Goal: Communication & Community: Answer question/provide support

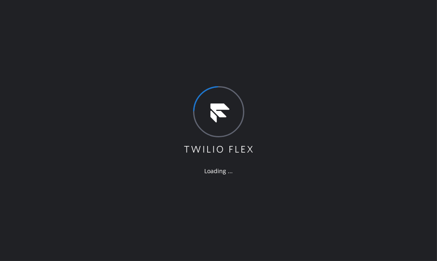
click at [156, 56] on div "Loading ..." at bounding box center [218, 130] width 437 height 261
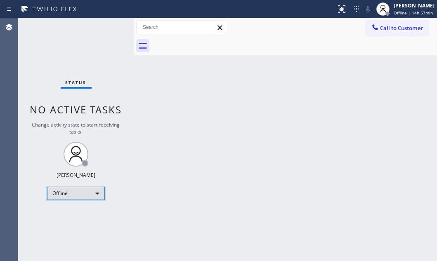
click at [84, 194] on div "Offline" at bounding box center [76, 193] width 58 height 13
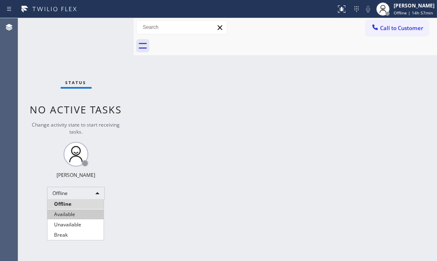
click at [76, 218] on li "Available" at bounding box center [75, 215] width 56 height 10
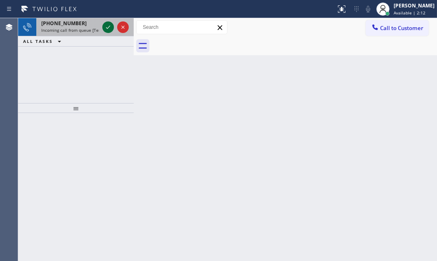
click at [108, 21] on button at bounding box center [108, 27] width 12 height 12
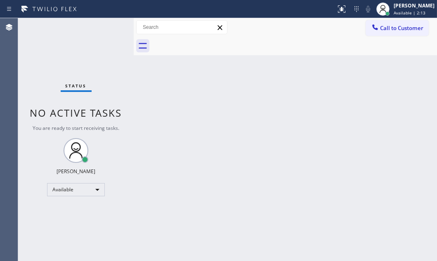
click at [107, 24] on div "Status No active tasks You are ready to start receiving tasks. Judy Mae Saturin…" at bounding box center [76, 139] width 116 height 243
click at [108, 31] on div "Status No active tasks You are ready to start receiving tasks. Judy Mae Saturin…" at bounding box center [76, 139] width 116 height 243
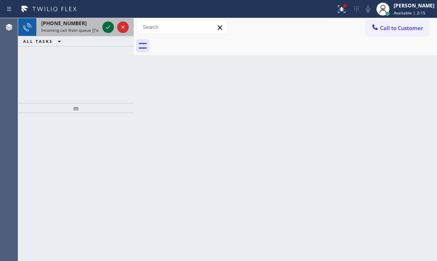
click at [108, 29] on icon at bounding box center [108, 27] width 10 height 10
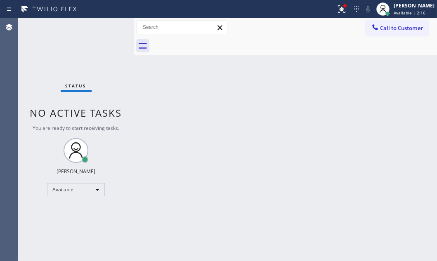
click at [108, 29] on div "Status No active tasks You are ready to start receiving tasks. Judy Mae Saturin…" at bounding box center [76, 139] width 116 height 243
click at [109, 30] on div "Status No active tasks You are ready to start receiving tasks. Judy Mae Saturin…" at bounding box center [76, 139] width 116 height 243
click at [338, 9] on icon at bounding box center [340, 8] width 5 height 6
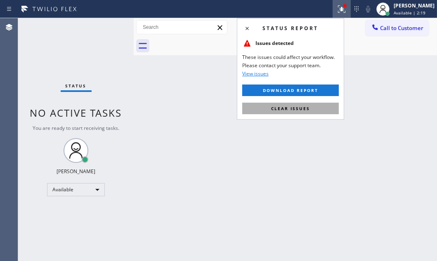
click at [311, 110] on button "Clear issues" at bounding box center [290, 109] width 97 height 12
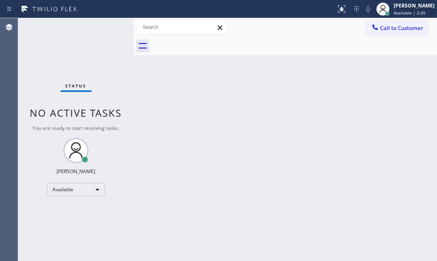
click at [107, 27] on div "Status No active tasks You are ready to start receiving tasks. Judy Mae Saturin…" at bounding box center [76, 139] width 116 height 243
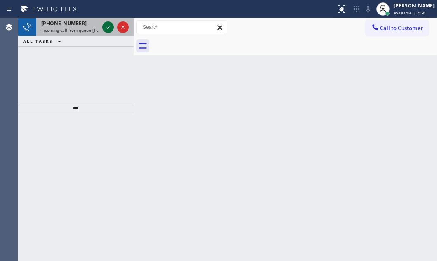
click at [109, 27] on icon at bounding box center [108, 27] width 10 height 10
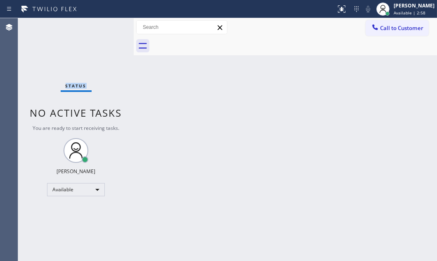
click at [109, 27] on div "Status No active tasks You are ready to start receiving tasks. Judy Mae Saturin…" at bounding box center [76, 139] width 116 height 243
click at [337, 11] on icon at bounding box center [342, 9] width 10 height 10
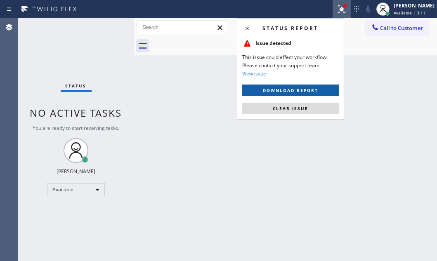
drag, startPoint x: 310, startPoint y: 100, endPoint x: 308, endPoint y: 94, distance: 6.7
click at [310, 97] on div "Status report Issue detected This issue could affect your workflow. Please cont…" at bounding box center [290, 69] width 107 height 102
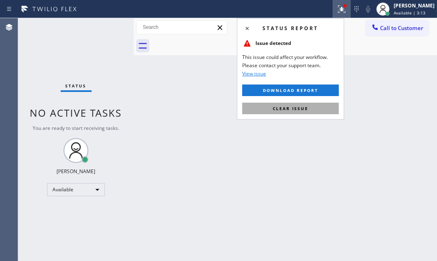
click at [313, 109] on button "Clear issue" at bounding box center [290, 109] width 97 height 12
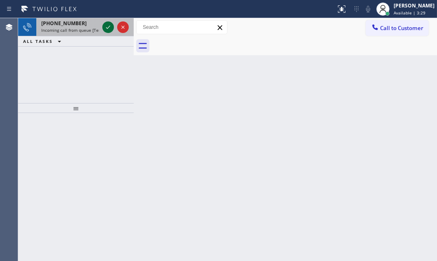
click at [106, 27] on icon at bounding box center [108, 27] width 10 height 10
click at [109, 30] on icon at bounding box center [108, 27] width 10 height 10
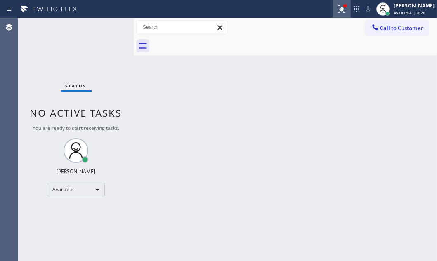
click at [339, 9] on icon at bounding box center [341, 8] width 5 height 3
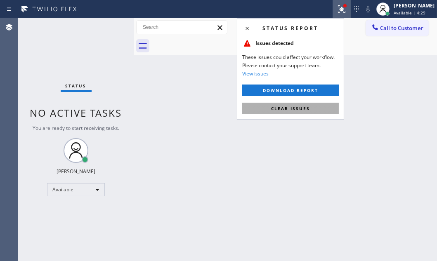
click at [301, 109] on span "Clear issues" at bounding box center [290, 109] width 39 height 6
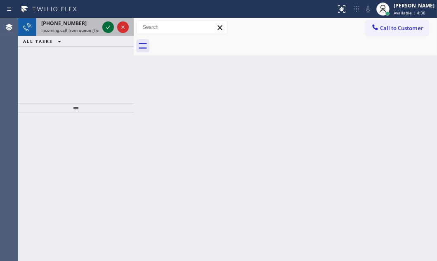
click at [107, 27] on icon at bounding box center [108, 27] width 10 height 10
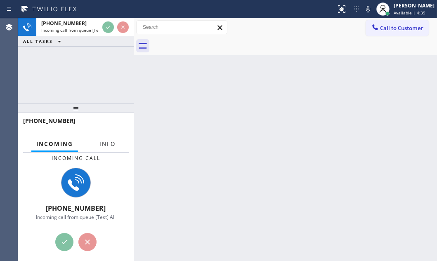
click at [107, 145] on span "Info" at bounding box center [108, 143] width 16 height 7
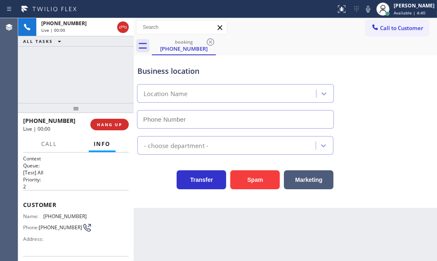
type input "(312) 313-6137"
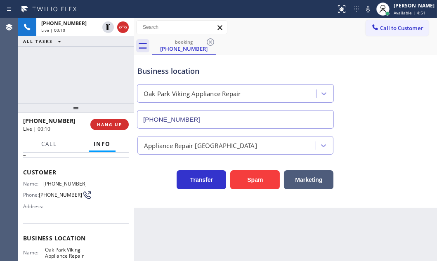
scroll to position [75, 0]
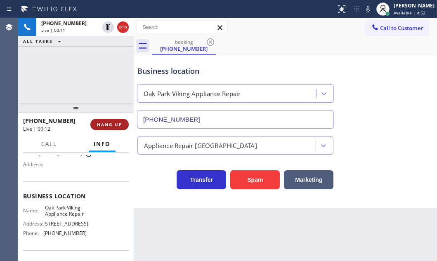
click at [110, 124] on span "HANG UP" at bounding box center [109, 125] width 25 height 6
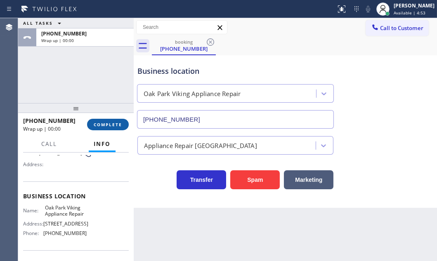
click at [112, 128] on button "COMPLETE" at bounding box center [108, 125] width 42 height 12
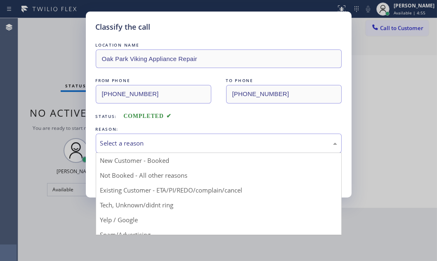
click at [164, 141] on div "Select a reason" at bounding box center [218, 143] width 237 height 9
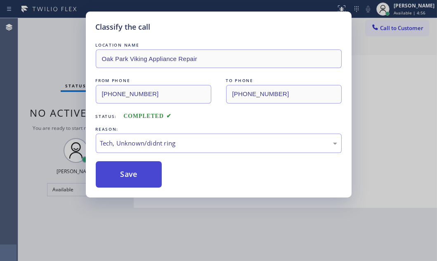
click at [129, 175] on button "Save" at bounding box center [129, 174] width 66 height 26
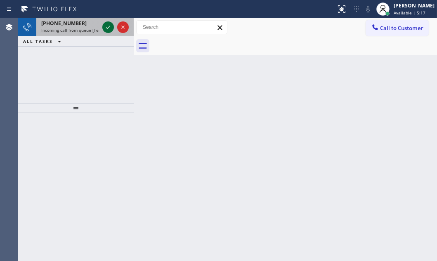
click at [107, 29] on icon at bounding box center [108, 27] width 10 height 10
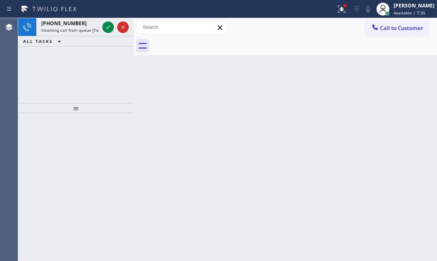
drag, startPoint x: 342, startPoint y: 0, endPoint x: 149, endPoint y: 68, distance: 204.9
click at [165, 76] on div "Back to Dashboard Change Sender ID Customers Technicians Select a contact Outbo…" at bounding box center [286, 139] width 304 height 243
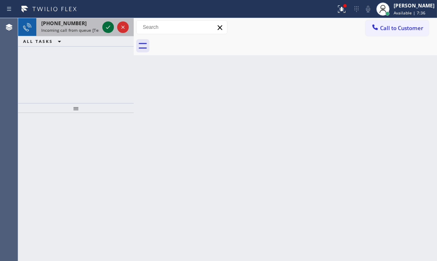
click at [108, 24] on icon at bounding box center [108, 27] width 10 height 10
click at [105, 28] on icon at bounding box center [108, 27] width 10 height 10
click at [105, 29] on icon at bounding box center [108, 27] width 10 height 10
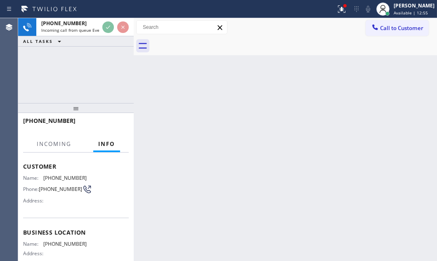
scroll to position [75, 0]
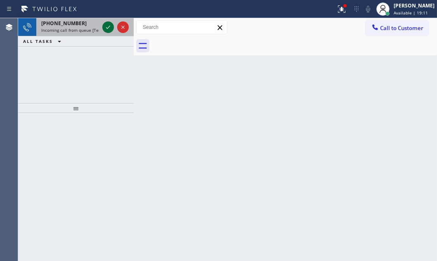
click at [106, 27] on icon at bounding box center [108, 27] width 10 height 10
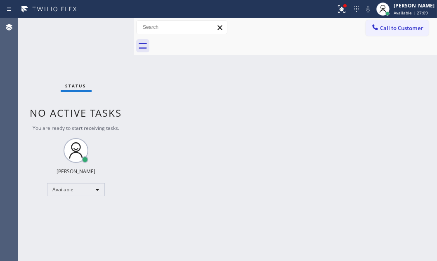
click at [109, 27] on div "Status No active tasks You are ready to start receiving tasks. Judy Mae Saturin…" at bounding box center [76, 139] width 116 height 243
click at [337, 8] on icon at bounding box center [342, 9] width 10 height 10
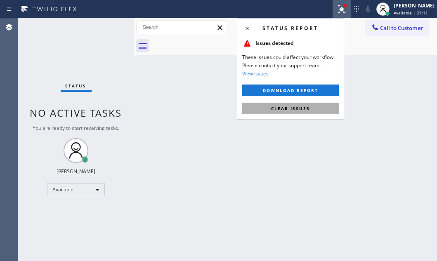
click at [306, 109] on span "Clear issues" at bounding box center [290, 109] width 39 height 6
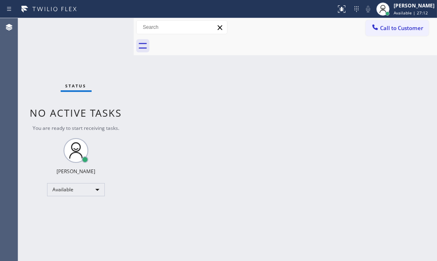
click at [110, 24] on div "Status No active tasks You are ready to start receiving tasks. Judy Mae Saturin…" at bounding box center [76, 139] width 116 height 243
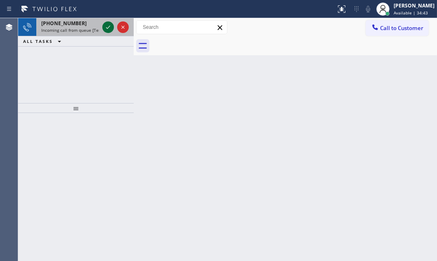
click at [108, 30] on icon at bounding box center [108, 27] width 10 height 10
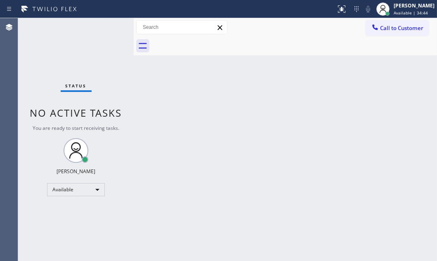
click at [108, 30] on div "Status No active tasks You are ready to start receiving tasks. Judy Mae Saturin…" at bounding box center [76, 139] width 116 height 243
click at [108, 29] on div "Status No active tasks You are ready to start receiving tasks. Judy Mae Saturin…" at bounding box center [76, 139] width 116 height 243
click at [105, 27] on div "Status No active tasks You are ready to start receiving tasks. Judy Mae Saturin…" at bounding box center [76, 139] width 116 height 243
drag, startPoint x: 105, startPoint y: 27, endPoint x: 268, endPoint y: 28, distance: 162.7
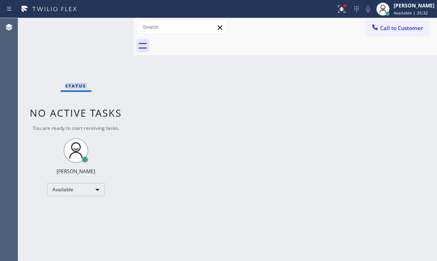
click at [108, 27] on div "Status No active tasks You are ready to start receiving tasks. Judy Mae Saturin…" at bounding box center [76, 139] width 116 height 243
click at [333, 11] on div at bounding box center [342, 9] width 18 height 10
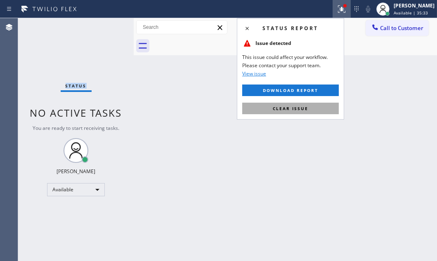
click at [309, 109] on button "Clear issue" at bounding box center [290, 109] width 97 height 12
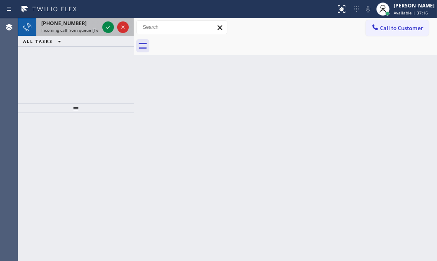
click at [109, 33] on div at bounding box center [116, 27] width 30 height 18
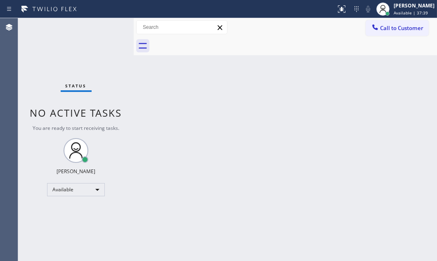
click at [102, 26] on div "Status No active tasks You are ready to start receiving tasks. Judy Mae Saturin…" at bounding box center [76, 139] width 116 height 243
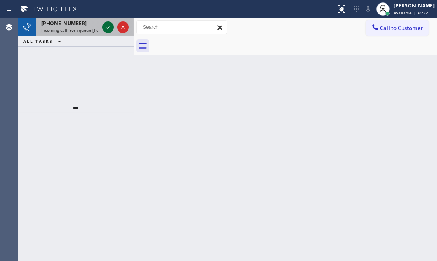
click at [106, 27] on icon at bounding box center [108, 27] width 4 height 3
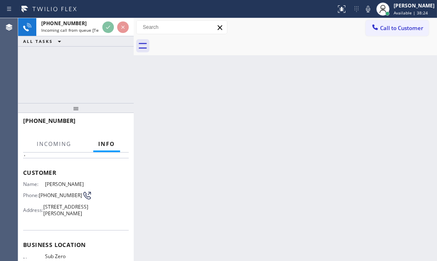
scroll to position [75, 0]
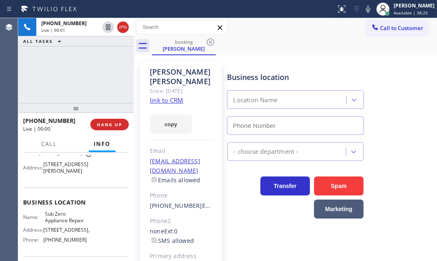
type input "(855) 340-1313"
click at [173, 96] on link "link to CRM" at bounding box center [166, 100] width 33 height 8
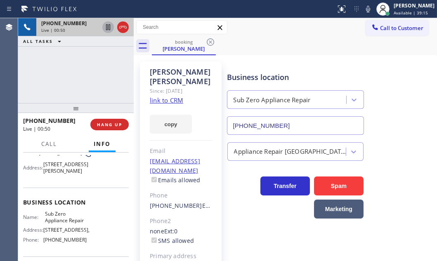
click at [107, 29] on icon at bounding box center [108, 27] width 10 height 10
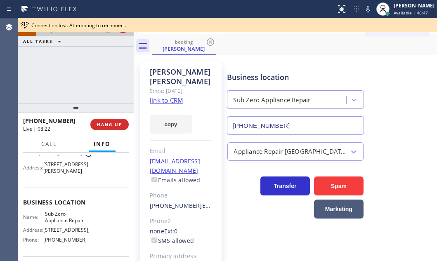
click at [105, 25] on span "Connection lost. Attempting to reconnect." at bounding box center [78, 25] width 95 height 7
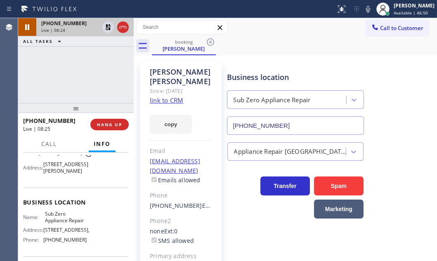
drag, startPoint x: 100, startPoint y: 52, endPoint x: 100, endPoint y: 31, distance: 21.5
click at [100, 52] on div "+18584429232 Live | 08:24 ALL TASKS ALL TASKS ACTIVE TASKS TASKS IN WRAP UP" at bounding box center [76, 60] width 116 height 85
click at [107, 27] on icon at bounding box center [108, 27] width 6 height 6
click at [366, 9] on icon at bounding box center [368, 9] width 4 height 7
click at [363, 9] on icon at bounding box center [368, 9] width 10 height 10
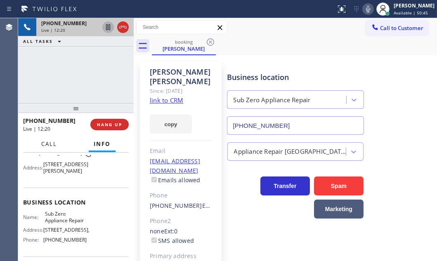
click at [52, 145] on span "Call" at bounding box center [49, 143] width 16 height 7
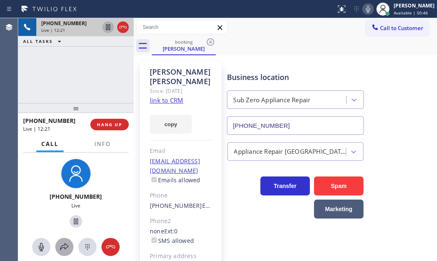
click at [62, 247] on icon at bounding box center [64, 247] width 10 height 10
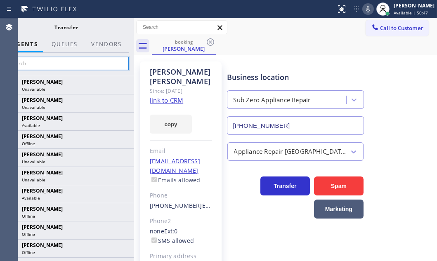
click at [71, 64] on input "text" at bounding box center [67, 63] width 124 height 13
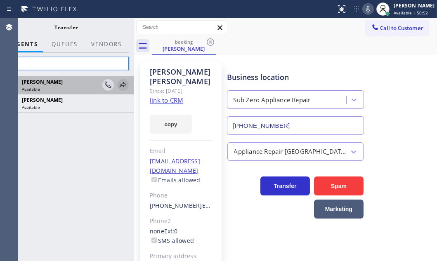
type input "ald"
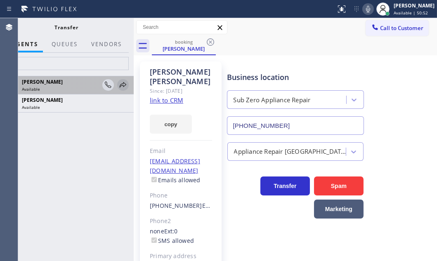
click at [122, 83] on icon at bounding box center [123, 85] width 10 height 10
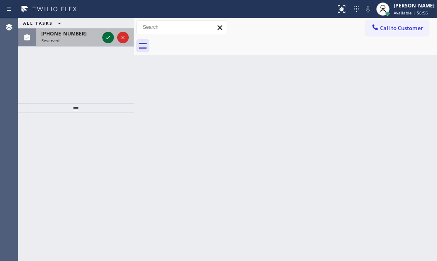
click at [104, 37] on icon at bounding box center [108, 38] width 10 height 10
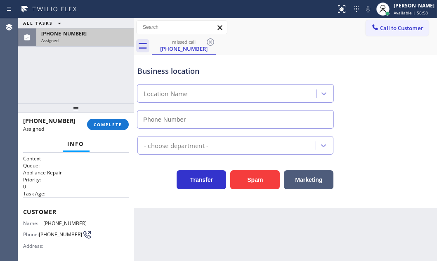
type input "(954) 835-4464"
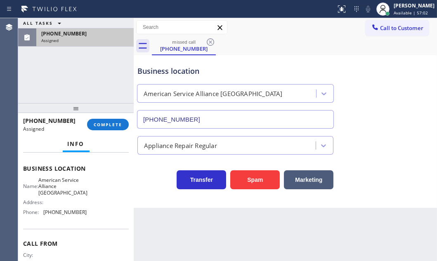
scroll to position [112, 0]
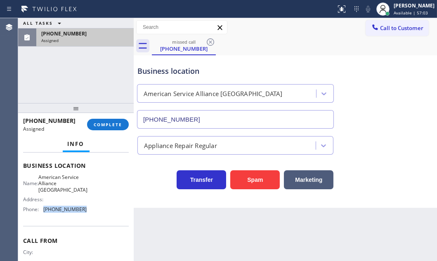
drag, startPoint x: 84, startPoint y: 209, endPoint x: 42, endPoint y: 212, distance: 42.2
click at [42, 212] on div "Name: American Service Alliance Fort Lauderdale Address: Phone: (954) 835-4464" at bounding box center [76, 195] width 106 height 42
copy div "(954) 835-4464"
click at [382, 26] on span "Call to Customer" at bounding box center [401, 27] width 43 height 7
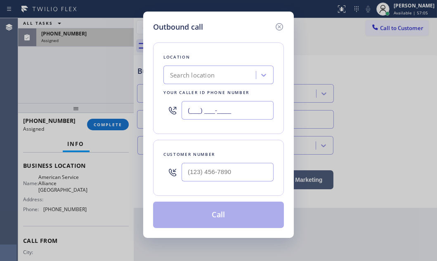
click at [240, 111] on input "(___) ___-____" at bounding box center [228, 110] width 92 height 19
paste input "954) 835-4464"
type input "(954) 835-4464"
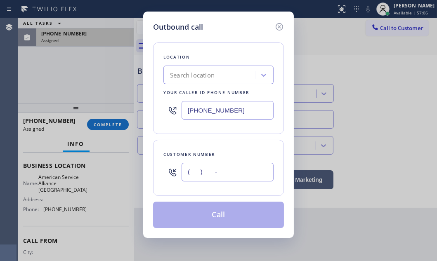
click at [222, 170] on input "(___) ___-____" at bounding box center [228, 172] width 92 height 19
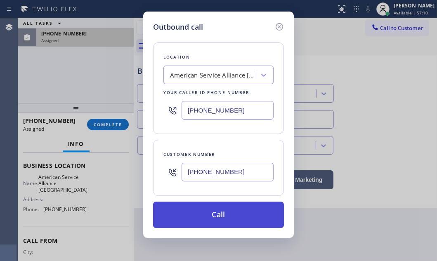
type input "(917) 442-5056"
click at [234, 223] on button "Call" at bounding box center [218, 215] width 131 height 26
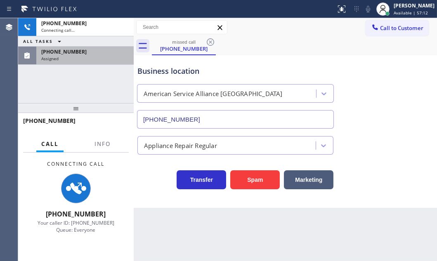
scroll to position [106, 0]
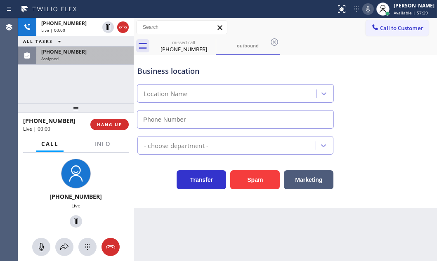
type input "(954) 835-4464"
click at [86, 57] on div "Assigned" at bounding box center [85, 59] width 88 height 6
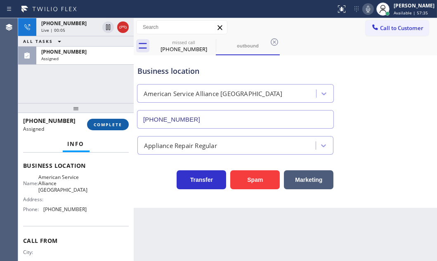
scroll to position [112, 0]
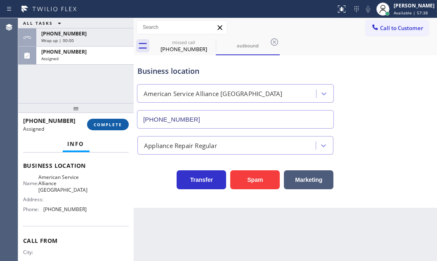
click at [106, 122] on span "COMPLETE" at bounding box center [108, 125] width 28 height 6
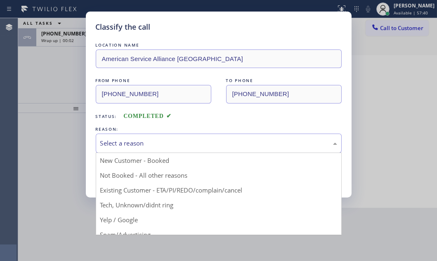
click at [151, 150] on div "Select a reason" at bounding box center [219, 143] width 246 height 19
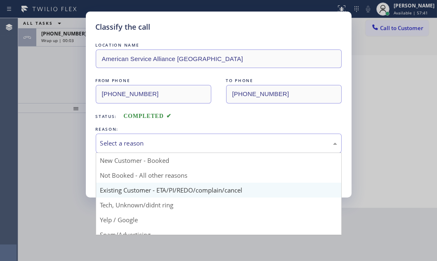
scroll to position [37, 0]
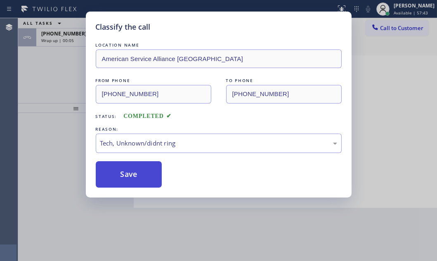
click at [138, 162] on button "Save" at bounding box center [129, 174] width 66 height 26
click at [135, 171] on button "Save" at bounding box center [129, 174] width 66 height 26
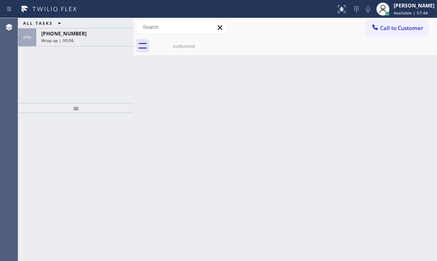
drag, startPoint x: 77, startPoint y: 36, endPoint x: 81, endPoint y: 53, distance: 18.1
click at [78, 36] on div "+19174425056" at bounding box center [85, 33] width 88 height 7
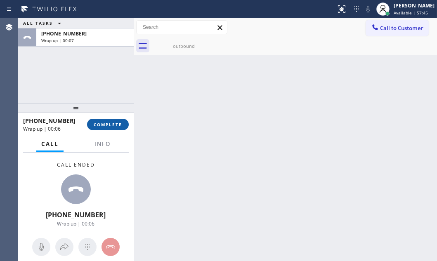
click at [106, 128] on button "COMPLETE" at bounding box center [108, 125] width 42 height 12
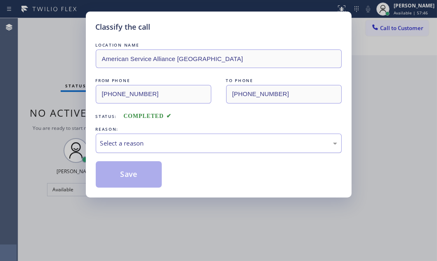
click at [207, 136] on div "Select a reason" at bounding box center [219, 143] width 246 height 19
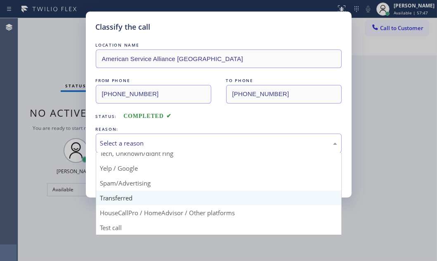
scroll to position [55, 0]
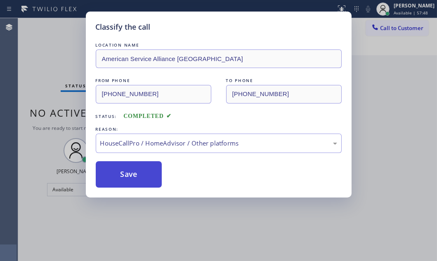
drag, startPoint x: 141, startPoint y: 171, endPoint x: 159, endPoint y: 171, distance: 17.8
click at [154, 171] on button "Save" at bounding box center [129, 174] width 66 height 26
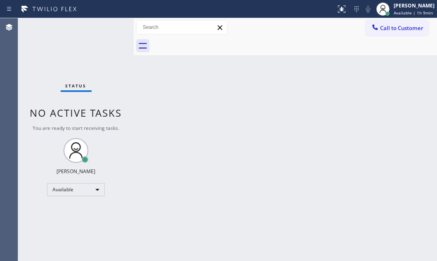
click at [106, 26] on div "Status No active tasks You are ready to start receiving tasks. Judy Mae Saturin…" at bounding box center [76, 139] width 116 height 243
drag, startPoint x: 106, startPoint y: 26, endPoint x: 116, endPoint y: 32, distance: 11.7
click at [107, 26] on div "Status No active tasks You are ready to start receiving tasks. Judy Mae Saturin…" at bounding box center [76, 139] width 116 height 243
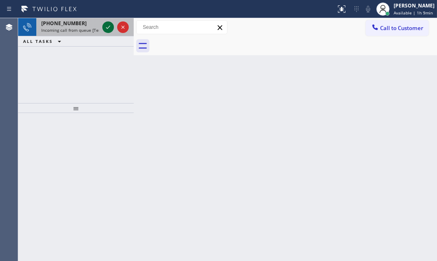
click at [107, 29] on icon at bounding box center [108, 27] width 10 height 10
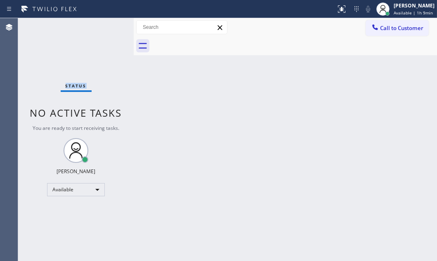
click at [107, 29] on div "Status No active tasks You are ready to start receiving tasks. Judy Mae Saturin…" at bounding box center [76, 139] width 116 height 243
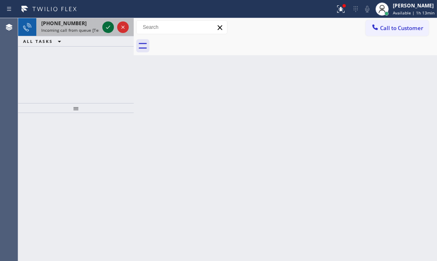
click at [112, 30] on icon at bounding box center [108, 27] width 10 height 10
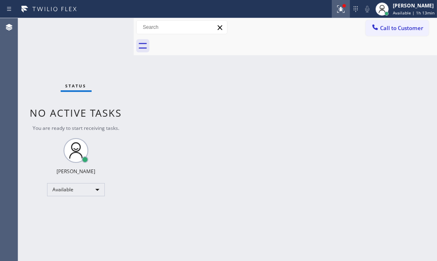
click at [337, 8] on icon at bounding box center [341, 9] width 10 height 10
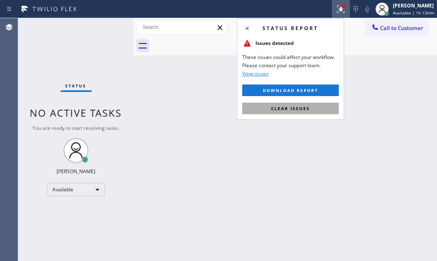
click at [309, 104] on button "Clear issues" at bounding box center [290, 109] width 97 height 12
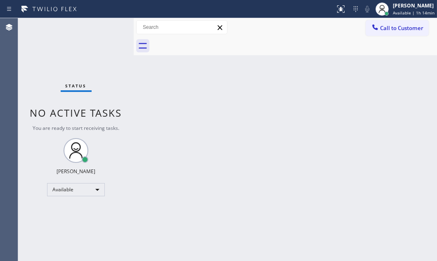
click at [111, 26] on div "Status No active tasks You are ready to start receiving tasks. Judy Mae Saturin…" at bounding box center [76, 139] width 116 height 243
click at [103, 27] on div "Status No active tasks You are ready to start receiving tasks. Judy Mae Saturin…" at bounding box center [76, 139] width 116 height 243
click at [194, 104] on div "Back to Dashboard Change Sender ID Customers Technicians Select a contact Outbo…" at bounding box center [286, 139] width 304 height 243
click at [110, 24] on div "Status No active tasks You are ready to start receiving tasks. Judy Mae Saturin…" at bounding box center [76, 139] width 116 height 243
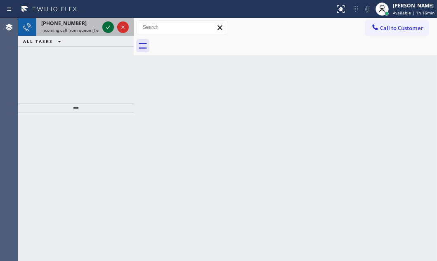
click at [108, 28] on icon at bounding box center [108, 27] width 10 height 10
click at [107, 25] on icon at bounding box center [108, 27] width 10 height 10
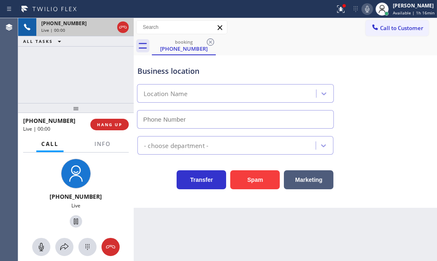
type input "(408) 351-1272"
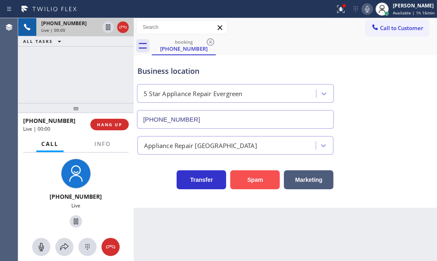
drag, startPoint x: 256, startPoint y: 173, endPoint x: 262, endPoint y: 173, distance: 5.8
click at [256, 173] on button "Spam" at bounding box center [255, 180] width 50 height 19
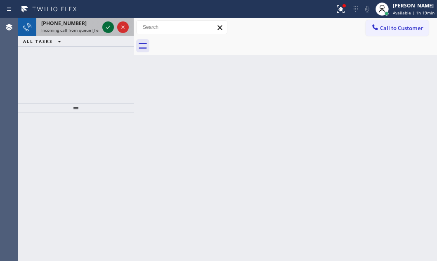
click at [107, 28] on icon at bounding box center [108, 27] width 4 height 3
click at [108, 26] on icon at bounding box center [108, 27] width 10 height 10
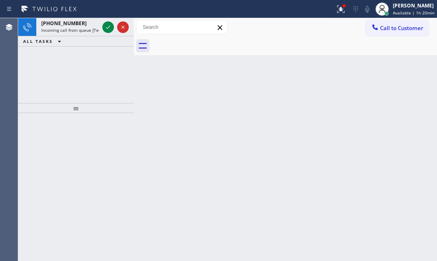
drag, startPoint x: 107, startPoint y: 29, endPoint x: 413, endPoint y: 177, distance: 339.9
click at [177, 63] on div "+13475673615 Incoming call from queue [Test] All ALL TASKS ALL TASKS ACTIVE TAS…" at bounding box center [227, 139] width 419 height 243
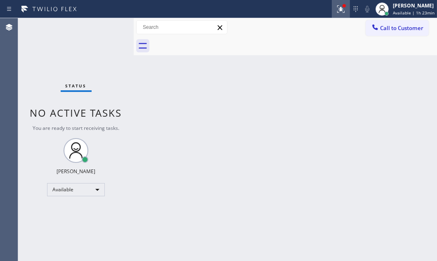
click at [336, 11] on icon at bounding box center [341, 9] width 10 height 10
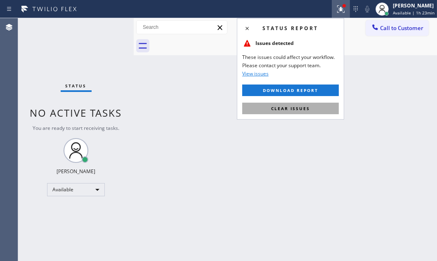
click at [301, 110] on span "Clear issues" at bounding box center [290, 109] width 39 height 6
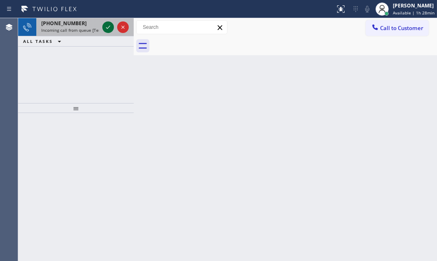
click at [107, 29] on icon at bounding box center [108, 27] width 10 height 10
click at [106, 26] on icon at bounding box center [108, 27] width 10 height 10
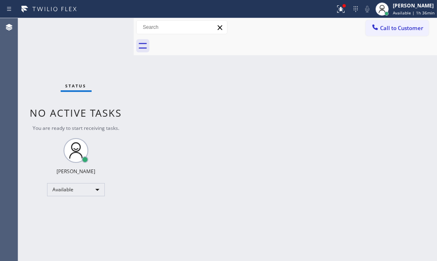
drag, startPoint x: 107, startPoint y: 34, endPoint x: 106, endPoint y: 29, distance: 5.2
click at [106, 29] on div "Status No active tasks You are ready to start receiving tasks. Judy Mae Saturin…" at bounding box center [76, 139] width 116 height 243
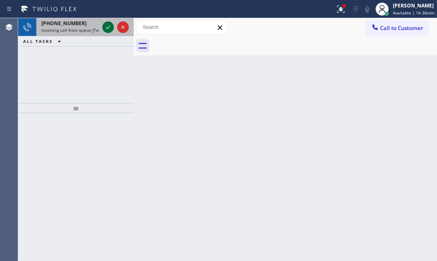
click at [107, 27] on icon at bounding box center [108, 27] width 10 height 10
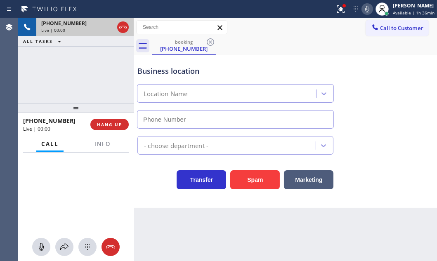
type input "(510) 962-8891"
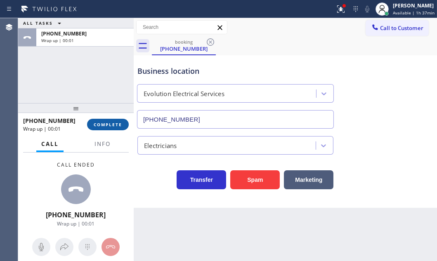
click at [113, 127] on span "COMPLETE" at bounding box center [108, 125] width 28 height 6
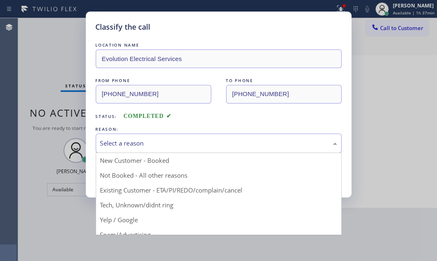
click at [200, 140] on div "Select a reason" at bounding box center [218, 143] width 237 height 9
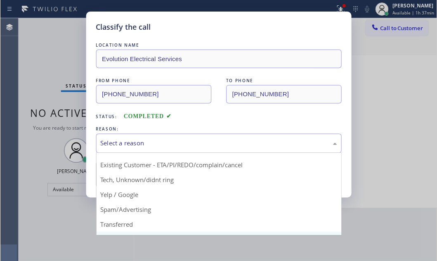
scroll to position [55, 0]
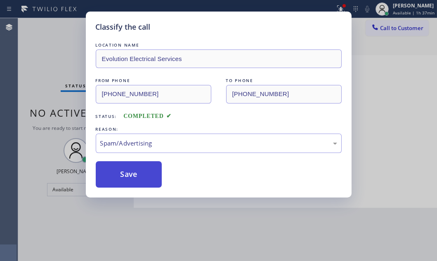
click at [121, 180] on button "Save" at bounding box center [129, 174] width 66 height 26
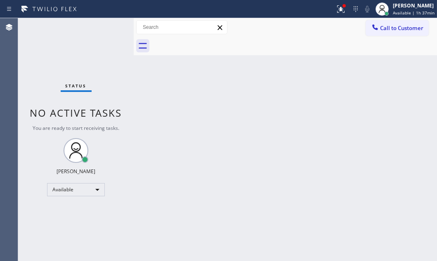
click at [112, 28] on div "Status No active tasks You are ready to start receiving tasks. Judy Mae Saturin…" at bounding box center [76, 139] width 116 height 243
click at [111, 28] on div "Status No active tasks You are ready to start receiving tasks. Judy Mae Saturin…" at bounding box center [76, 139] width 116 height 243
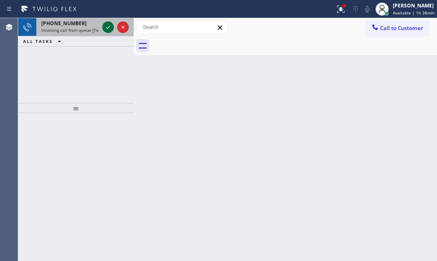
click at [107, 28] on icon at bounding box center [108, 27] width 4 height 3
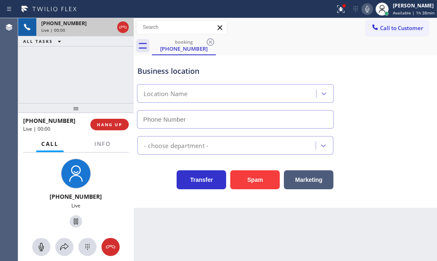
type input "(415) 231-1846"
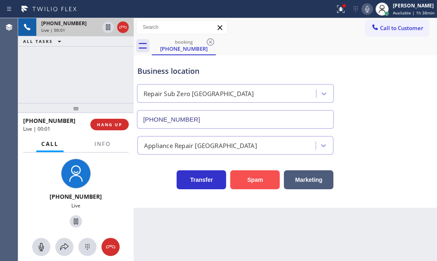
click at [261, 180] on button "Spam" at bounding box center [255, 180] width 50 height 19
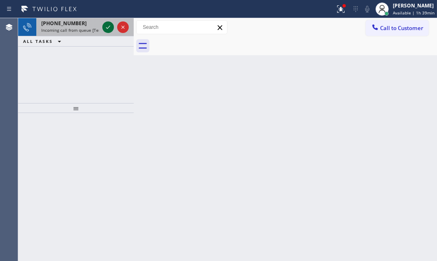
click at [107, 28] on icon at bounding box center [108, 27] width 10 height 10
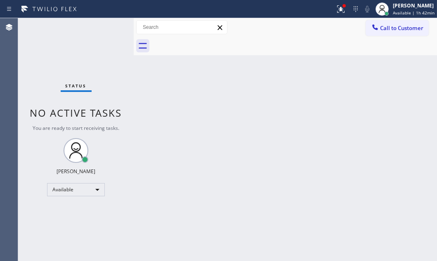
click at [103, 24] on div "Status No active tasks You are ready to start receiving tasks. Judy Mae Saturin…" at bounding box center [76, 139] width 116 height 243
click at [108, 26] on div "Status No active tasks You are ready to start receiving tasks. Judy Mae Saturin…" at bounding box center [76, 139] width 116 height 243
drag, startPoint x: 108, startPoint y: 26, endPoint x: 227, endPoint y: 9, distance: 120.3
click at [112, 26] on div "Status No active tasks You are ready to start receiving tasks. Judy Mae Saturin…" at bounding box center [76, 139] width 116 height 243
click at [124, 36] on div "Status No active tasks You are ready to start receiving tasks. Judy Mae Saturin…" at bounding box center [76, 139] width 116 height 243
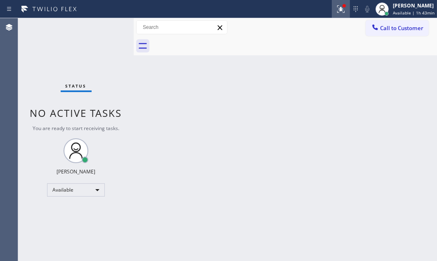
click at [336, 10] on icon at bounding box center [341, 9] width 10 height 10
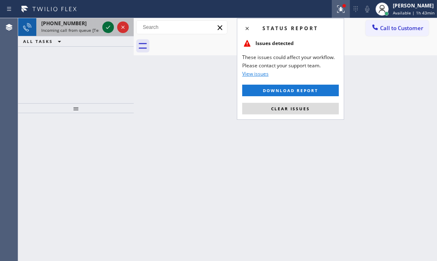
click at [107, 24] on icon at bounding box center [108, 27] width 10 height 10
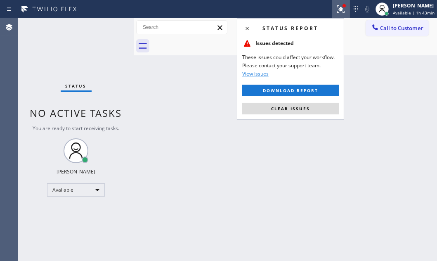
click at [106, 143] on div "Status No active tasks You are ready to start receiving tasks. Judy Mae Saturin…" at bounding box center [76, 139] width 116 height 243
click at [297, 106] on span "Clear issues" at bounding box center [290, 109] width 39 height 6
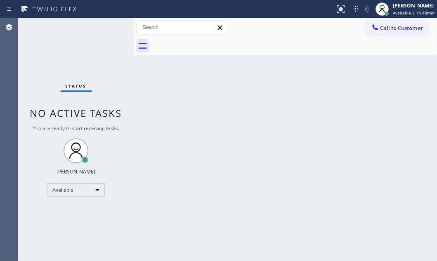
click at [190, 118] on div "Back to Dashboard Change Sender ID Customers Technicians Select a contact Outbo…" at bounding box center [286, 139] width 304 height 243
click at [65, 73] on div "Status No active tasks You are ready to start receiving tasks. Judy Mae Saturin…" at bounding box center [76, 139] width 116 height 243
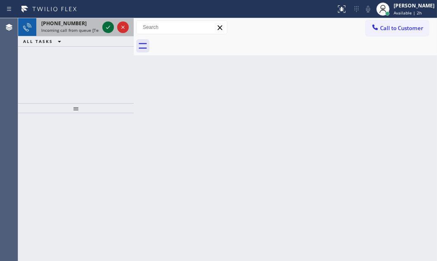
click at [107, 25] on icon at bounding box center [108, 27] width 10 height 10
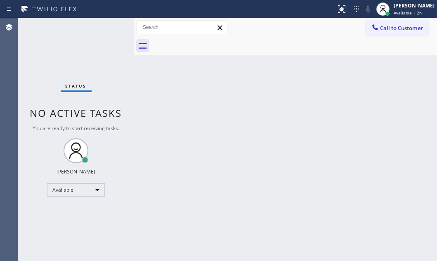
click at [106, 142] on div "Status No active tasks You are ready to start receiving tasks. Judy Mae Saturin…" at bounding box center [76, 139] width 116 height 243
click at [337, 12] on icon at bounding box center [342, 9] width 10 height 10
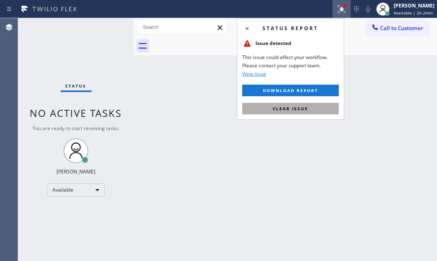
click at [280, 108] on span "Clear issue" at bounding box center [291, 109] width 36 height 6
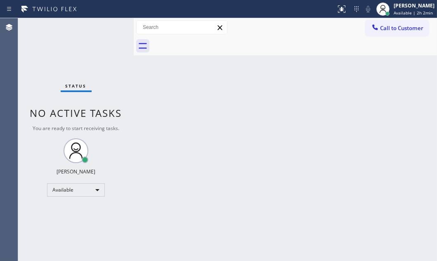
drag, startPoint x: 85, startPoint y: 32, endPoint x: 351, endPoint y: 33, distance: 266.4
click at [104, 32] on div "Status No active tasks You are ready to start receiving tasks. Judy Mae Saturin…" at bounding box center [76, 139] width 116 height 243
click at [395, 4] on div "Judy Mae Saturinas" at bounding box center [414, 5] width 41 height 7
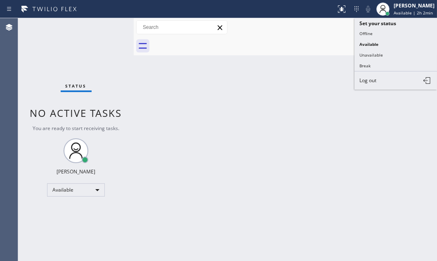
drag, startPoint x: 367, startPoint y: 63, endPoint x: 431, endPoint y: 77, distance: 65.0
click at [380, 65] on button "Break" at bounding box center [396, 65] width 83 height 11
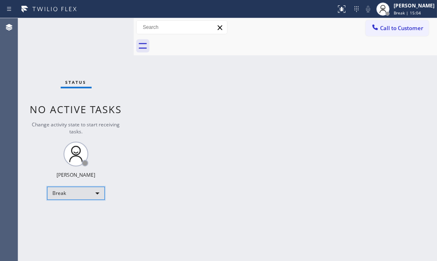
click at [94, 194] on div "Break" at bounding box center [76, 193] width 58 height 13
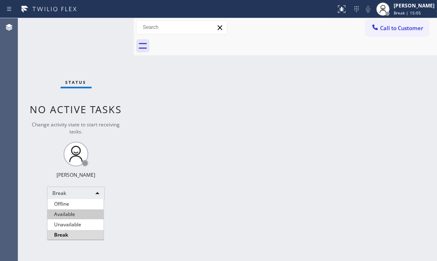
click at [81, 211] on li "Available" at bounding box center [75, 214] width 56 height 10
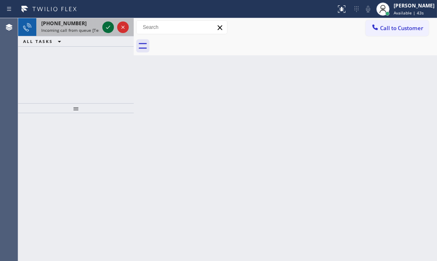
click at [105, 27] on icon at bounding box center [108, 27] width 10 height 10
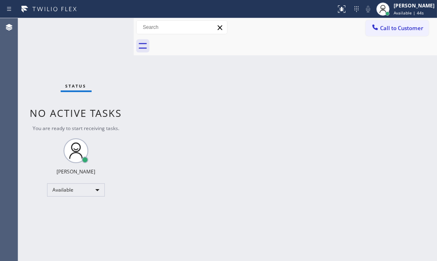
click at [105, 27] on div "Status No active tasks You are ready to start receiving tasks. Judy Mae Saturin…" at bounding box center [76, 139] width 116 height 243
drag, startPoint x: 105, startPoint y: 27, endPoint x: 104, endPoint y: 31, distance: 4.7
click at [105, 29] on div "Status No active tasks You are ready to start receiving tasks. Judy Mae Saturin…" at bounding box center [76, 139] width 116 height 243
click at [339, 7] on icon at bounding box center [341, 8] width 5 height 3
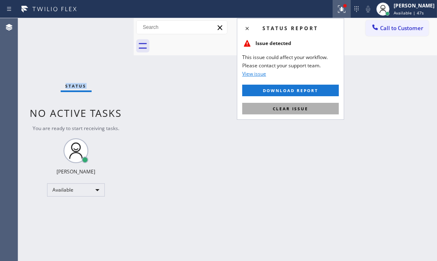
click at [306, 106] on span "Clear issue" at bounding box center [291, 109] width 36 height 6
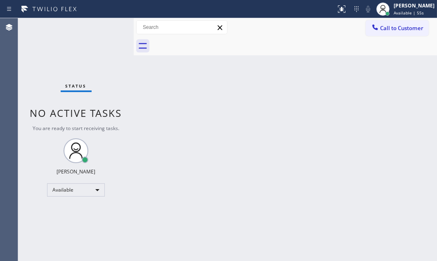
click at [291, 49] on div at bounding box center [294, 46] width 285 height 19
click at [107, 27] on div "Status No active tasks You are ready to start receiving tasks. Judy Mae Saturin…" at bounding box center [76, 139] width 116 height 243
click at [107, 24] on div "Status No active tasks You are ready to start receiving tasks. Judy Mae Saturin…" at bounding box center [76, 139] width 116 height 243
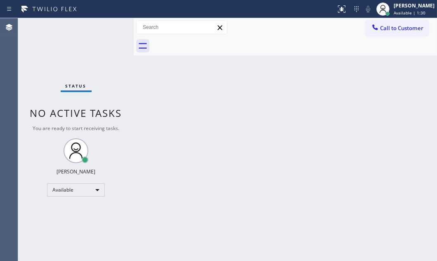
click at [111, 28] on div "Status No active tasks You are ready to start receiving tasks. Judy Mae Saturin…" at bounding box center [76, 139] width 116 height 243
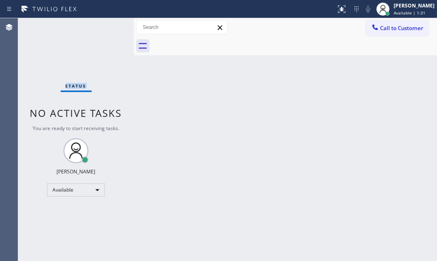
click at [110, 28] on div "Status No active tasks You are ready to start receiving tasks. Judy Mae Saturin…" at bounding box center [76, 139] width 116 height 243
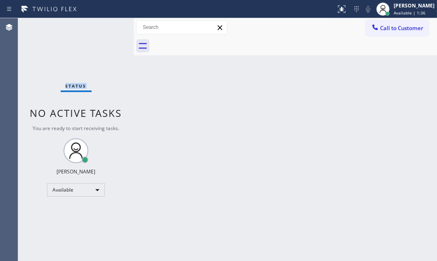
click at [110, 27] on div "Status No active tasks You are ready to start receiving tasks. Judy Mae Saturin…" at bounding box center [76, 139] width 116 height 243
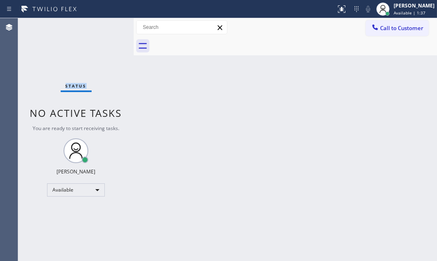
click at [110, 27] on div "Status No active tasks You are ready to start receiving tasks. Judy Mae Saturin…" at bounding box center [76, 139] width 116 height 243
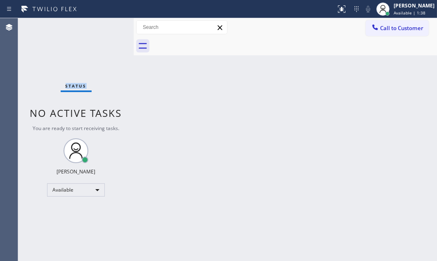
click at [110, 27] on div "Status No active tasks You are ready to start receiving tasks. Judy Mae Saturin…" at bounding box center [76, 139] width 116 height 243
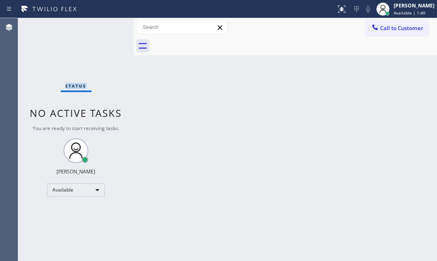
click at [110, 27] on div "Status No active tasks You are ready to start receiving tasks. Judy Mae Saturin…" at bounding box center [76, 139] width 116 height 243
click at [111, 28] on div "Status No active tasks You are ready to start receiving tasks. Judy Mae Saturin…" at bounding box center [76, 139] width 116 height 243
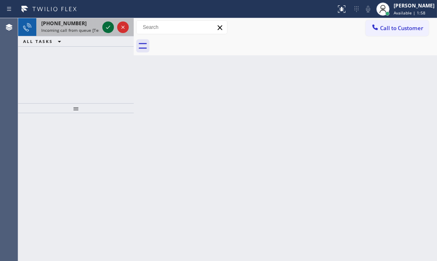
click at [109, 28] on icon at bounding box center [108, 27] width 10 height 10
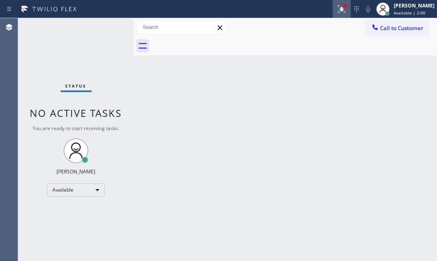
click at [339, 8] on icon at bounding box center [341, 8] width 5 height 3
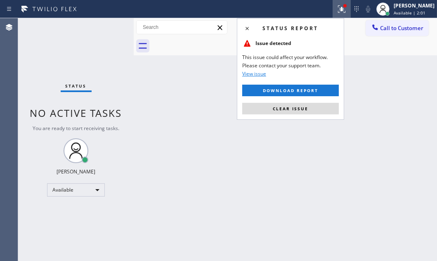
click at [303, 103] on button "Clear issue" at bounding box center [290, 109] width 97 height 12
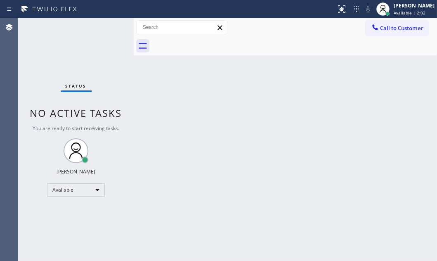
click at [109, 30] on div "Status No active tasks You are ready to start receiving tasks. Judy Mae Saturin…" at bounding box center [76, 139] width 116 height 243
click at [107, 26] on div "Status No active tasks You are ready to start receiving tasks. Judy Mae Saturin…" at bounding box center [76, 139] width 116 height 243
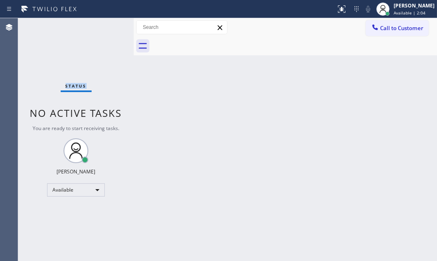
click at [107, 26] on div "Status No active tasks You are ready to start receiving tasks. Judy Mae Saturin…" at bounding box center [76, 139] width 116 height 243
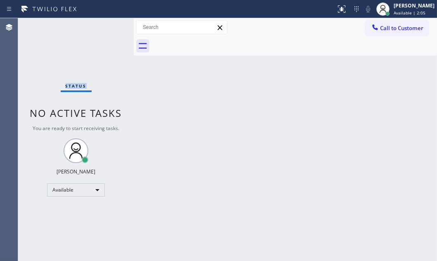
click at [107, 26] on div "Status No active tasks You are ready to start receiving tasks. Judy Mae Saturin…" at bounding box center [76, 139] width 116 height 243
click at [112, 33] on div "Status No active tasks You are ready to start receiving tasks. Judy Mae Saturin…" at bounding box center [76, 139] width 116 height 243
click at [112, 31] on div "Status No active tasks You are ready to start receiving tasks. Judy Mae Saturin…" at bounding box center [76, 139] width 116 height 243
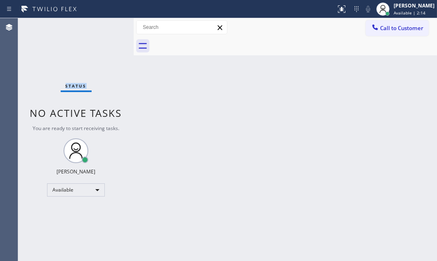
click at [112, 31] on div "Status No active tasks You are ready to start receiving tasks. Judy Mae Saturin…" at bounding box center [76, 139] width 116 height 243
click at [107, 33] on div "Status No active tasks You are ready to start receiving tasks. Judy Mae Saturin…" at bounding box center [76, 139] width 116 height 243
click at [108, 28] on div "Status No active tasks You are ready to start receiving tasks. Judy Mae Saturin…" at bounding box center [76, 139] width 116 height 243
click at [112, 28] on div "Status No active tasks You are ready to start receiving tasks. Judy Mae Saturin…" at bounding box center [76, 139] width 116 height 243
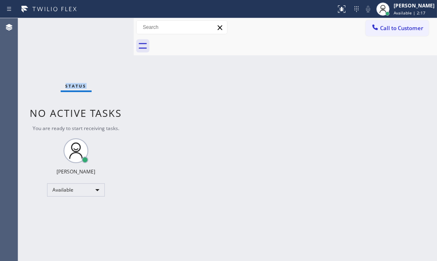
click at [112, 28] on div "Status No active tasks You are ready to start receiving tasks. Judy Mae Saturin…" at bounding box center [76, 139] width 116 height 243
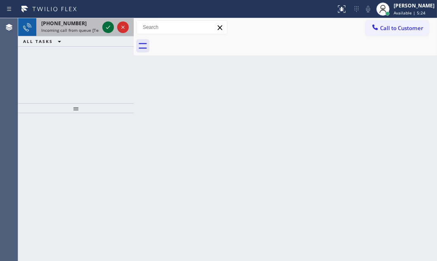
click at [104, 24] on icon at bounding box center [108, 27] width 10 height 10
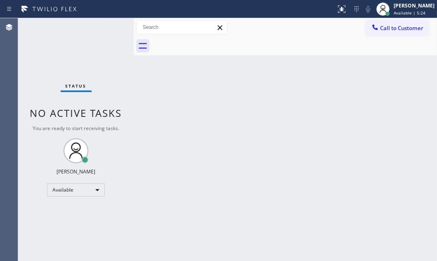
click at [104, 26] on div "Status No active tasks You are ready to start receiving tasks. Judy Mae Saturin…" at bounding box center [76, 139] width 116 height 243
click at [335, 14] on button at bounding box center [342, 9] width 18 height 18
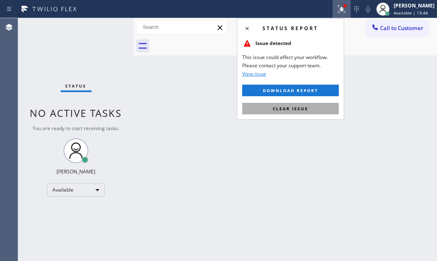
click at [315, 107] on button "Clear issue" at bounding box center [290, 109] width 97 height 12
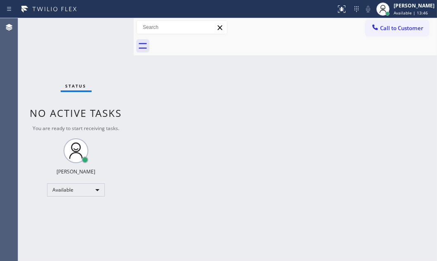
click at [108, 27] on div "Status No active tasks You are ready to start receiving tasks. Judy Mae Saturin…" at bounding box center [76, 139] width 116 height 243
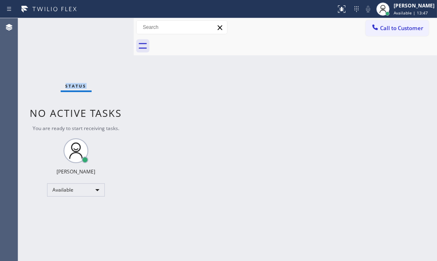
click at [108, 27] on div "Status No active tasks You are ready to start receiving tasks. Judy Mae Saturin…" at bounding box center [76, 139] width 116 height 243
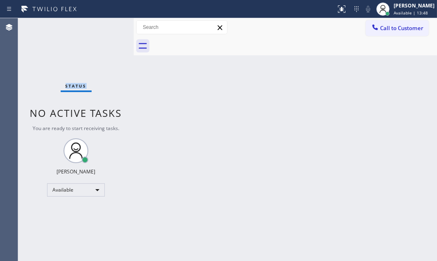
click at [108, 27] on div "Status No active tasks You are ready to start receiving tasks. Judy Mae Saturin…" at bounding box center [76, 139] width 116 height 243
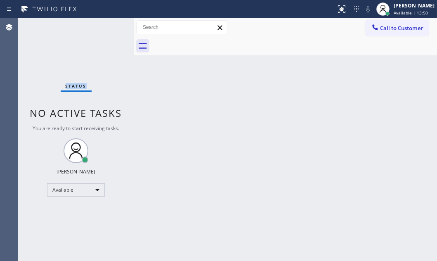
click at [108, 27] on div "Status No active tasks You are ready to start receiving tasks. Judy Mae Saturin…" at bounding box center [76, 139] width 116 height 243
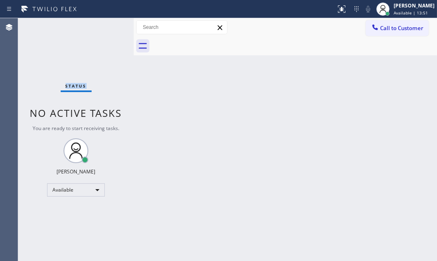
click at [108, 27] on div "Status No active tasks You are ready to start receiving tasks. Judy Mae Saturin…" at bounding box center [76, 139] width 116 height 243
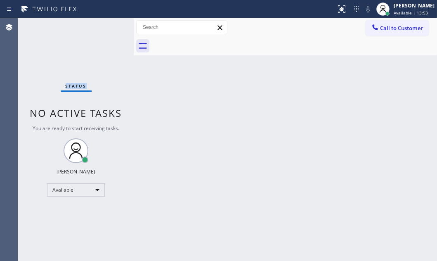
click at [108, 27] on div "Status No active tasks You are ready to start receiving tasks. Judy Mae Saturin…" at bounding box center [76, 139] width 116 height 243
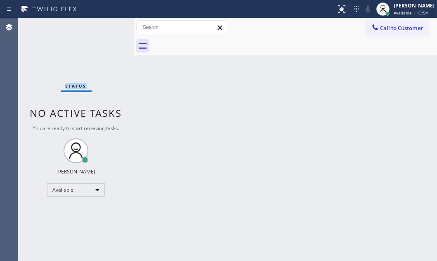
click at [108, 27] on div "Status No active tasks You are ready to start receiving tasks. Judy Mae Saturin…" at bounding box center [76, 139] width 116 height 243
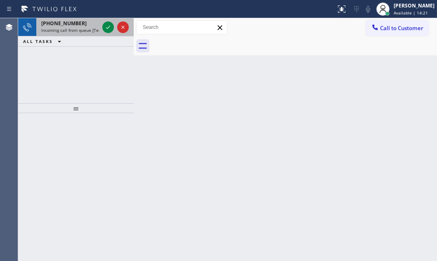
click at [102, 23] on div at bounding box center [116, 27] width 30 height 18
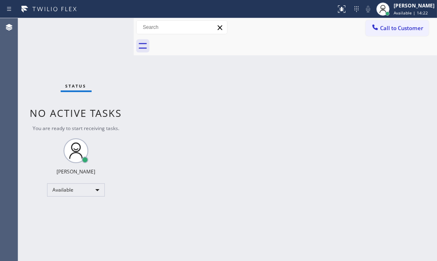
click at [105, 25] on div "Status No active tasks You are ready to start receiving tasks. Judy Mae Saturin…" at bounding box center [76, 139] width 116 height 243
click at [111, 24] on div "Status No active tasks You are ready to start receiving tasks. Judy Mae Saturin…" at bounding box center [76, 139] width 116 height 243
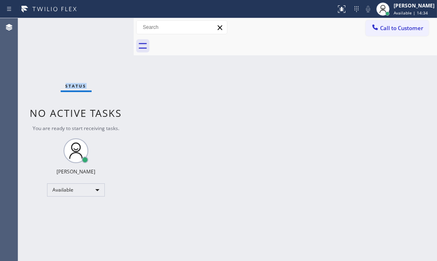
click at [110, 24] on div "Status No active tasks You are ready to start receiving tasks. Judy Mae Saturin…" at bounding box center [76, 139] width 116 height 243
click at [109, 24] on div "Status No active tasks You are ready to start receiving tasks. Judy Mae Saturin…" at bounding box center [76, 139] width 116 height 243
click at [82, 185] on div "Available" at bounding box center [76, 189] width 58 height 13
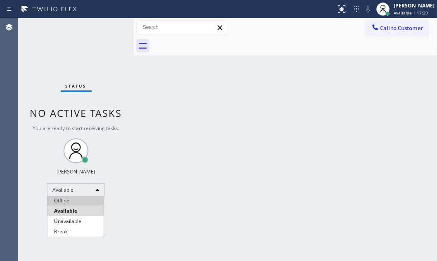
click at [74, 202] on li "Offline" at bounding box center [75, 201] width 56 height 10
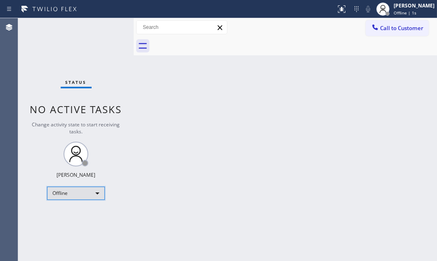
click at [90, 194] on div "Offline" at bounding box center [76, 193] width 58 height 13
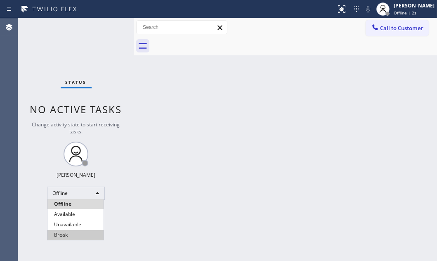
click at [76, 233] on li "Break" at bounding box center [75, 235] width 56 height 10
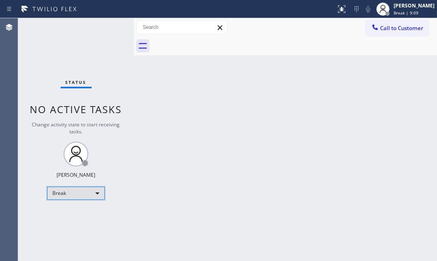
click at [83, 190] on div "Break" at bounding box center [76, 193] width 58 height 13
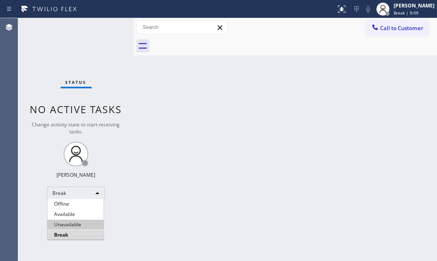
click at [84, 214] on li "Available" at bounding box center [75, 214] width 56 height 10
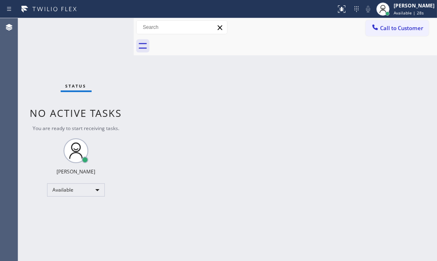
click at [107, 30] on div "Status No active tasks You are ready to start receiving tasks. Judy Mae Saturin…" at bounding box center [76, 139] width 116 height 243
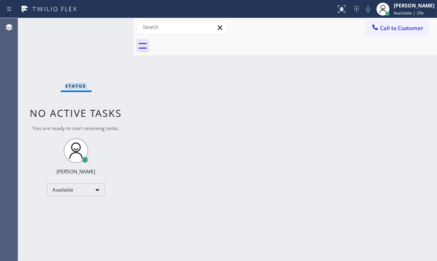
click at [107, 30] on div "Status No active tasks You are ready to start receiving tasks. Judy Mae Saturin…" at bounding box center [76, 139] width 116 height 243
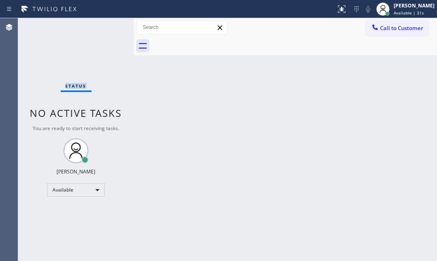
click at [107, 30] on div "Status No active tasks You are ready to start receiving tasks. Judy Mae Saturin…" at bounding box center [76, 139] width 116 height 243
click at [107, 31] on div "Status No active tasks You are ready to start receiving tasks. Judy Mae Saturin…" at bounding box center [76, 139] width 116 height 243
click at [109, 32] on div "Status No active tasks You are ready to start receiving tasks. Judy Mae Saturin…" at bounding box center [76, 139] width 116 height 243
click at [108, 35] on div "Status No active tasks You are ready to start receiving tasks. Judy Mae Saturin…" at bounding box center [76, 139] width 116 height 243
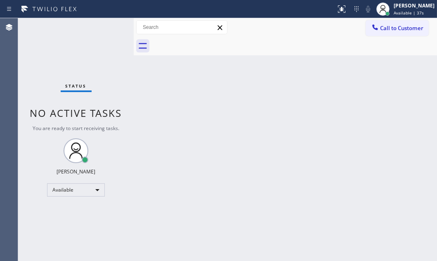
click at [108, 28] on div "Status No active tasks You are ready to start receiving tasks. Judy Mae Saturin…" at bounding box center [76, 139] width 116 height 243
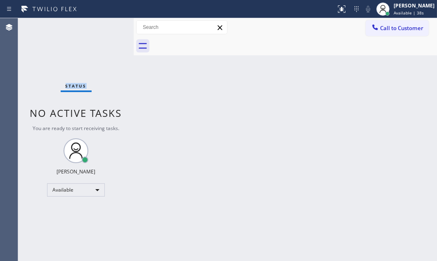
click at [108, 28] on div "Status No active tasks You are ready to start receiving tasks. Judy Mae Saturin…" at bounding box center [76, 139] width 116 height 243
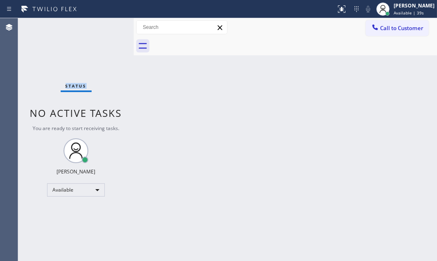
click at [108, 28] on div "Status No active tasks You are ready to start receiving tasks. Judy Mae Saturin…" at bounding box center [76, 139] width 116 height 243
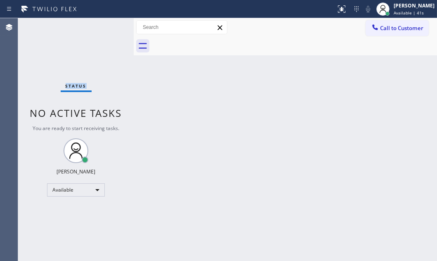
click at [108, 28] on div "Status No active tasks You are ready to start receiving tasks. Judy Mae Saturin…" at bounding box center [76, 139] width 116 height 243
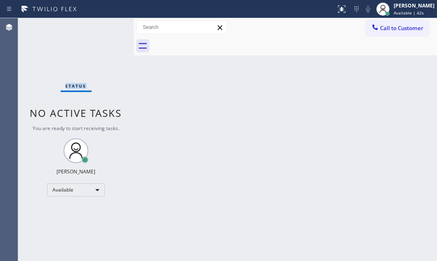
click at [108, 28] on div "Status No active tasks You are ready to start receiving tasks. Judy Mae Saturin…" at bounding box center [76, 139] width 116 height 243
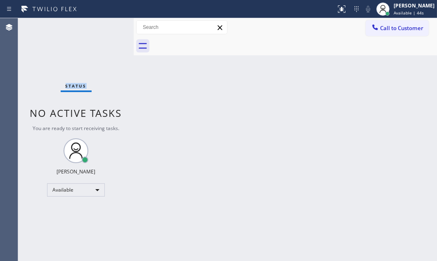
drag, startPoint x: 108, startPoint y: 28, endPoint x: 109, endPoint y: 24, distance: 4.2
click at [109, 24] on div "Status No active tasks You are ready to start receiving tasks. Judy Mae Saturin…" at bounding box center [76, 139] width 116 height 243
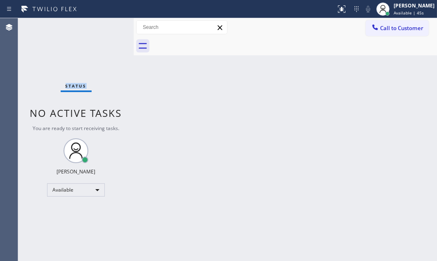
click at [109, 24] on div "Status No active tasks You are ready to start receiving tasks. Judy Mae Saturin…" at bounding box center [76, 139] width 116 height 243
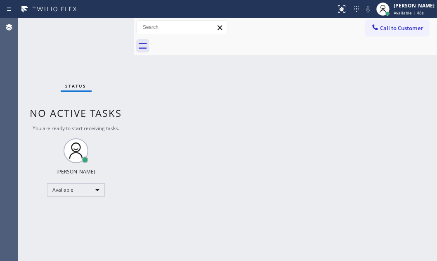
click at [109, 24] on div "Status No active tasks You are ready to start receiving tasks. Judy Mae Saturin…" at bounding box center [76, 139] width 116 height 243
click at [108, 25] on div "Status No active tasks You are ready to start receiving tasks. Judy Mae Saturin…" at bounding box center [76, 139] width 116 height 243
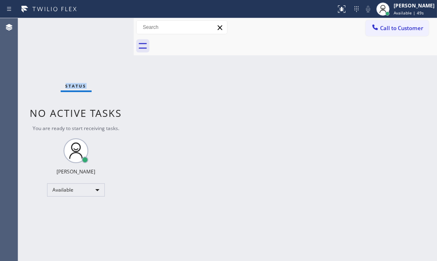
click at [108, 25] on div "Status No active tasks You are ready to start receiving tasks. Judy Mae Saturin…" at bounding box center [76, 139] width 116 height 243
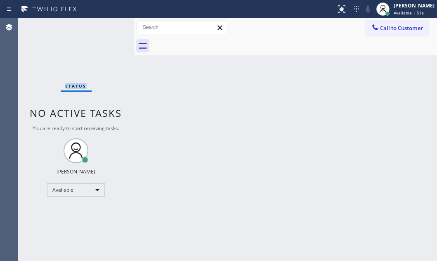
click at [108, 25] on div "Status No active tasks You are ready to start receiving tasks. Judy Mae Saturin…" at bounding box center [76, 139] width 116 height 243
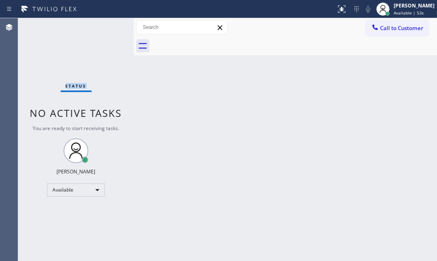
click at [108, 25] on div "Status No active tasks You are ready to start receiving tasks. Judy Mae Saturin…" at bounding box center [76, 139] width 116 height 243
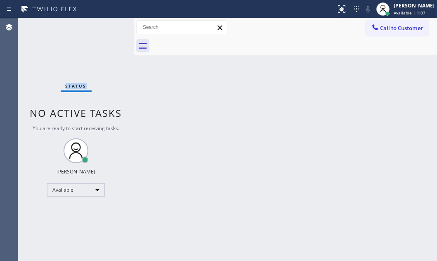
click at [108, 25] on div "Status No active tasks You are ready to start receiving tasks. Judy Mae Saturin…" at bounding box center [76, 139] width 116 height 243
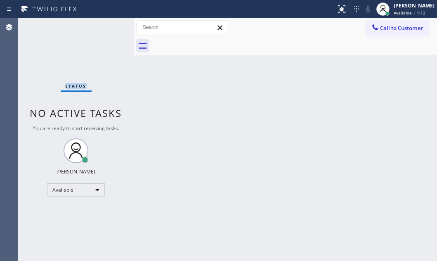
click at [108, 25] on div "Status No active tasks You are ready to start receiving tasks. Judy Mae Saturin…" at bounding box center [76, 139] width 116 height 243
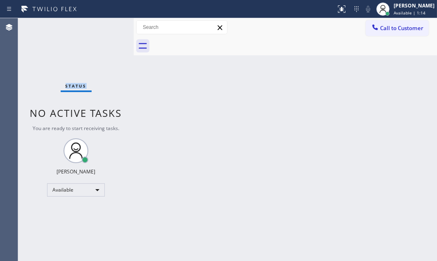
click at [108, 25] on div "Status No active tasks You are ready to start receiving tasks. Judy Mae Saturin…" at bounding box center [76, 139] width 116 height 243
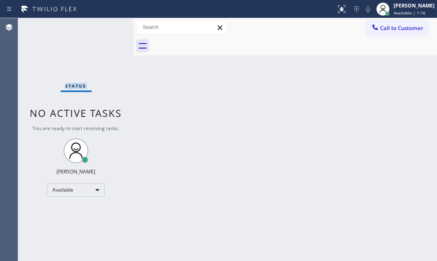
click at [108, 25] on div "Status No active tasks You are ready to start receiving tasks. Judy Mae Saturin…" at bounding box center [76, 139] width 116 height 243
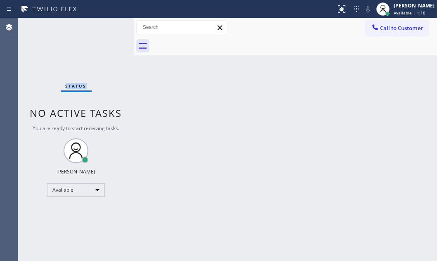
click at [107, 25] on div "Status No active tasks You are ready to start receiving tasks. Judy Mae Saturin…" at bounding box center [76, 139] width 116 height 243
click at [107, 26] on div "Status No active tasks You are ready to start receiving tasks. Judy Mae Saturin…" at bounding box center [76, 139] width 116 height 243
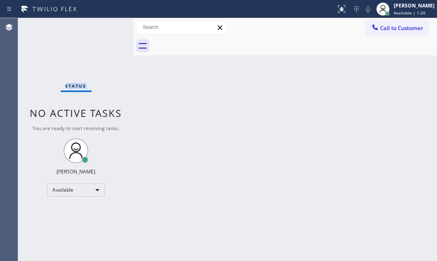
click at [107, 26] on div "Status No active tasks You are ready to start receiving tasks. Judy Mae Saturin…" at bounding box center [76, 139] width 116 height 243
click at [108, 26] on div "Status No active tasks You are ready to start receiving tasks. Judy Mae Saturin…" at bounding box center [76, 139] width 116 height 243
click at [111, 29] on div "Status No active tasks You are ready to start receiving tasks. Judy Mae Saturin…" at bounding box center [76, 139] width 116 height 243
drag, startPoint x: 109, startPoint y: 15, endPoint x: 110, endPoint y: 21, distance: 6.2
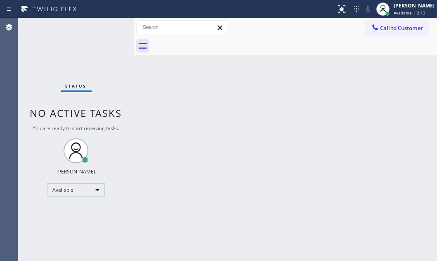
click at [110, 17] on div "Status report No issues detected If you experience an issue, please download th…" at bounding box center [218, 9] width 437 height 18
click at [110, 22] on div "Status No active tasks You are ready to start receiving tasks. Judy Mae Saturin…" at bounding box center [76, 139] width 116 height 243
click at [110, 23] on div "Status No active tasks You are ready to start receiving tasks. Judy Mae Saturin…" at bounding box center [76, 139] width 116 height 243
click at [109, 24] on div "Status No active tasks You are ready to start receiving tasks. Judy Mae Saturin…" at bounding box center [76, 139] width 116 height 243
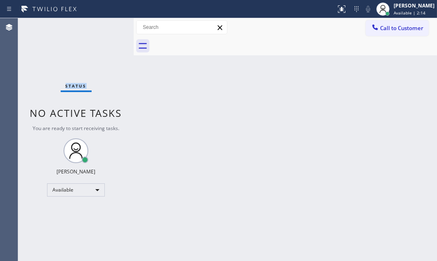
click at [109, 24] on div "Status No active tasks You are ready to start receiving tasks. Judy Mae Saturin…" at bounding box center [76, 139] width 116 height 243
click at [105, 31] on div "Status No active tasks You are ready to start receiving tasks. Judy Mae Saturin…" at bounding box center [76, 139] width 116 height 243
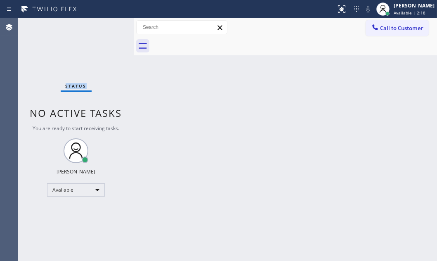
click at [105, 31] on div "Status No active tasks You are ready to start receiving tasks. Judy Mae Saturin…" at bounding box center [76, 139] width 116 height 243
click at [111, 24] on div "Status No active tasks You are ready to start receiving tasks. Judy Mae Saturin…" at bounding box center [76, 139] width 116 height 243
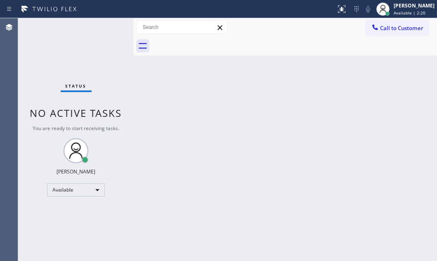
click at [111, 24] on div "Status No active tasks You are ready to start receiving tasks. Judy Mae Saturin…" at bounding box center [76, 139] width 116 height 243
click at [109, 28] on div "Status No active tasks You are ready to start receiving tasks. Judy Mae Saturin…" at bounding box center [76, 139] width 116 height 243
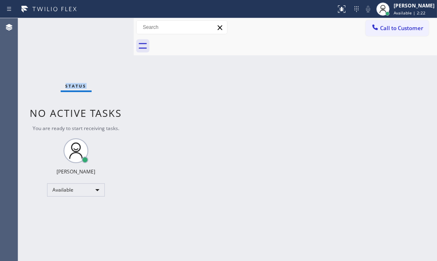
click at [109, 28] on div "Status No active tasks You are ready to start receiving tasks. Judy Mae Saturin…" at bounding box center [76, 139] width 116 height 243
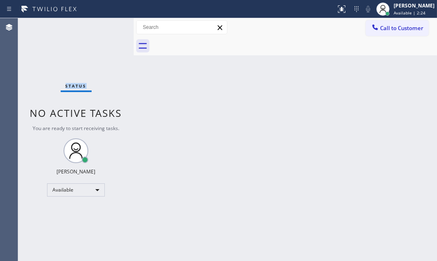
click at [109, 28] on div "Status No active tasks You are ready to start receiving tasks. Judy Mae Saturin…" at bounding box center [76, 139] width 116 height 243
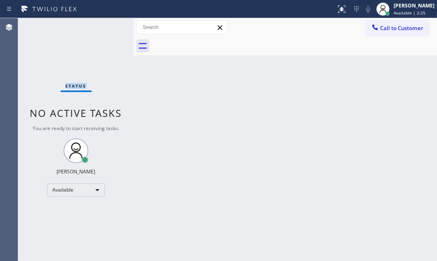
click at [109, 28] on div "Status No active tasks You are ready to start receiving tasks. Judy Mae Saturin…" at bounding box center [76, 139] width 116 height 243
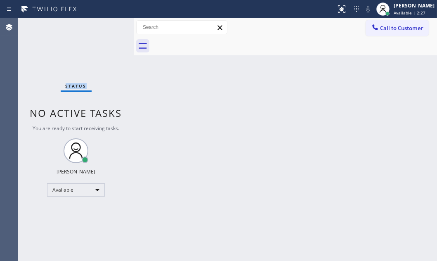
click at [109, 28] on div "Status No active tasks You are ready to start receiving tasks. Judy Mae Saturin…" at bounding box center [76, 139] width 116 height 243
click at [108, 31] on div "Status No active tasks You are ready to start receiving tasks. Judy Mae Saturin…" at bounding box center [76, 139] width 116 height 243
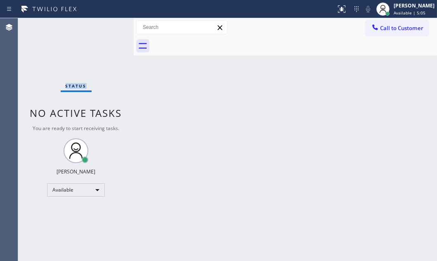
click at [108, 31] on div "Status No active tasks You are ready to start receiving tasks. Judy Mae Saturin…" at bounding box center [76, 139] width 116 height 243
click at [107, 30] on div "Status No active tasks You are ready to start receiving tasks. Judy Mae Saturin…" at bounding box center [76, 139] width 116 height 243
click at [104, 26] on div "Status No active tasks You are ready to start receiving tasks. Judy Mae Saturin…" at bounding box center [76, 139] width 116 height 243
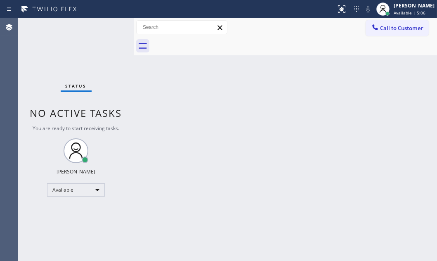
click at [104, 26] on div "Status No active tasks You are ready to start receiving tasks. Judy Mae Saturin…" at bounding box center [76, 139] width 116 height 243
click at [111, 37] on div "Status No active tasks You are ready to start receiving tasks. Judy Mae Saturin…" at bounding box center [76, 139] width 116 height 243
drag, startPoint x: 110, startPoint y: 28, endPoint x: 104, endPoint y: 24, distance: 7.3
click at [109, 28] on div "Status No active tasks You are ready to start receiving tasks. Judy Mae Saturin…" at bounding box center [76, 139] width 116 height 243
click at [104, 24] on div "Status No active tasks You are ready to start receiving tasks. Judy Mae Saturin…" at bounding box center [76, 139] width 116 height 243
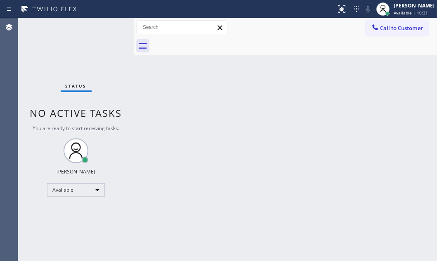
click at [104, 24] on div "Status No active tasks You are ready to start receiving tasks. Judy Mae Saturin…" at bounding box center [76, 139] width 116 height 243
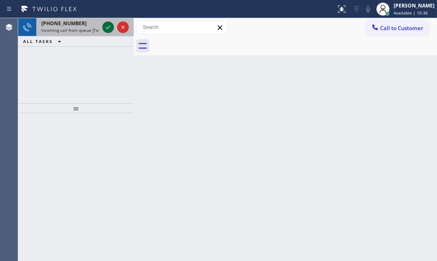
click at [109, 24] on icon at bounding box center [108, 27] width 10 height 10
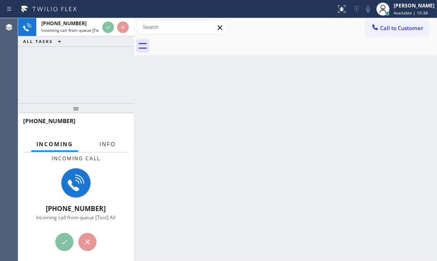
click at [103, 148] on button "Info" at bounding box center [108, 144] width 26 height 16
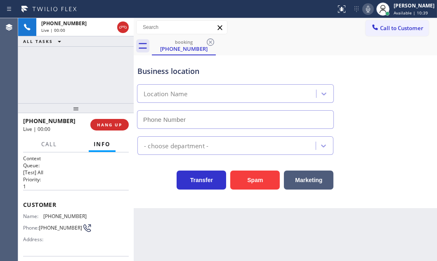
type input "(650) 800-8959"
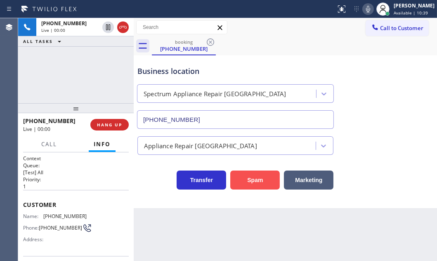
click at [258, 177] on button "Spam" at bounding box center [255, 180] width 50 height 19
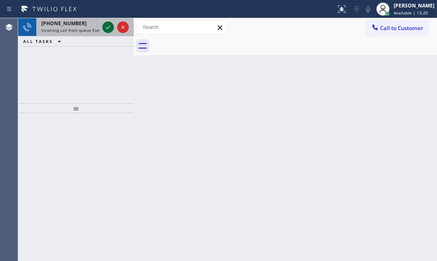
click at [109, 29] on icon at bounding box center [108, 27] width 10 height 10
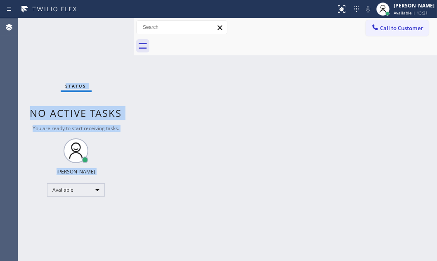
click at [109, 29] on div "Status No active tasks You are ready to start receiving tasks. Judy Mae Saturin…" at bounding box center [76, 139] width 116 height 243
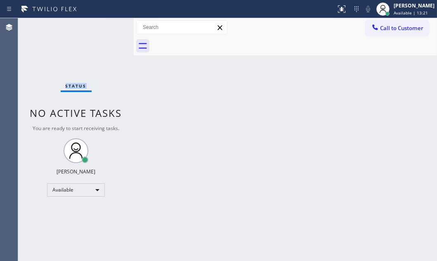
click at [109, 29] on div "Status No active tasks You are ready to start receiving tasks. Judy Mae Saturin…" at bounding box center [76, 139] width 116 height 243
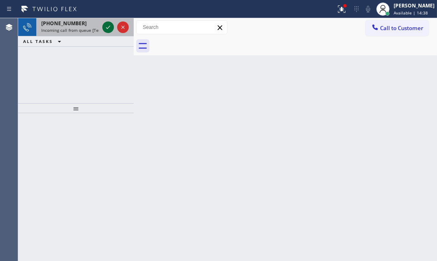
click at [110, 29] on icon at bounding box center [108, 27] width 10 height 10
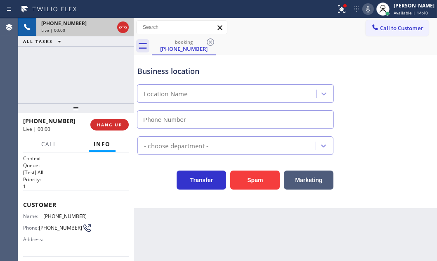
type input "(720) 637-1164"
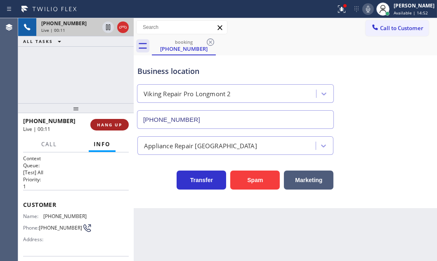
click at [115, 125] on span "HANG UP" at bounding box center [109, 125] width 25 height 6
click at [115, 127] on span "HANG UP" at bounding box center [109, 125] width 25 height 6
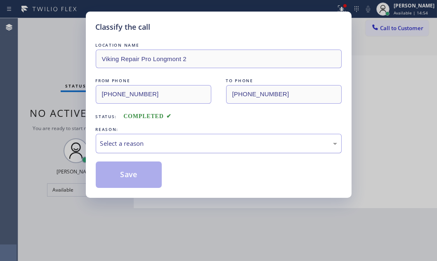
click at [157, 140] on div "Select a reason" at bounding box center [218, 143] width 237 height 9
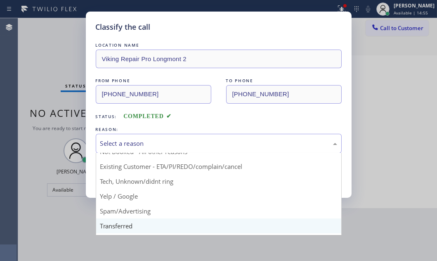
scroll to position [37, 0]
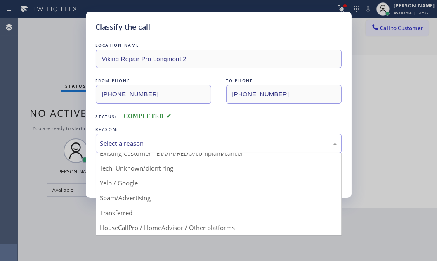
drag, startPoint x: 143, startPoint y: 164, endPoint x: 131, endPoint y: 164, distance: 12.0
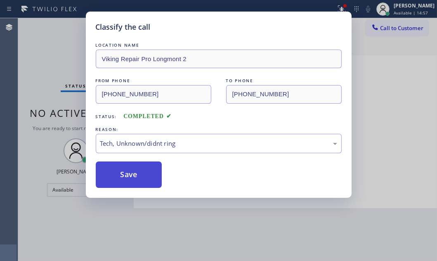
click at [131, 164] on button "Save" at bounding box center [129, 174] width 66 height 26
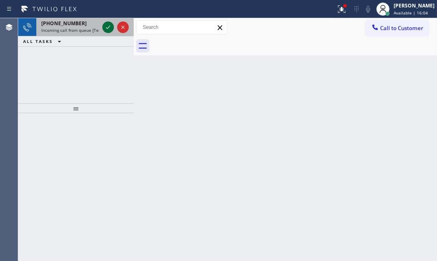
click at [112, 25] on icon at bounding box center [108, 27] width 10 height 10
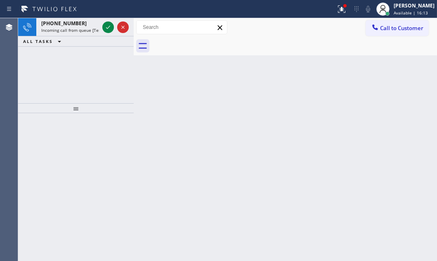
click at [146, 12] on div at bounding box center [168, 8] width 330 height 13
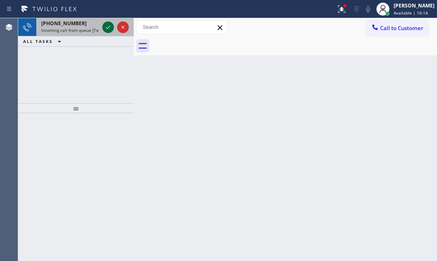
drag, startPoint x: 115, startPoint y: 21, endPoint x: 104, endPoint y: 29, distance: 13.3
click at [109, 24] on div at bounding box center [116, 27] width 30 height 18
click at [104, 29] on icon at bounding box center [108, 27] width 10 height 10
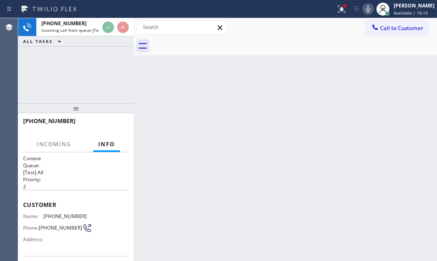
scroll to position [75, 0]
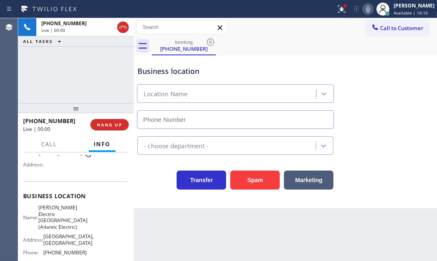
type input "(908) 650-1435"
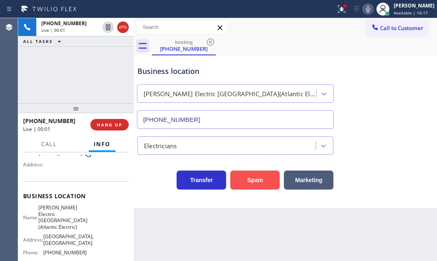
click at [254, 184] on button "Spam" at bounding box center [255, 180] width 50 height 19
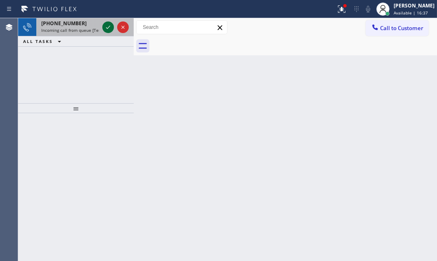
click at [108, 26] on icon at bounding box center [108, 27] width 10 height 10
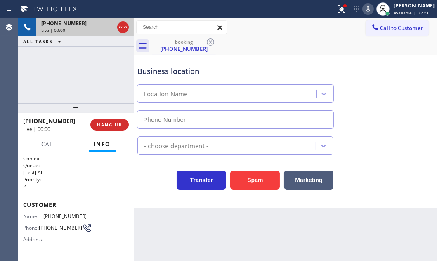
type input "(480) 680-8134"
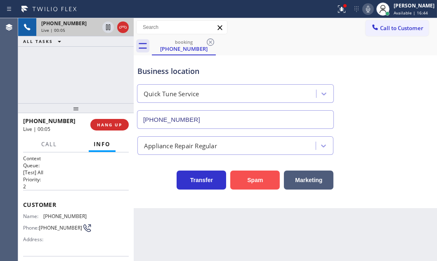
click at [241, 177] on button "Spam" at bounding box center [255, 180] width 50 height 19
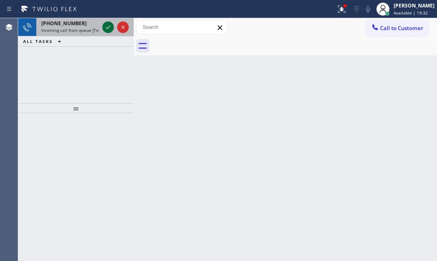
click at [106, 31] on icon at bounding box center [108, 27] width 10 height 10
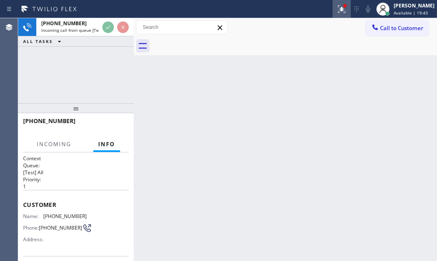
drag, startPoint x: 333, startPoint y: 11, endPoint x: 330, endPoint y: 19, distance: 8.4
click at [337, 11] on icon at bounding box center [342, 9] width 10 height 10
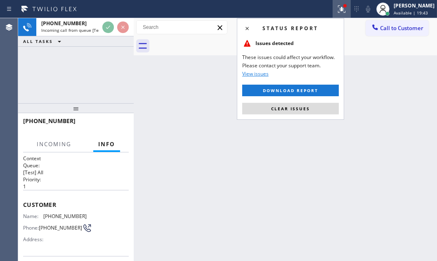
drag, startPoint x: 281, startPoint y: 107, endPoint x: 273, endPoint y: 106, distance: 7.5
click at [280, 107] on span "Clear issues" at bounding box center [290, 109] width 39 height 6
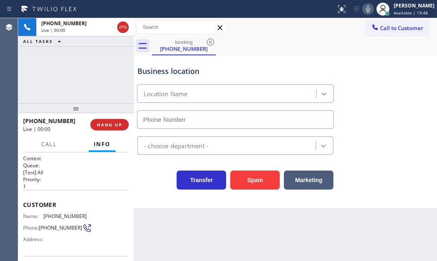
type input "(346) 421-0545"
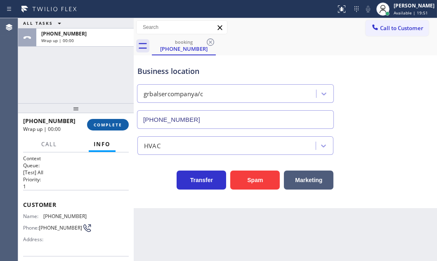
click at [106, 127] on span "COMPLETE" at bounding box center [108, 125] width 28 height 6
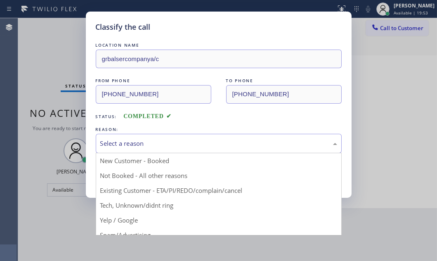
click at [170, 146] on div "Select a reason" at bounding box center [218, 143] width 237 height 9
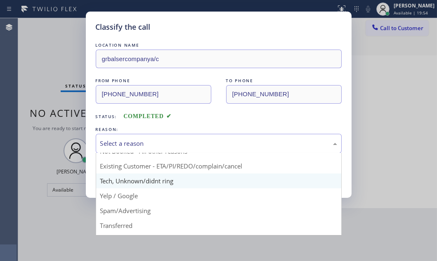
scroll to position [37, 0]
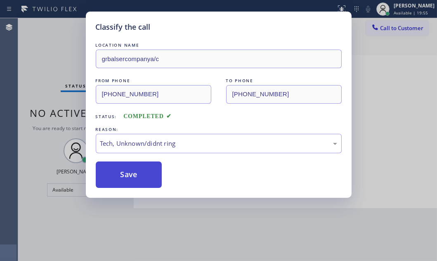
drag, startPoint x: 143, startPoint y: 170, endPoint x: 134, endPoint y: 168, distance: 8.8
click at [132, 167] on button "Save" at bounding box center [129, 174] width 66 height 26
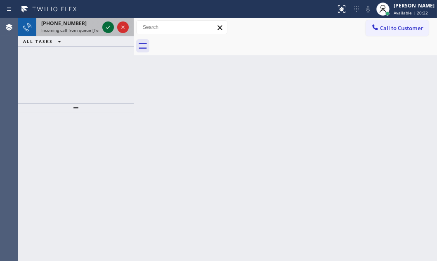
click at [106, 29] on icon at bounding box center [108, 27] width 10 height 10
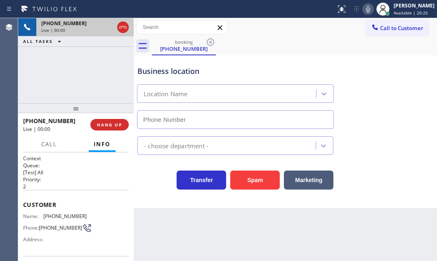
type input "(480) 725-3458"
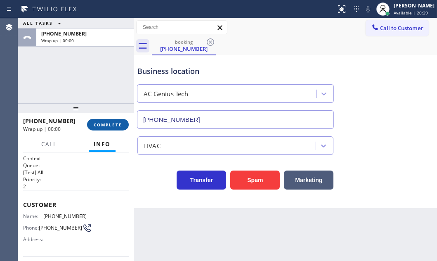
click at [98, 119] on button "COMPLETE" at bounding box center [108, 125] width 42 height 12
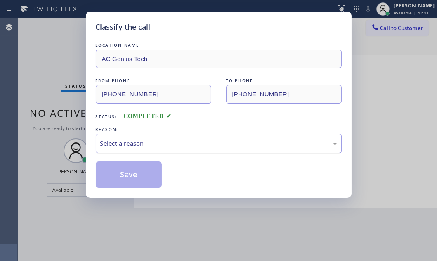
drag, startPoint x: 234, startPoint y: 145, endPoint x: 230, endPoint y: 150, distance: 6.5
click at [234, 145] on div "Select a reason" at bounding box center [218, 143] width 237 height 9
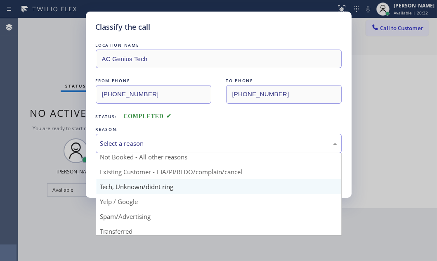
scroll to position [37, 0]
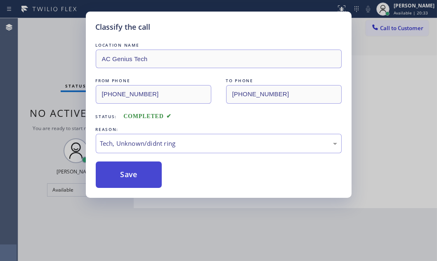
click at [140, 168] on button "Save" at bounding box center [129, 174] width 66 height 26
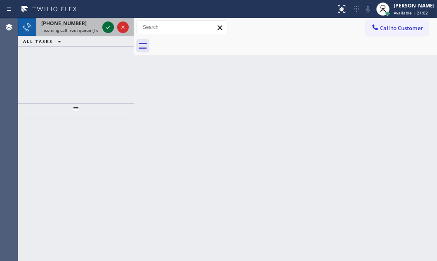
click at [107, 28] on icon at bounding box center [108, 27] width 4 height 3
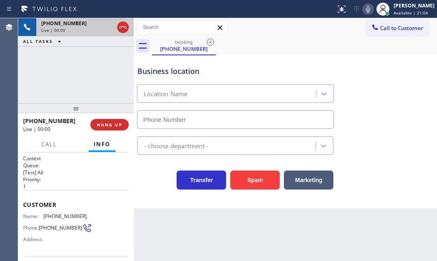
type input "(469) 447-9094"
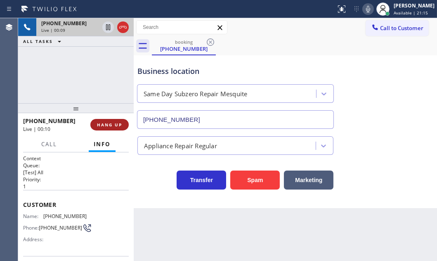
click at [113, 122] on span "HANG UP" at bounding box center [109, 125] width 25 height 6
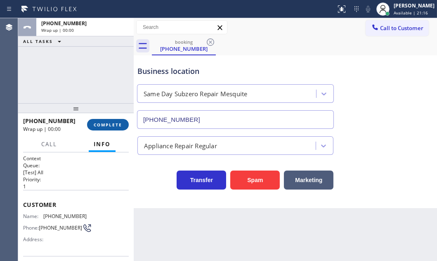
click at [114, 122] on span "COMPLETE" at bounding box center [108, 125] width 28 height 6
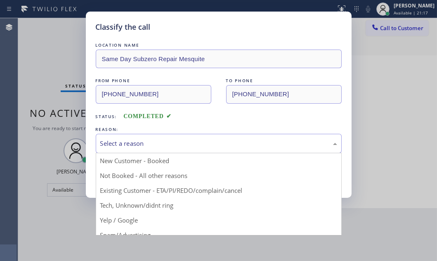
click at [207, 140] on div "Select a reason" at bounding box center [218, 143] width 237 height 9
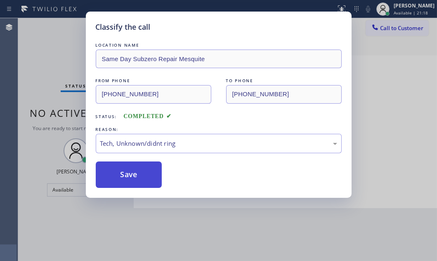
click at [138, 176] on button "Save" at bounding box center [129, 174] width 66 height 26
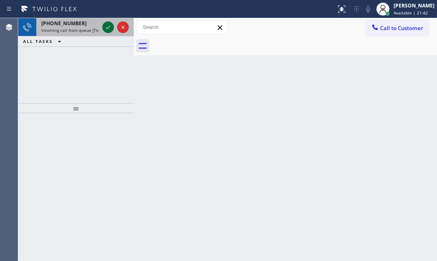
click at [105, 24] on icon at bounding box center [108, 27] width 10 height 10
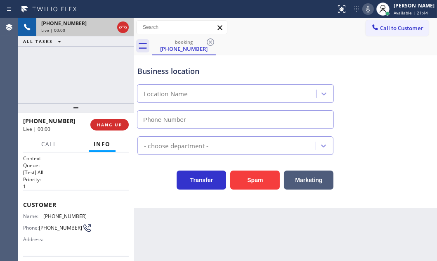
type input "(650) 977-4405"
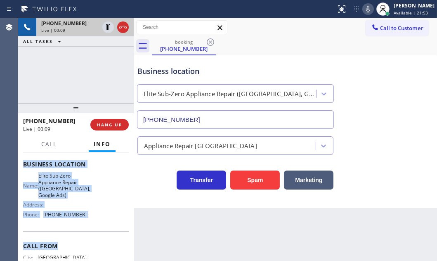
scroll to position [107, 0]
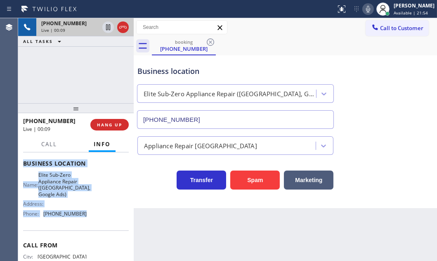
drag, startPoint x: 24, startPoint y: 201, endPoint x: 94, endPoint y: 222, distance: 73.7
click at [94, 222] on div "Context Queue: [Test] All Priority: 1 Customer Name: (510) 508-9072 Phone: (510…" at bounding box center [76, 169] width 106 height 245
copy div "Customer Name: (510) 508-9072 Phone: (510) 508-9072 Address: Business location …"
click at [124, 28] on icon at bounding box center [123, 27] width 10 height 10
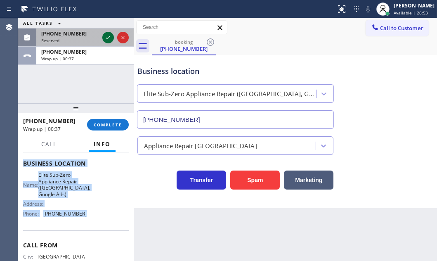
click at [108, 40] on icon at bounding box center [108, 38] width 10 height 10
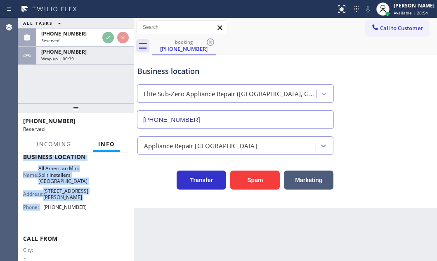
scroll to position [114, 0]
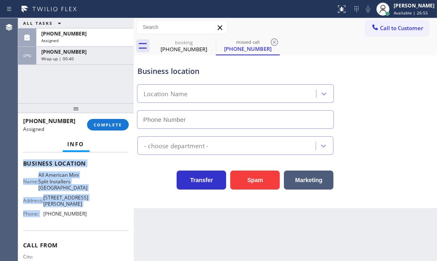
type input "(346) 271-7638"
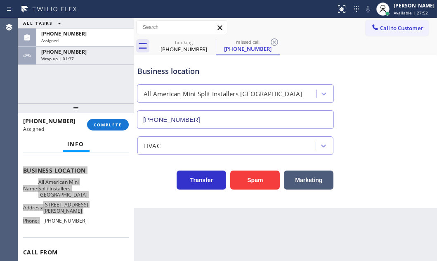
scroll to position [121, 0]
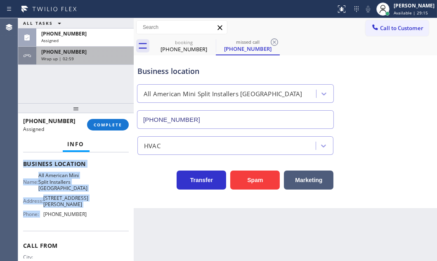
click at [94, 56] on div "Wrap up | 02:59" at bounding box center [85, 59] width 88 height 6
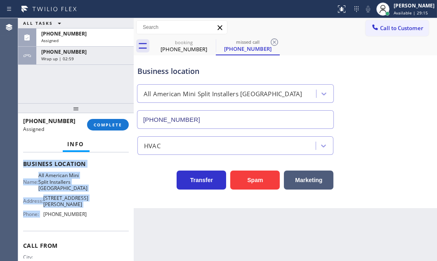
scroll to position [107, 0]
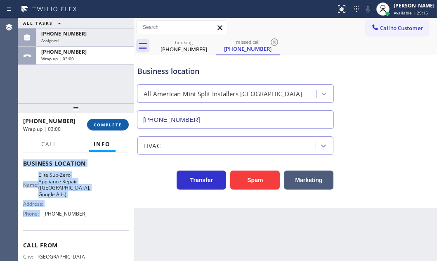
click at [108, 129] on button "COMPLETE" at bounding box center [108, 125] width 42 height 12
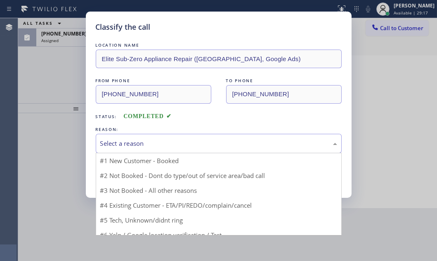
click at [164, 145] on div "Select a reason" at bounding box center [218, 143] width 237 height 9
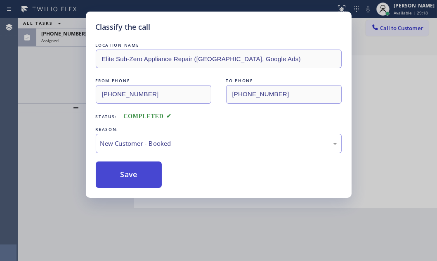
click at [128, 171] on button "Save" at bounding box center [129, 174] width 66 height 26
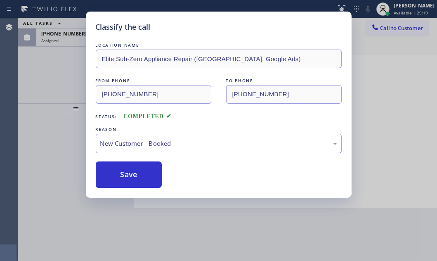
click at [72, 34] on div "Classify the call LOCATION NAME Elite Sub-Zero Appliance Repair (San Francisco,…" at bounding box center [218, 130] width 437 height 261
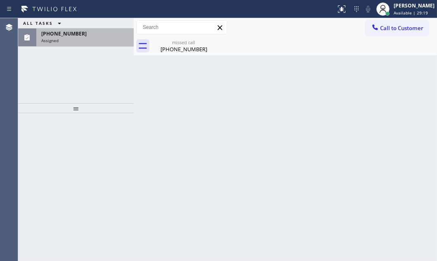
drag, startPoint x: 72, startPoint y: 35, endPoint x: 72, endPoint y: 39, distance: 4.5
click at [72, 35] on span "(210) 200-0132" at bounding box center [63, 33] width 45 height 7
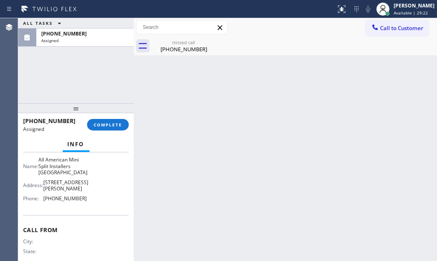
scroll to position [150, 0]
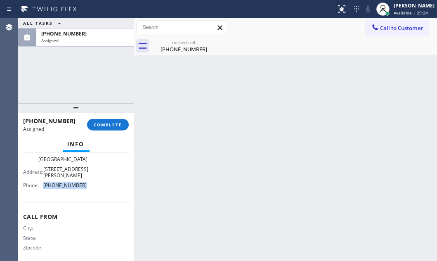
drag, startPoint x: 81, startPoint y: 210, endPoint x: 44, endPoint y: 211, distance: 36.4
click at [44, 188] on span "(346) 271-7638" at bounding box center [64, 185] width 43 height 6
copy span "(346) 271-7638"
click at [387, 24] on span "Call to Customer" at bounding box center [401, 27] width 43 height 7
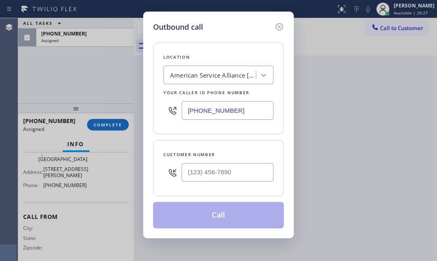
click at [231, 102] on input "(954) 835-4464" at bounding box center [228, 110] width 92 height 19
paste input "346) 271-7638"
type input "(346) 271-7638"
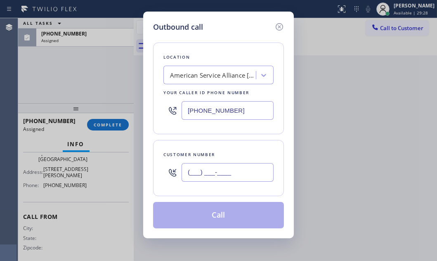
click at [223, 179] on input "(___) ___-____" at bounding box center [228, 172] width 92 height 19
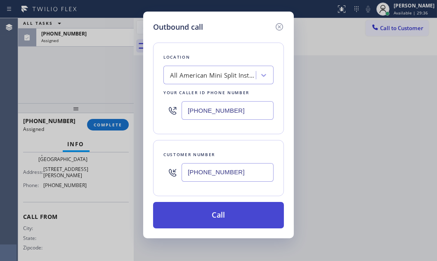
type input "(210) 200-0132"
click at [224, 216] on button "Call" at bounding box center [218, 215] width 131 height 26
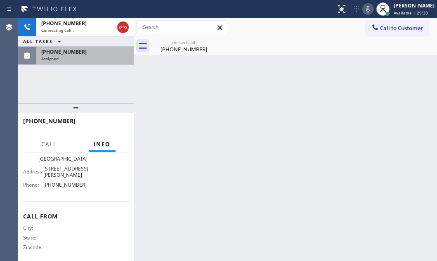
drag, startPoint x: 96, startPoint y: 52, endPoint x: 105, endPoint y: 99, distance: 48.3
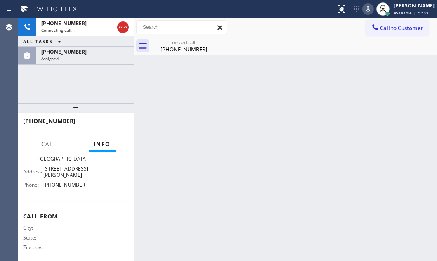
click at [96, 52] on div "(210) 200-0132" at bounding box center [85, 51] width 88 height 7
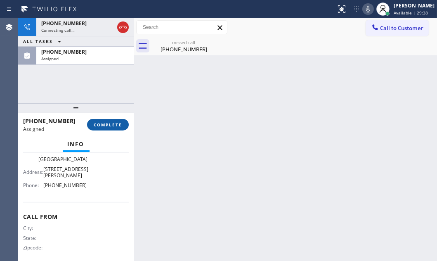
click at [110, 124] on span "COMPLETE" at bounding box center [108, 125] width 28 height 6
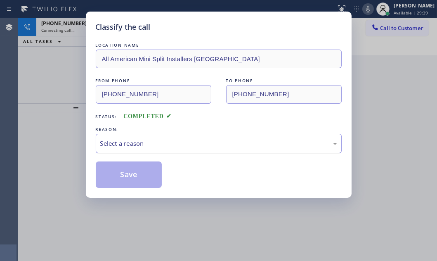
drag, startPoint x: 154, startPoint y: 145, endPoint x: 154, endPoint y: 149, distance: 4.5
click at [154, 146] on div "Select a reason" at bounding box center [218, 143] width 237 height 9
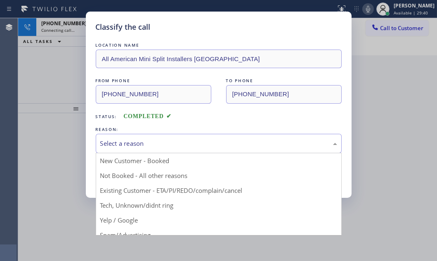
drag, startPoint x: 135, startPoint y: 207, endPoint x: 135, endPoint y: 188, distance: 19.4
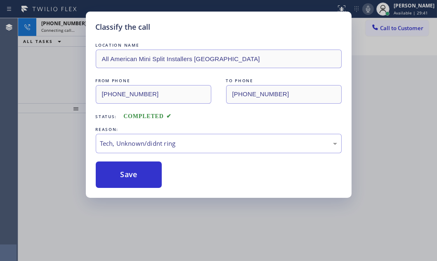
drag, startPoint x: 135, startPoint y: 176, endPoint x: 164, endPoint y: 184, distance: 29.6
click at [135, 176] on button "Save" at bounding box center [129, 174] width 66 height 26
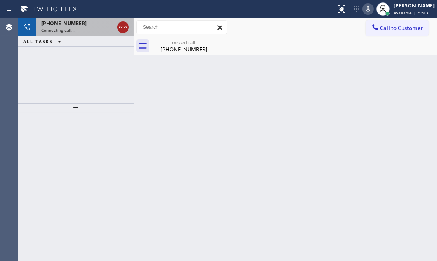
click at [120, 25] on icon at bounding box center [123, 27] width 10 height 10
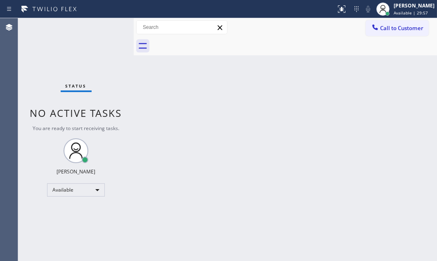
click at [240, 91] on div "Back to Dashboard Change Sender ID Customers Technicians Select a contact Outbo…" at bounding box center [286, 139] width 304 height 243
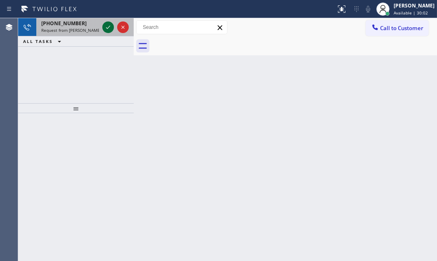
click at [111, 26] on icon at bounding box center [108, 27] width 10 height 10
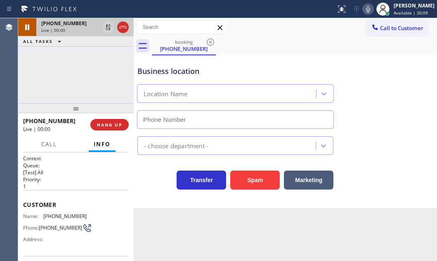
type input "(928) 723-1640"
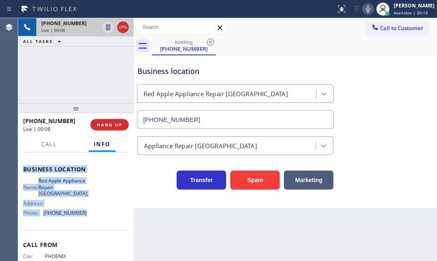
scroll to position [112, 0]
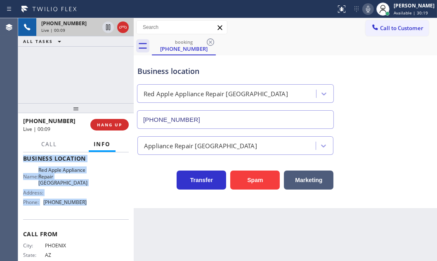
drag, startPoint x: 23, startPoint y: 202, endPoint x: 94, endPoint y: 211, distance: 72.0
click at [94, 211] on div "Context Queue: [Test] All Priority: 1 Customer Name: (602) 281-5532 Phone: (602…" at bounding box center [76, 162] width 106 height 239
copy div "Customer Name: (602) 281-5532 Phone: (602) 281-5532 Address: Business location …"
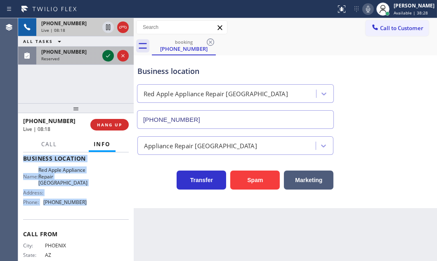
click at [106, 55] on icon at bounding box center [108, 56] width 10 height 10
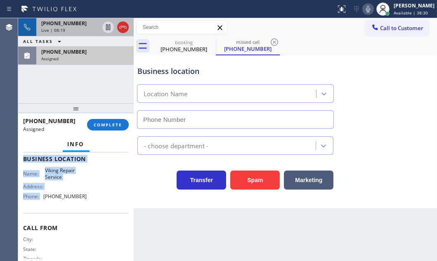
type input "(760) 638-5621"
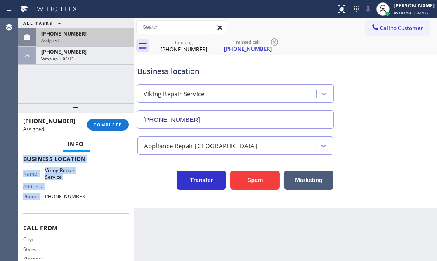
click at [91, 39] on div "Assigned" at bounding box center [85, 41] width 88 height 6
click at [90, 35] on div "(760) 331-8908" at bounding box center [85, 33] width 88 height 7
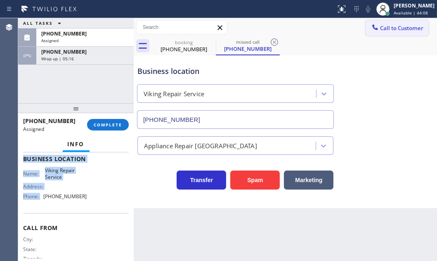
click at [397, 31] on span "Call to Customer" at bounding box center [401, 27] width 43 height 7
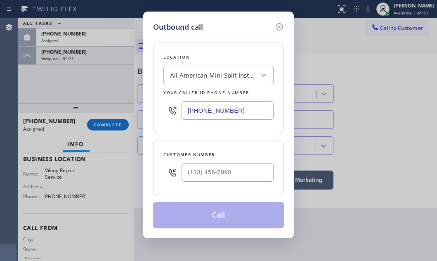
click at [242, 111] on input "(346) 271-7638" at bounding box center [228, 110] width 92 height 19
paste input "928) 723-1640"
type input "(928) 723-1640"
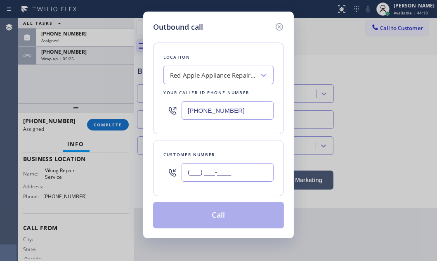
click at [255, 173] on input "(___) ___-____" at bounding box center [228, 172] width 92 height 19
paste input "602) 281-5532"
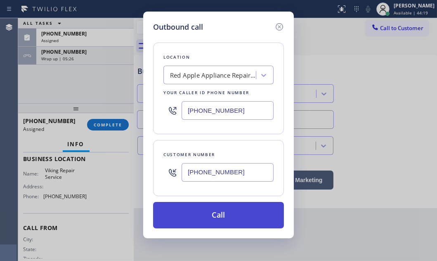
type input "(602) 281-5532"
click at [223, 218] on button "Call" at bounding box center [218, 215] width 131 height 26
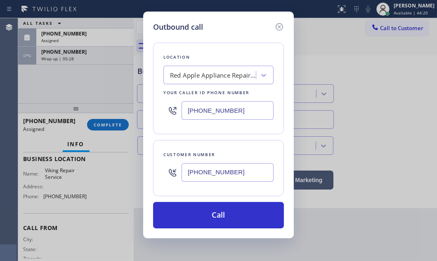
click at [87, 36] on div "Outbound call Location Red Apple Appliance Repair Phoenix Your caller id phone …" at bounding box center [218, 130] width 437 height 261
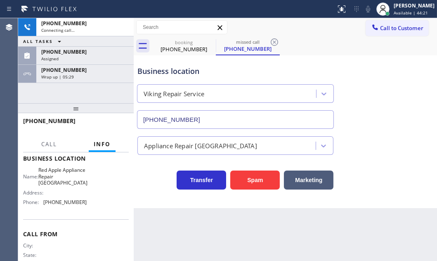
drag, startPoint x: 86, startPoint y: 36, endPoint x: 85, endPoint y: 41, distance: 5.1
click at [86, 37] on div "ALL TASKS ALL TASKS ACTIVE TASKS TASKS IN WRAP UP" at bounding box center [76, 41] width 116 height 10
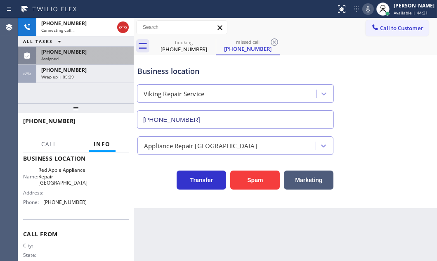
click at [83, 48] on div "(760) 331-8908" at bounding box center [85, 51] width 88 height 7
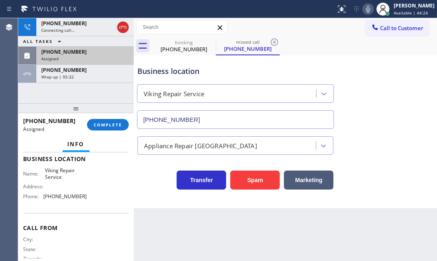
click at [92, 52] on div "(760) 331-8908" at bounding box center [85, 51] width 88 height 7
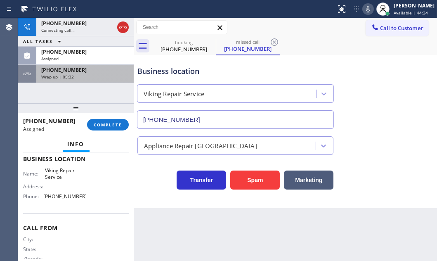
click at [95, 73] on div "+16022815532" at bounding box center [85, 69] width 88 height 7
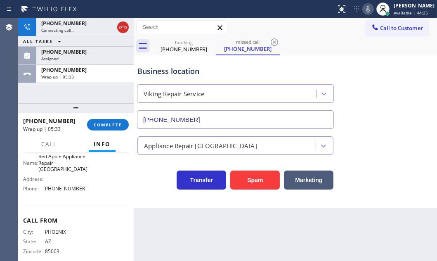
scroll to position [112, 0]
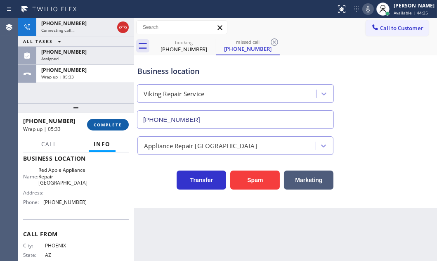
click at [119, 125] on span "COMPLETE" at bounding box center [108, 125] width 28 height 6
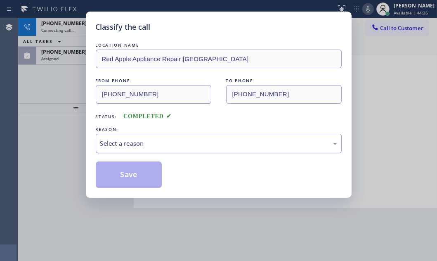
click at [156, 142] on div "Select a reason" at bounding box center [218, 143] width 237 height 9
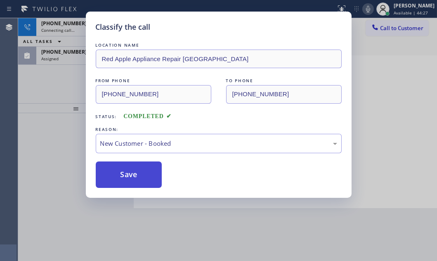
click at [122, 171] on button "Save" at bounding box center [129, 174] width 66 height 26
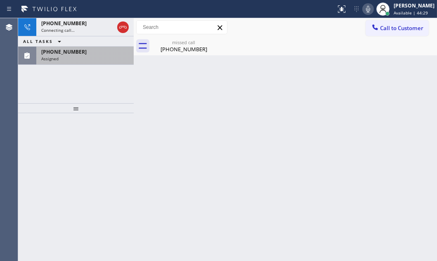
click at [68, 57] on div "Assigned" at bounding box center [85, 59] width 88 height 6
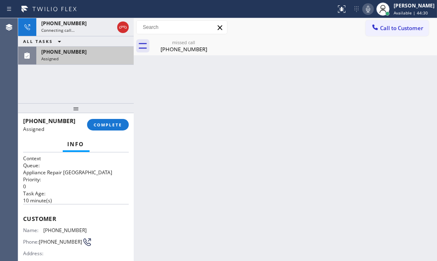
click at [97, 55] on div "(760) 331-8908" at bounding box center [85, 51] width 88 height 7
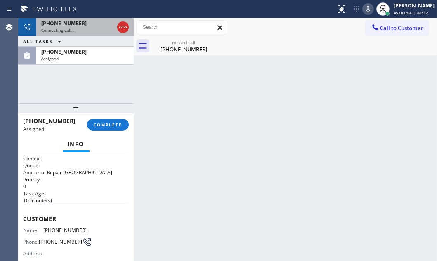
click at [92, 25] on div "+16022815532" at bounding box center [77, 23] width 73 height 7
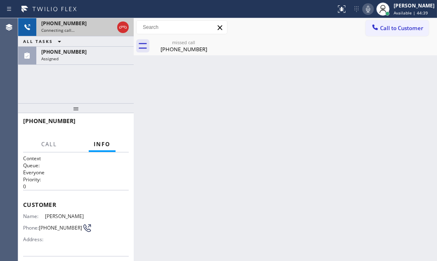
click at [81, 30] on div "Connecting call…" at bounding box center [77, 30] width 73 height 6
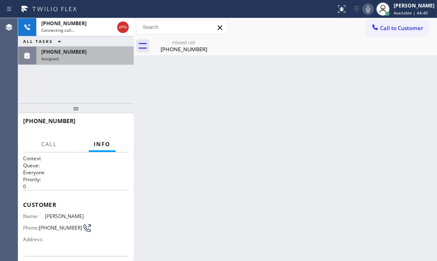
click at [91, 56] on div "Assigned" at bounding box center [85, 59] width 88 height 6
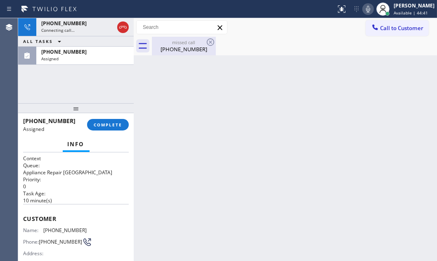
click at [185, 47] on div "(760) 331-8908" at bounding box center [184, 48] width 62 height 7
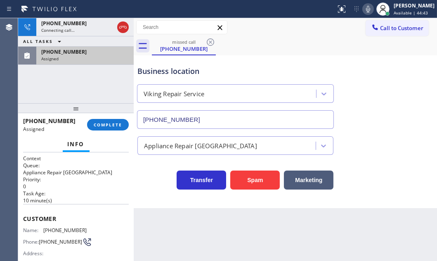
click at [92, 59] on div "Assigned" at bounding box center [85, 59] width 88 height 6
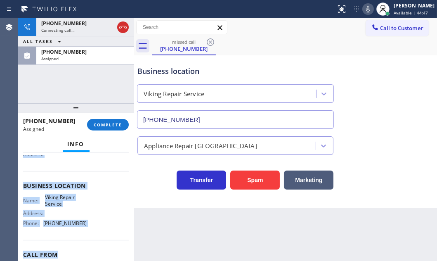
scroll to position [112, 0]
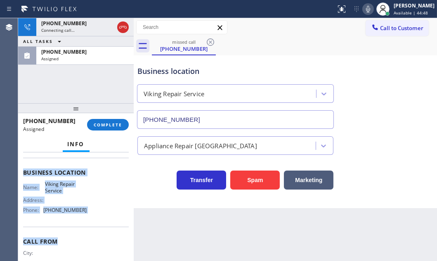
drag, startPoint x: 46, startPoint y: 223, endPoint x: 85, endPoint y: 231, distance: 39.7
click at [85, 231] on div "Context Queue: Appliance Repair High End Priority: 0 Task Age: 10 minute(s) Cus…" at bounding box center [76, 206] width 116 height 108
copy div "Customer Name: (760) 331-8908 Phone: (760) 331-8908 Address: Business location …"
click at [95, 195] on div "Name: Viking Repair Service Address: Phone: (760) 638-5621" at bounding box center [76, 199] width 106 height 36
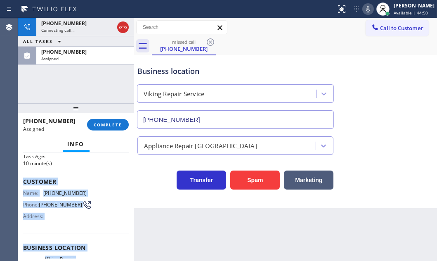
click at [95, 184] on div "Customer Name: (760) 331-8908 Phone: (760) 331-8908 Address:" at bounding box center [76, 200] width 106 height 66
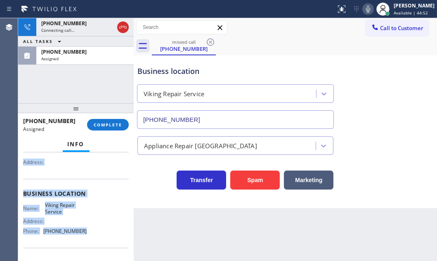
scroll to position [112, 0]
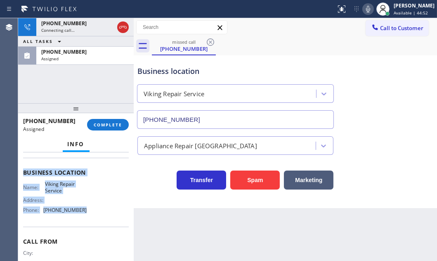
drag, startPoint x: 24, startPoint y: 178, endPoint x: 97, endPoint y: 215, distance: 82.7
click at [97, 215] on div "Context Queue: Appliance Repair High End Priority: 0 Task Age: 10 minute(s) Cus…" at bounding box center [76, 166] width 106 height 247
copy div "Customer Name: (760) 331-8908 Phone: (760) 331-8908 Address: Business location …"
click at [112, 127] on span "COMPLETE" at bounding box center [108, 125] width 28 height 6
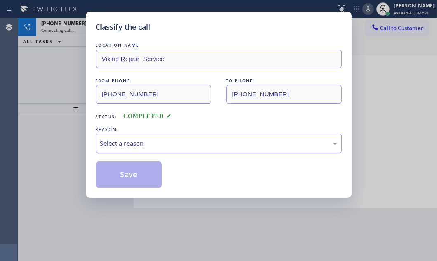
drag, startPoint x: 179, startPoint y: 142, endPoint x: 173, endPoint y: 151, distance: 10.3
click at [179, 143] on div "Select a reason" at bounding box center [218, 143] width 237 height 9
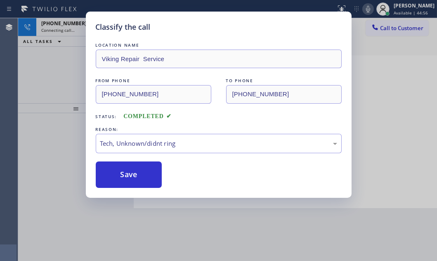
drag, startPoint x: 132, startPoint y: 171, endPoint x: 214, endPoint y: 183, distance: 82.6
click at [135, 171] on button "Save" at bounding box center [129, 174] width 66 height 26
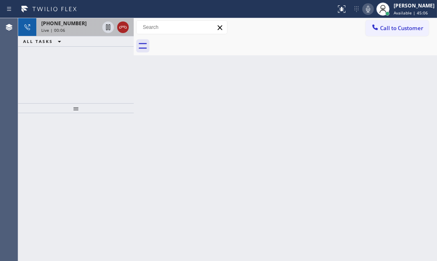
click at [125, 23] on icon at bounding box center [123, 27] width 10 height 10
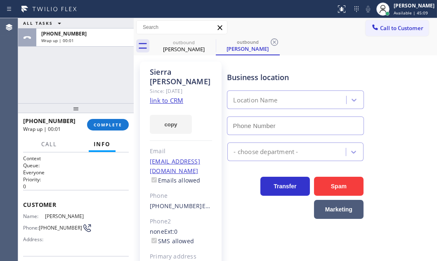
type input "(928) 723-1640"
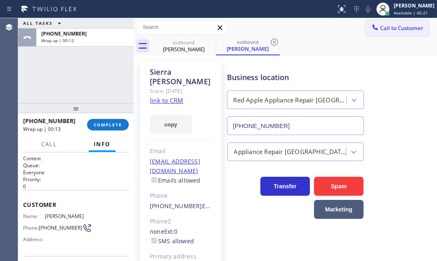
click at [391, 32] on button "Call to Customer" at bounding box center [397, 28] width 63 height 16
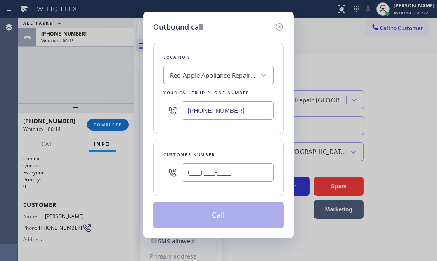
click at [224, 175] on input "(___) ___-____" at bounding box center [228, 172] width 92 height 19
paste input "602) 281-5532"
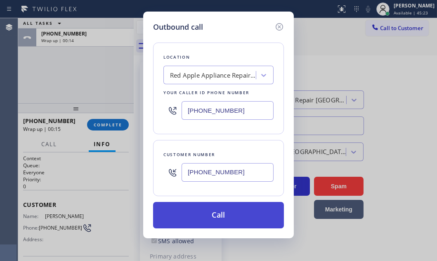
type input "(602) 281-5532"
click at [218, 212] on button "Call" at bounding box center [218, 215] width 131 height 26
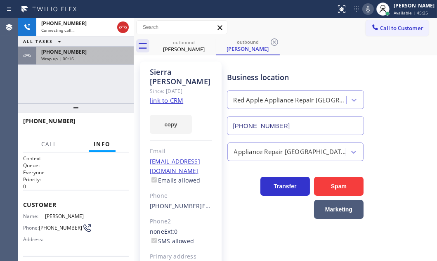
click at [86, 58] on div "Wrap up | 00:16" at bounding box center [85, 59] width 88 height 6
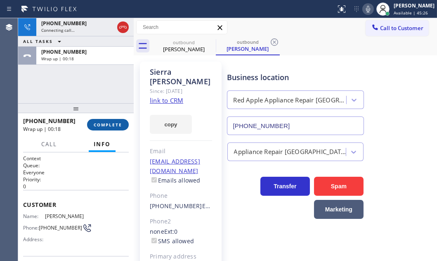
click at [115, 123] on span "COMPLETE" at bounding box center [108, 125] width 28 height 6
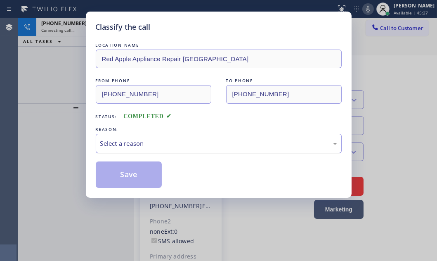
click at [178, 137] on div "Select a reason" at bounding box center [219, 143] width 246 height 19
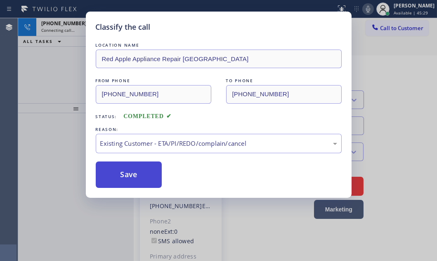
click at [134, 175] on button "Save" at bounding box center [129, 174] width 66 height 26
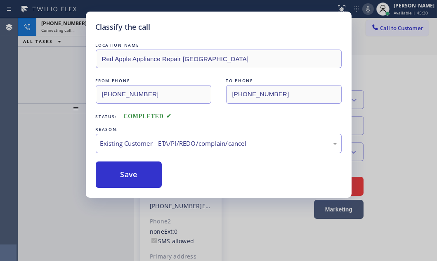
click at [61, 71] on div "Classify the call LOCATION NAME Red Apple Appliance Repair Phoenix FROM PHONE (…" at bounding box center [218, 130] width 437 height 261
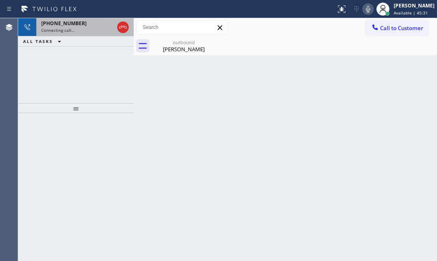
click at [85, 28] on div "Connecting call…" at bounding box center [77, 30] width 73 height 6
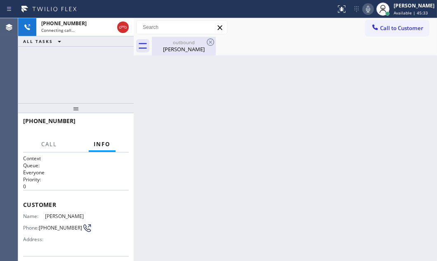
click at [183, 54] on div "outbound Sierra Harris" at bounding box center [184, 46] width 62 height 19
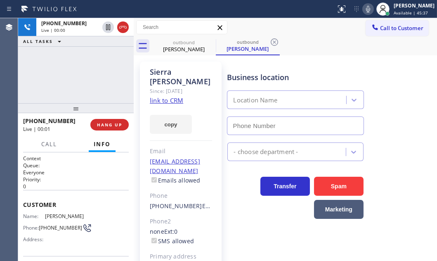
type input "(928) 723-1640"
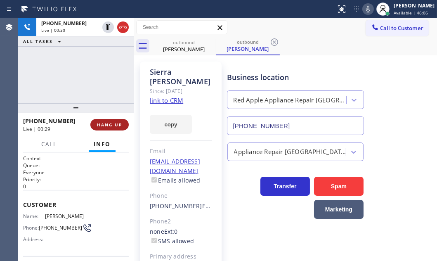
click at [104, 122] on span "HANG UP" at bounding box center [109, 125] width 25 height 6
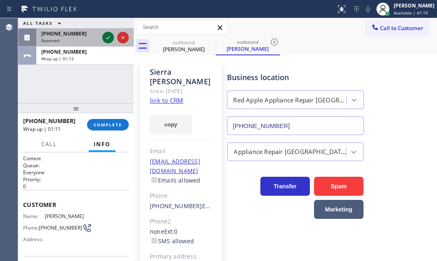
click at [106, 37] on icon at bounding box center [108, 38] width 10 height 10
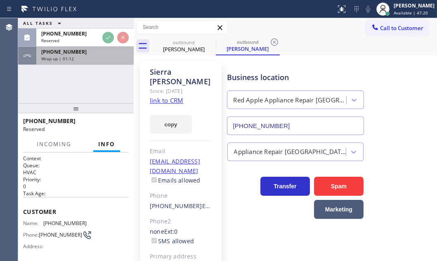
click at [85, 57] on div "Wrap up | 01:12" at bounding box center [85, 59] width 88 height 6
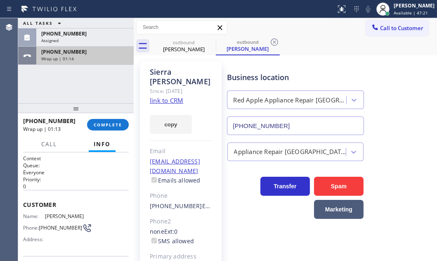
click at [85, 57] on div "Wrap up | 01:14" at bounding box center [85, 59] width 88 height 6
click at [85, 57] on div "Wrap up | 01:15" at bounding box center [85, 59] width 88 height 6
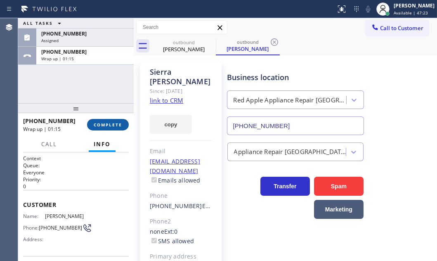
click at [109, 122] on span "COMPLETE" at bounding box center [108, 125] width 28 height 6
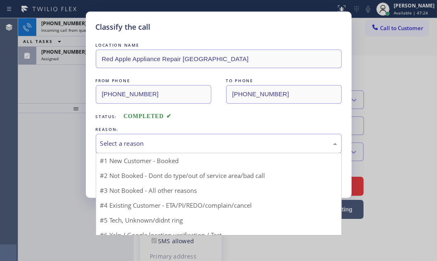
click at [173, 142] on div "Select a reason" at bounding box center [218, 143] width 237 height 9
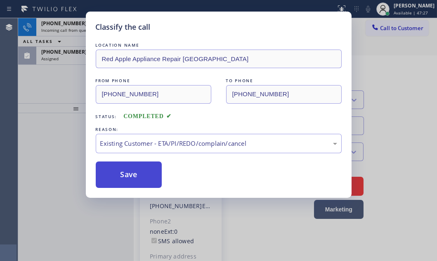
drag, startPoint x: 133, startPoint y: 190, endPoint x: 126, endPoint y: 179, distance: 12.3
drag, startPoint x: 126, startPoint y: 170, endPoint x: 119, endPoint y: 162, distance: 10.5
click at [126, 169] on button "Save" at bounding box center [129, 174] width 66 height 26
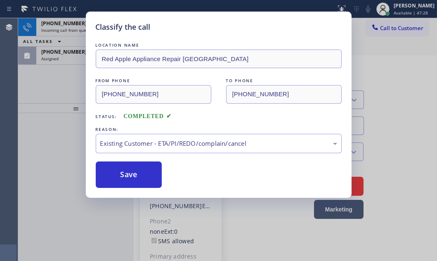
click at [62, 83] on div "Classify the call LOCATION NAME Red Apple Appliance Repair Phoenix FROM PHONE (…" at bounding box center [218, 130] width 437 height 261
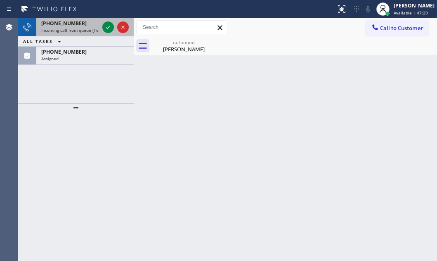
click at [102, 28] on div "+19089170748 Incoming call from queue [Test] All ALL TASKS ALL TASKS ACTIVE TAS…" at bounding box center [76, 41] width 116 height 47
click at [104, 30] on icon at bounding box center [108, 27] width 10 height 10
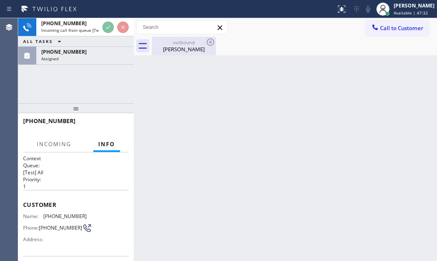
click at [185, 42] on div "outbound" at bounding box center [184, 42] width 62 height 6
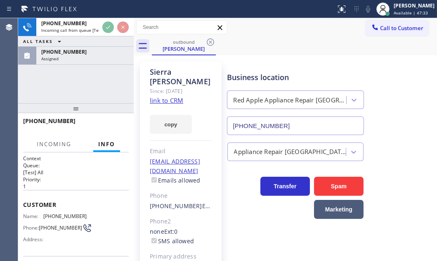
drag, startPoint x: 212, startPoint y: 41, endPoint x: 206, endPoint y: 41, distance: 6.2
click at [211, 41] on icon at bounding box center [211, 42] width 10 height 10
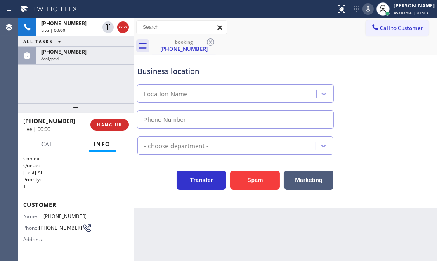
type input "(929) 203-9072"
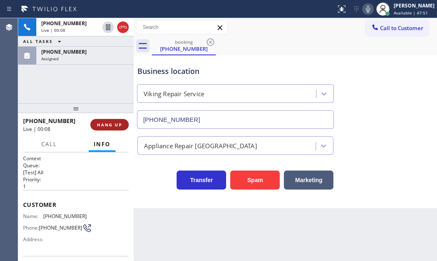
click at [116, 125] on span "HANG UP" at bounding box center [109, 125] width 25 height 6
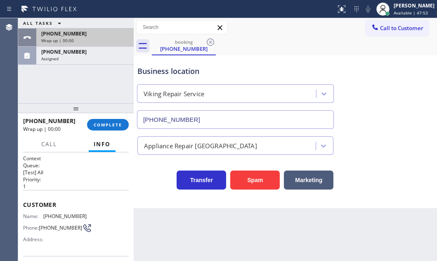
click at [100, 33] on div "+19089170748" at bounding box center [85, 33] width 88 height 7
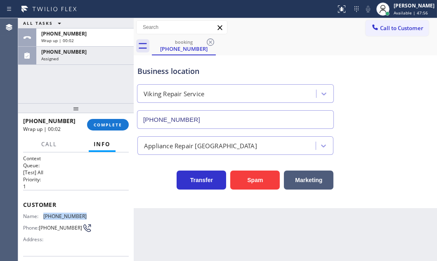
drag, startPoint x: 88, startPoint y: 216, endPoint x: 45, endPoint y: 218, distance: 43.8
click at [45, 218] on div "Name: (908) 917-0748 Phone: (908) 917-0748 Address:" at bounding box center [76, 229] width 106 height 33
copy span "(908) 917-0748"
drag, startPoint x: 404, startPoint y: 32, endPoint x: 392, endPoint y: 38, distance: 12.7
click at [403, 33] on button "Call to Customer" at bounding box center [397, 28] width 63 height 16
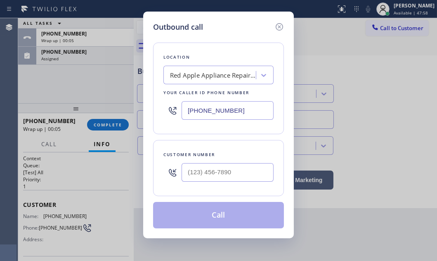
click at [238, 114] on input "(928) 723-1640" at bounding box center [228, 110] width 92 height 19
paste input "08) 917-0748"
type input "(908) 917-0748"
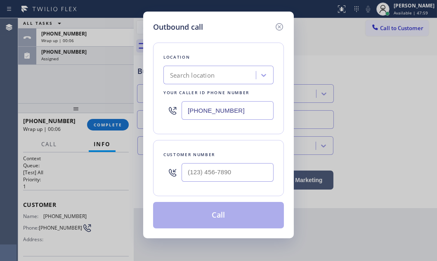
type input "(___) ___-____"
click at [230, 175] on input "(___) ___-____" at bounding box center [228, 172] width 92 height 19
type input "(928) 723-1640"
click at [93, 35] on div "Outbound call Location Red Apple Appliance Repair Phoenix Your caller id phone …" at bounding box center [218, 130] width 437 height 261
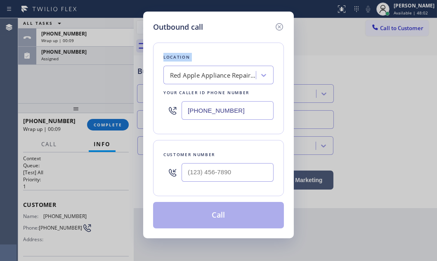
drag, startPoint x: 93, startPoint y: 35, endPoint x: 205, endPoint y: 41, distance: 112.5
click at [107, 38] on div "Outbound call Location Red Apple Appliance Repair Phoenix Your caller id phone …" at bounding box center [218, 130] width 437 height 261
drag, startPoint x: 281, startPoint y: 26, endPoint x: 261, endPoint y: 34, distance: 21.5
click at [280, 26] on icon at bounding box center [280, 27] width 10 height 10
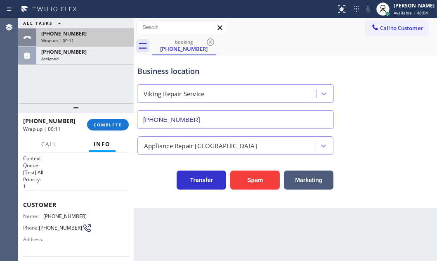
click at [87, 35] on div "+19089170748" at bounding box center [85, 33] width 88 height 7
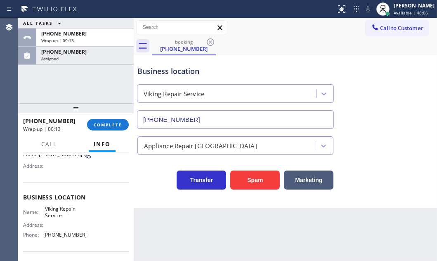
scroll to position [75, 0]
drag, startPoint x: 82, startPoint y: 237, endPoint x: 45, endPoint y: 237, distance: 37.2
click at [45, 237] on span "(929) 203-9072" at bounding box center [64, 233] width 43 height 6
copy span "(929) 203-9072"
click at [393, 25] on span "Call to Customer" at bounding box center [401, 27] width 43 height 7
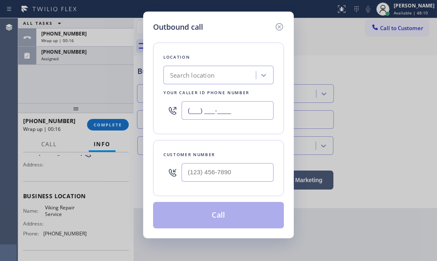
click at [233, 108] on input "(___) ___-____" at bounding box center [228, 110] width 92 height 19
paste input "929) 203-9072"
type input "(929) 203-9072"
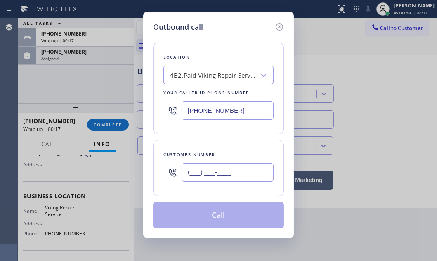
click at [227, 169] on input "(___) ___-____" at bounding box center [228, 172] width 92 height 19
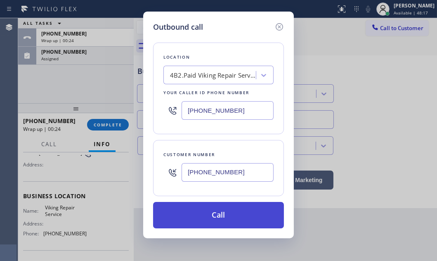
type input "(908) 917-0748"
click at [228, 210] on button "Call" at bounding box center [218, 215] width 131 height 26
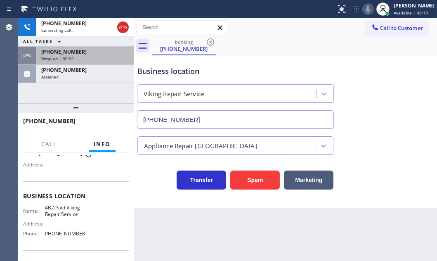
click at [91, 56] on div "Wrap up | 00:26" at bounding box center [85, 59] width 88 height 6
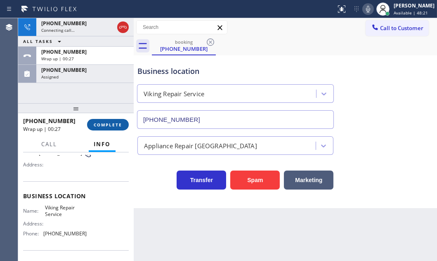
click at [111, 124] on span "COMPLETE" at bounding box center [108, 125] width 28 height 6
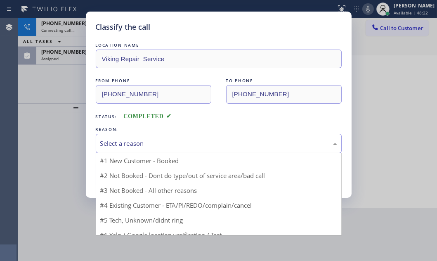
click at [164, 142] on div "Select a reason" at bounding box center [218, 143] width 237 height 9
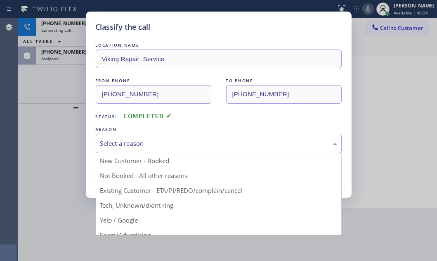
drag, startPoint x: 131, startPoint y: 206, endPoint x: 126, endPoint y: 194, distance: 13.2
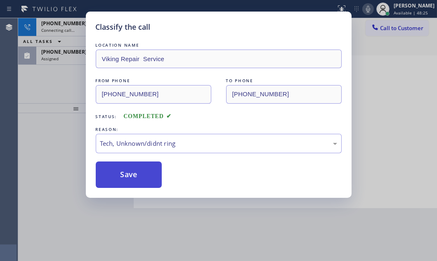
click at [126, 175] on button "Save" at bounding box center [129, 174] width 66 height 26
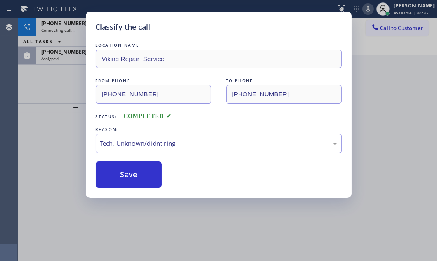
click at [49, 78] on div "Classify the call LOCATION NAME Viking Repair Service FROM PHONE (908) 917-0748…" at bounding box center [218, 130] width 437 height 261
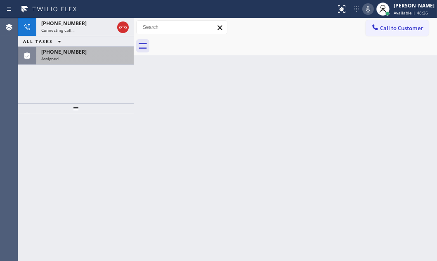
click at [84, 58] on div "Assigned" at bounding box center [85, 59] width 88 height 6
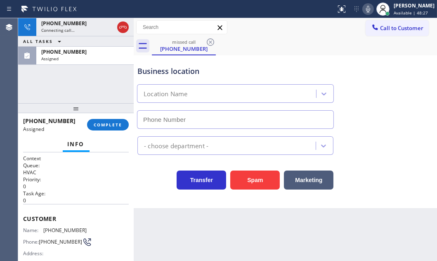
type input "(323) 716-0272"
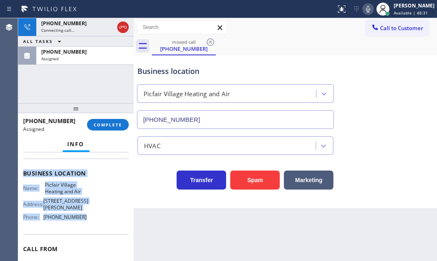
scroll to position [112, 0]
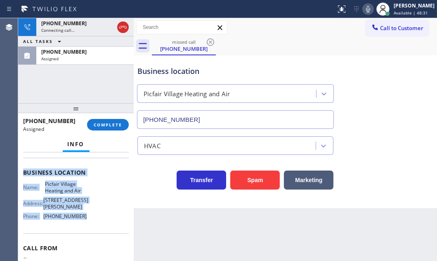
drag, startPoint x: 24, startPoint y: 177, endPoint x: 87, endPoint y: 223, distance: 78.0
click at [87, 223] on div "Context Queue: HVAC Priority: 0 Task Age: 1 minute(s) Customer Name: (727) 688-…" at bounding box center [76, 169] width 106 height 253
copy div "Customer Name: (727) 688-0471 Phone: (727) 688-0471 Address: Business location …"
click at [113, 124] on span "COMPLETE" at bounding box center [108, 125] width 28 height 6
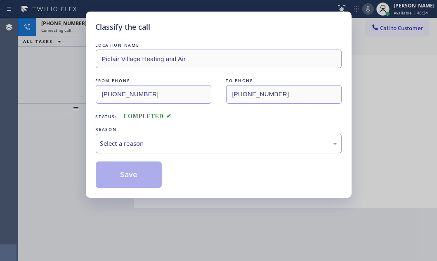
click at [162, 139] on div "Select a reason" at bounding box center [218, 143] width 237 height 9
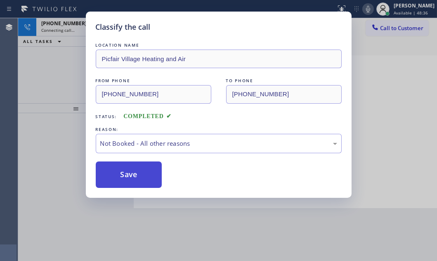
click at [127, 175] on button "Save" at bounding box center [129, 174] width 66 height 26
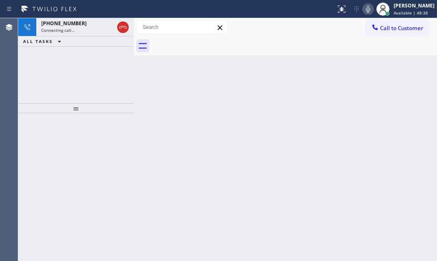
click at [87, 26] on div "+19089170748" at bounding box center [77, 23] width 73 height 7
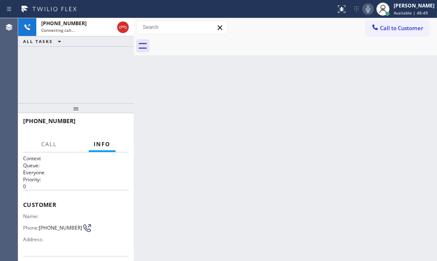
scroll to position [75, 0]
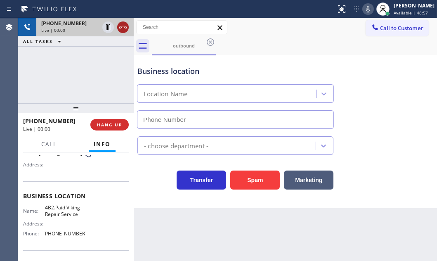
type input "(929) 203-9072"
click at [118, 29] on icon at bounding box center [123, 27] width 10 height 10
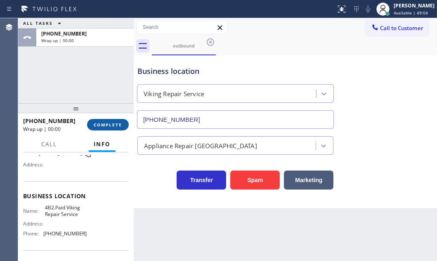
click at [99, 126] on span "COMPLETE" at bounding box center [108, 125] width 28 height 6
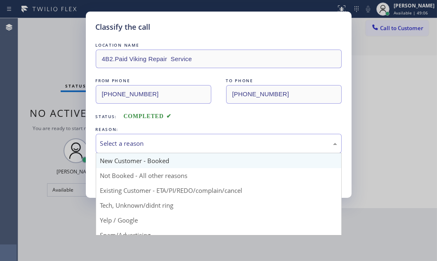
drag, startPoint x: 185, startPoint y: 143, endPoint x: 180, endPoint y: 157, distance: 14.8
click at [185, 144] on div "Select a reason" at bounding box center [218, 143] width 237 height 9
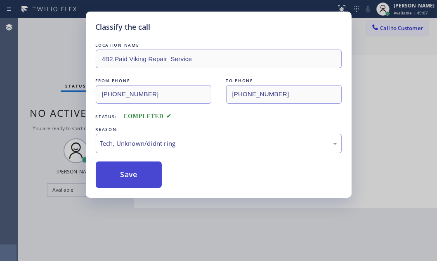
click at [128, 173] on button "Save" at bounding box center [129, 174] width 66 height 26
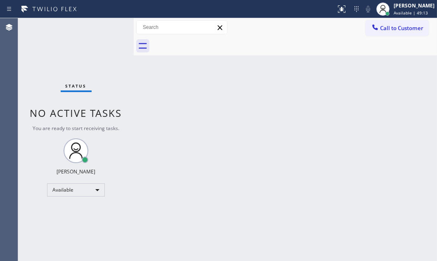
drag, startPoint x: 381, startPoint y: 26, endPoint x: 360, endPoint y: 40, distance: 25.7
click at [380, 28] on span "Call to Customer" at bounding box center [401, 27] width 43 height 7
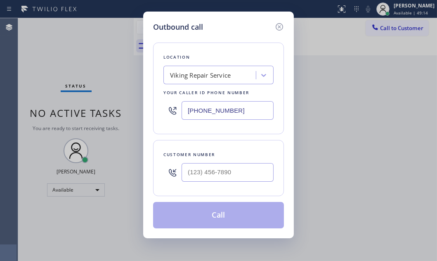
click at [244, 110] on input "(929) 203-9072" at bounding box center [228, 110] width 92 height 19
paste input "760) 638-5621"
type input "(760) 638-5621"
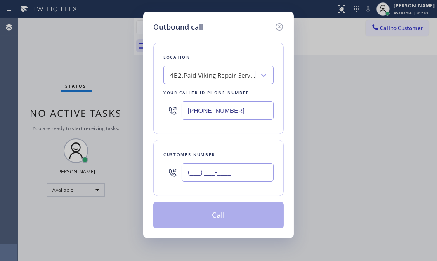
click at [214, 170] on input "(___) ___-____" at bounding box center [228, 172] width 92 height 19
paste input "760) 331-8908"
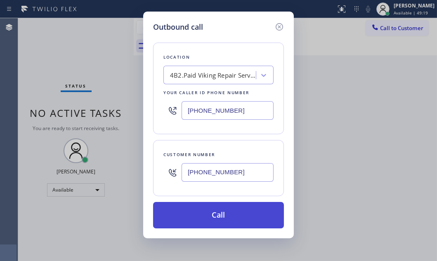
type input "(760) 331-8908"
click at [225, 206] on button "Call" at bounding box center [218, 215] width 131 height 26
click at [225, 209] on button "Call" at bounding box center [218, 215] width 131 height 26
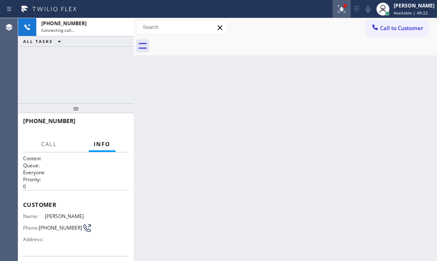
click at [338, 9] on g at bounding box center [341, 8] width 7 height 7
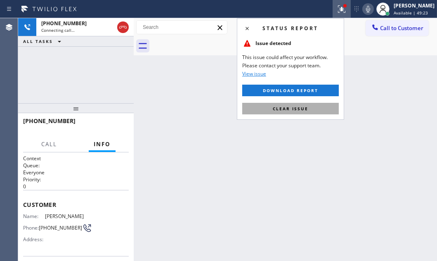
click at [318, 103] on button "Clear issue" at bounding box center [290, 109] width 97 height 12
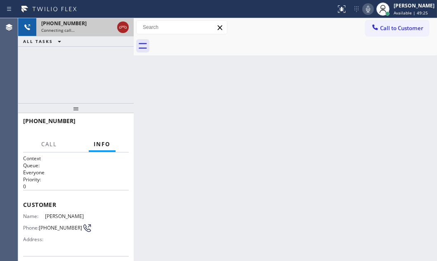
click at [119, 31] on icon at bounding box center [123, 27] width 10 height 10
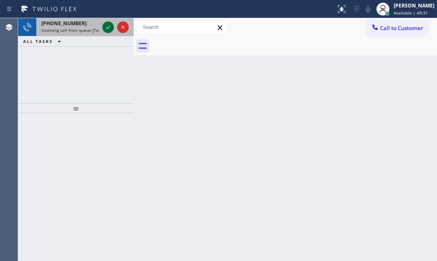
click at [112, 29] on icon at bounding box center [108, 27] width 10 height 10
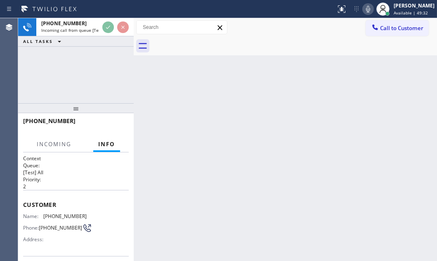
scroll to position [75, 0]
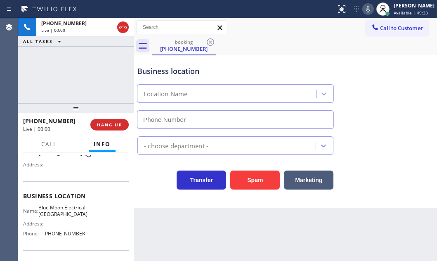
type input "(562) 337-3994"
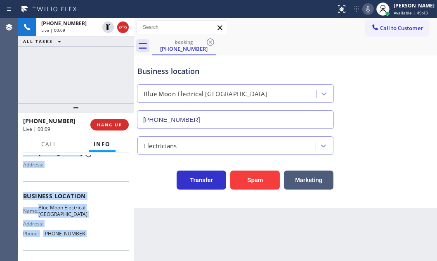
drag, startPoint x: 23, startPoint y: 201, endPoint x: 82, endPoint y: 238, distance: 69.8
click at [82, 238] on div "Context Queue: [Test] All Priority: 2 Customer Name: (562) 639-4657 Phone: (562…" at bounding box center [76, 206] width 116 height 108
copy div "Customer Name: (562) 639-4657 Phone: (562) 639-4657 Address: Business location …"
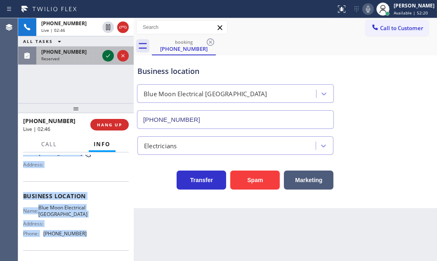
click at [107, 54] on icon at bounding box center [108, 56] width 10 height 10
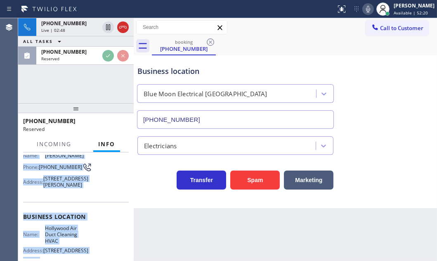
scroll to position [88, 0]
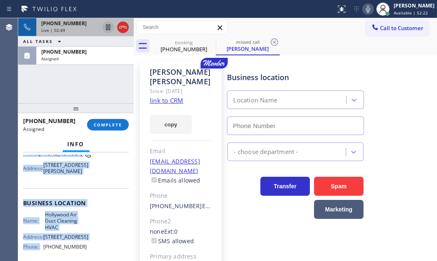
click at [107, 29] on icon at bounding box center [108, 27] width 10 height 10
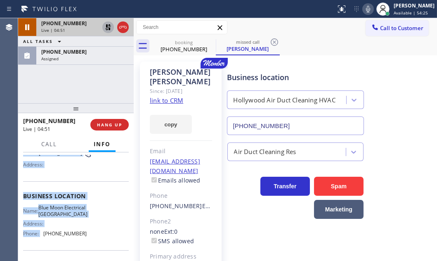
click at [109, 29] on icon at bounding box center [108, 27] width 6 height 6
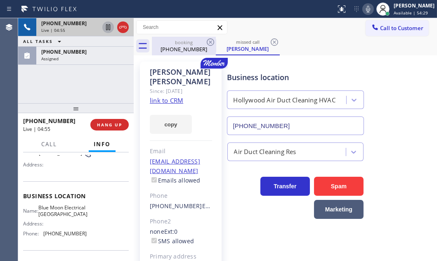
click at [188, 49] on div "(562) 639-4657" at bounding box center [184, 48] width 62 height 7
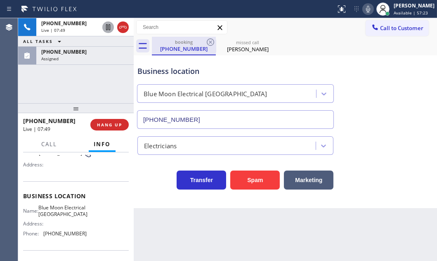
drag, startPoint x: 125, startPoint y: 28, endPoint x: 158, endPoint y: 48, distance: 38.7
click at [126, 28] on icon at bounding box center [123, 27] width 10 height 10
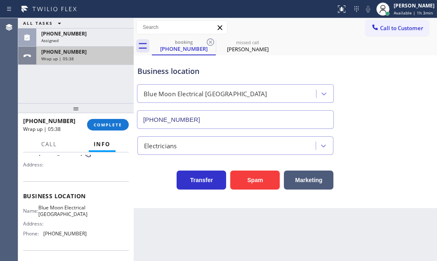
click at [95, 57] on div "Wrap up | 05:38" at bounding box center [85, 59] width 88 height 6
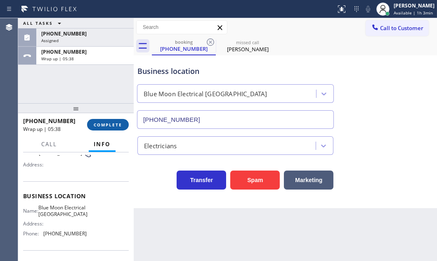
click at [119, 124] on span "COMPLETE" at bounding box center [108, 125] width 28 height 6
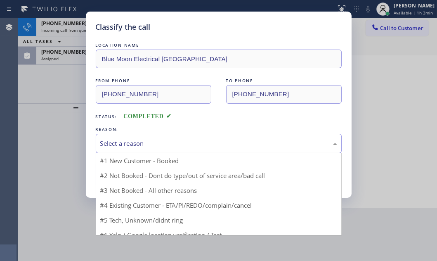
click at [183, 144] on div "Select a reason" at bounding box center [218, 143] width 237 height 9
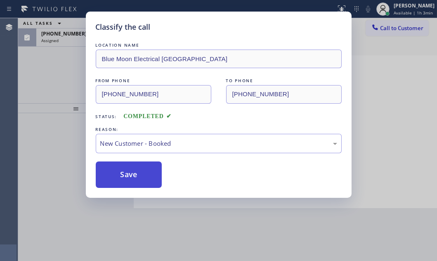
click at [130, 169] on button "Save" at bounding box center [129, 174] width 66 height 26
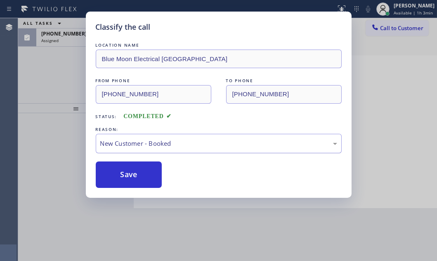
type input "(323) 844-0508"
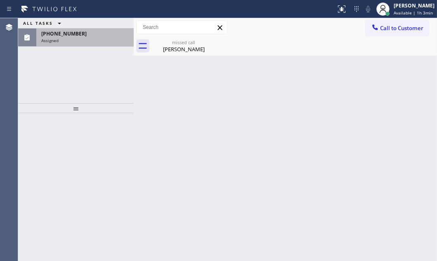
click at [81, 39] on div "Assigned" at bounding box center [85, 41] width 88 height 6
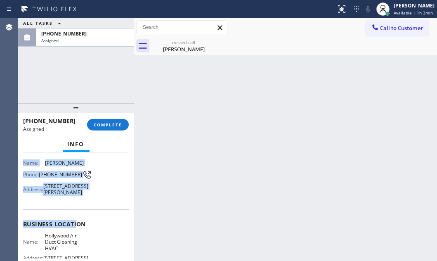
scroll to position [112, 0]
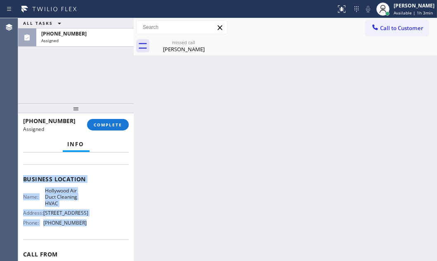
drag, startPoint x: 20, startPoint y: 177, endPoint x: 81, endPoint y: 243, distance: 90.3
click at [81, 243] on div "Context Queue: ADC Priority: 0 Task Age: 11 minute(s) Customer Name: Penny Sue …" at bounding box center [76, 206] width 116 height 108
click at [100, 123] on span "COMPLETE" at bounding box center [108, 125] width 28 height 6
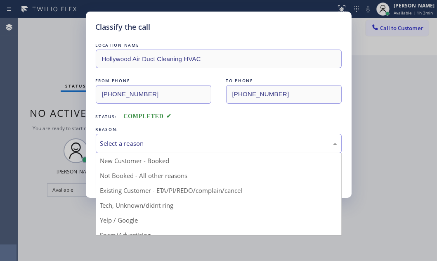
drag, startPoint x: 165, startPoint y: 141, endPoint x: 157, endPoint y: 172, distance: 31.8
click at [165, 142] on div "Select a reason" at bounding box center [218, 143] width 237 height 9
drag, startPoint x: 150, startPoint y: 190, endPoint x: 145, endPoint y: 189, distance: 5.8
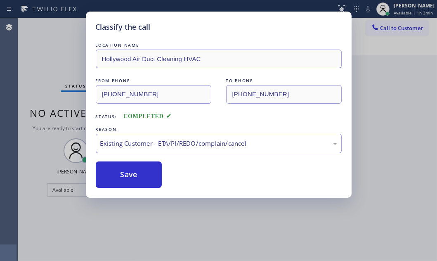
drag, startPoint x: 129, startPoint y: 175, endPoint x: 430, endPoint y: 186, distance: 300.9
click at [156, 176] on button "Save" at bounding box center [129, 174] width 66 height 26
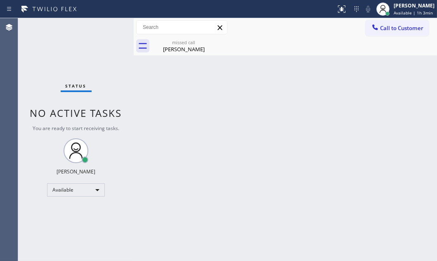
click at [188, 45] on div "missed call" at bounding box center [184, 42] width 62 height 6
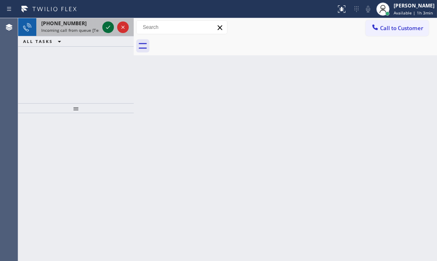
click at [107, 26] on icon at bounding box center [108, 27] width 10 height 10
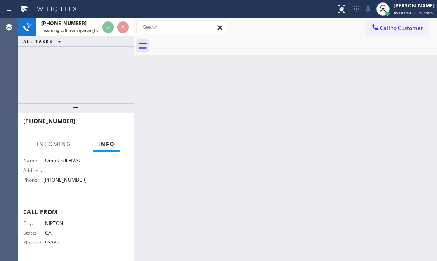
scroll to position [124, 0]
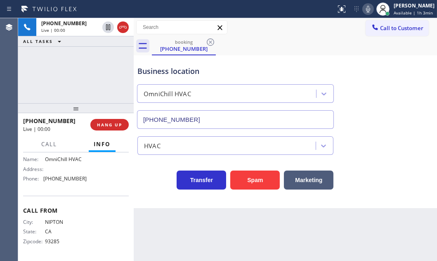
type input "(760) 239-5576"
click at [252, 174] on button "Spam" at bounding box center [255, 180] width 50 height 19
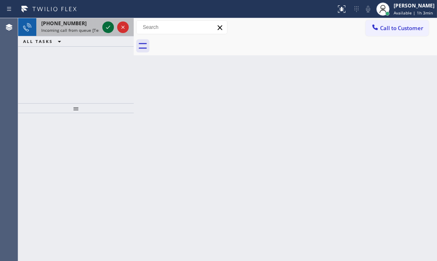
click at [112, 26] on icon at bounding box center [108, 27] width 10 height 10
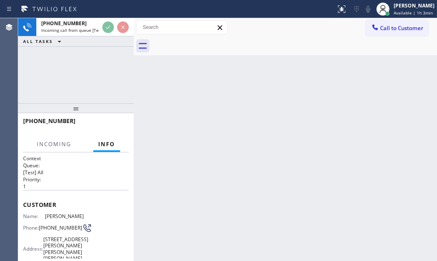
scroll to position [75, 0]
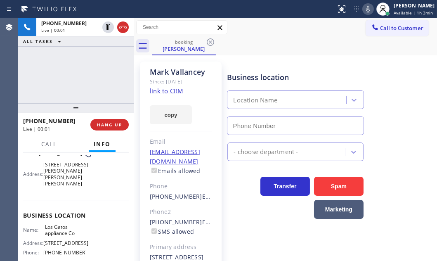
type input "(408) 338-0827"
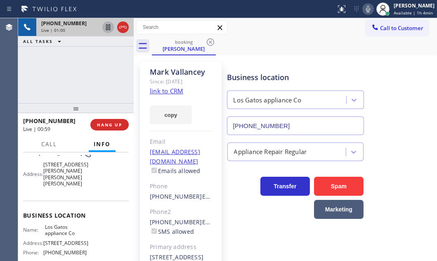
click at [107, 29] on icon at bounding box center [108, 27] width 4 height 6
click at [363, 8] on icon at bounding box center [368, 9] width 10 height 10
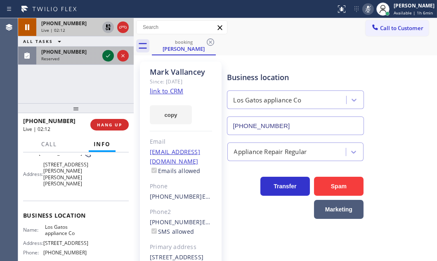
click at [107, 54] on icon at bounding box center [108, 56] width 10 height 10
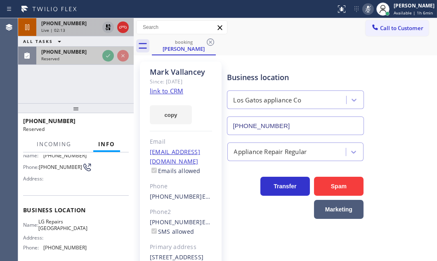
scroll to position [88, 0]
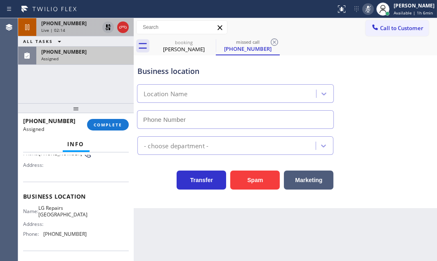
type input "(720) 807-6796"
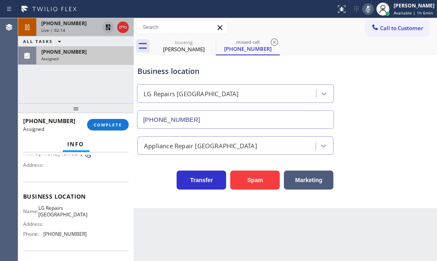
click at [79, 27] on div "Live | 02:14" at bounding box center [70, 30] width 58 height 6
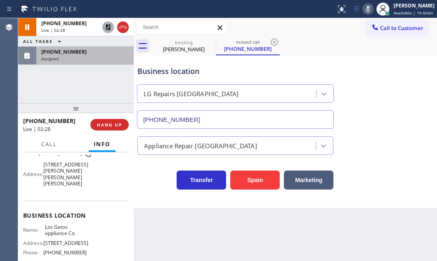
click at [107, 25] on icon at bounding box center [108, 27] width 6 height 6
click at [363, 13] on icon at bounding box center [368, 9] width 10 height 10
click at [126, 32] on icon at bounding box center [123, 27] width 10 height 10
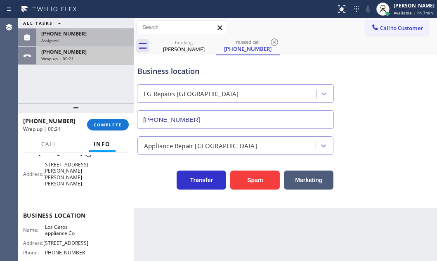
click at [106, 57] on div "Wrap up | 00:21" at bounding box center [85, 59] width 88 height 6
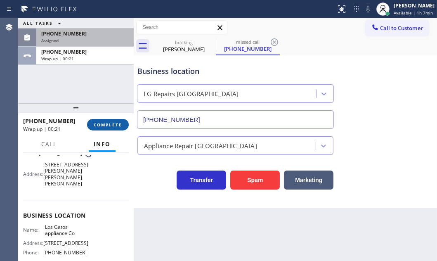
click at [120, 124] on span "COMPLETE" at bounding box center [108, 125] width 28 height 6
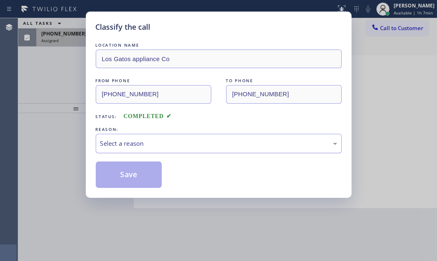
click at [166, 137] on div "Select a reason" at bounding box center [219, 143] width 246 height 19
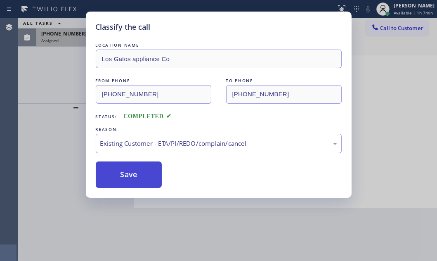
drag, startPoint x: 132, startPoint y: 170, endPoint x: 87, endPoint y: 88, distance: 93.5
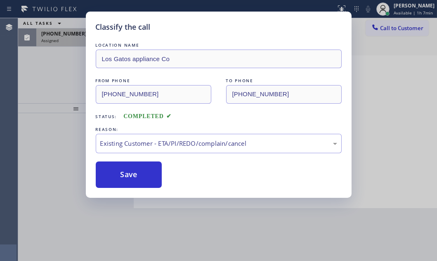
click at [132, 170] on button "Save" at bounding box center [129, 174] width 66 height 26
click at [71, 44] on div "Classify the call LOCATION NAME Los Gatos appliance Co FROM PHONE (408) 464-659…" at bounding box center [218, 130] width 437 height 261
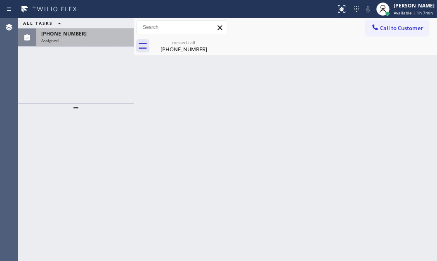
click at [71, 41] on div "Assigned" at bounding box center [85, 41] width 88 height 6
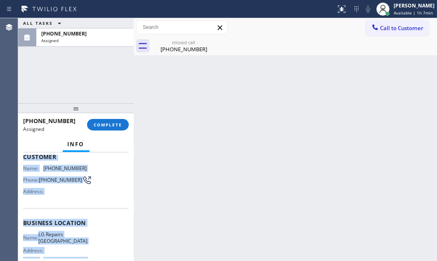
scroll to position [112, 0]
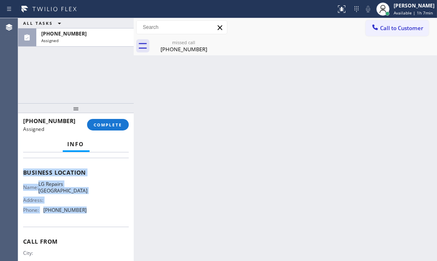
drag, startPoint x: 21, startPoint y: 214, endPoint x: 87, endPoint y: 223, distance: 65.8
click at [87, 223] on div "Context Queue: Appliance Repair High End Priority: 0 Task Age: 3 minute(s) Cust…" at bounding box center [76, 206] width 116 height 108
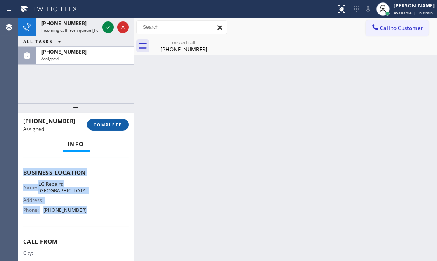
drag, startPoint x: 109, startPoint y: 130, endPoint x: 124, endPoint y: 129, distance: 15.3
click at [109, 129] on button "COMPLETE" at bounding box center [108, 125] width 42 height 12
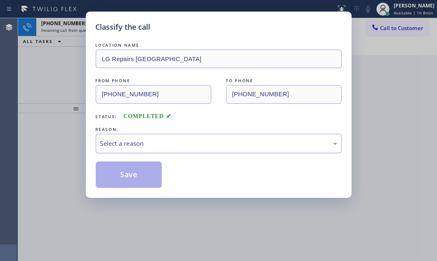
click at [173, 140] on div "Select a reason" at bounding box center [218, 143] width 237 height 9
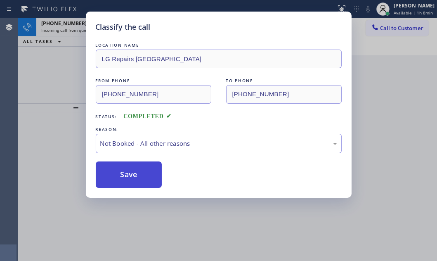
drag, startPoint x: 123, startPoint y: 171, endPoint x: 123, endPoint y: 162, distance: 9.1
click at [123, 166] on button "Save" at bounding box center [129, 174] width 66 height 26
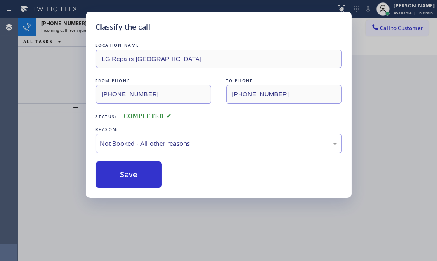
click at [75, 27] on div "Classify the call LOCATION NAME LG Repairs Denver FROM PHONE (315) 547-2529 TO …" at bounding box center [218, 130] width 437 height 261
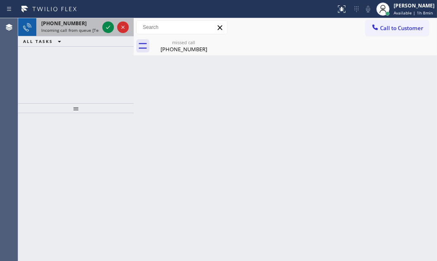
drag, startPoint x: 75, startPoint y: 27, endPoint x: 97, endPoint y: 27, distance: 22.3
click at [87, 27] on span "Incoming call from queue [Test] All" at bounding box center [75, 30] width 69 height 6
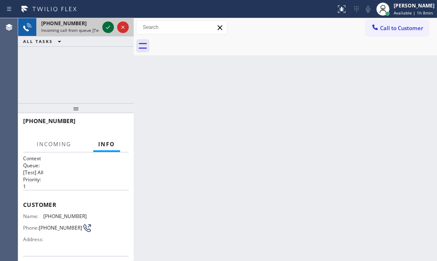
click at [107, 24] on icon at bounding box center [108, 27] width 10 height 10
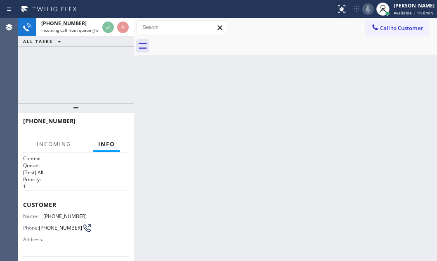
scroll to position [75, 0]
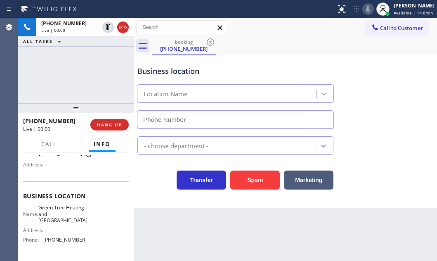
type input "(949) 506-5933"
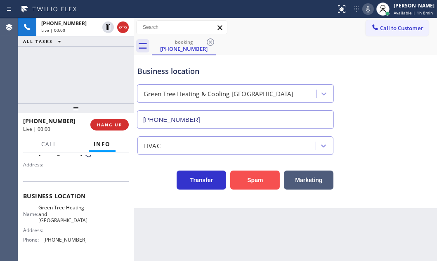
click at [258, 171] on button "Spam" at bounding box center [255, 180] width 50 height 19
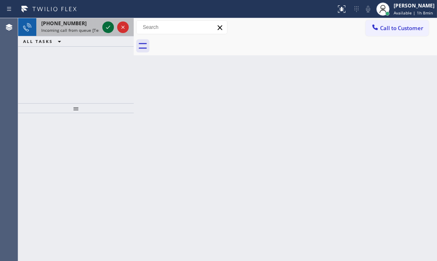
click at [109, 26] on icon at bounding box center [108, 27] width 4 height 3
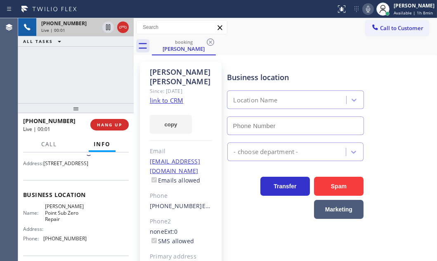
scroll to position [112, 0]
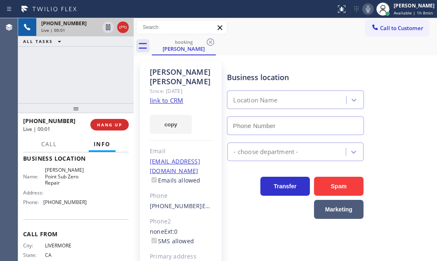
type input "(714) 215-9683"
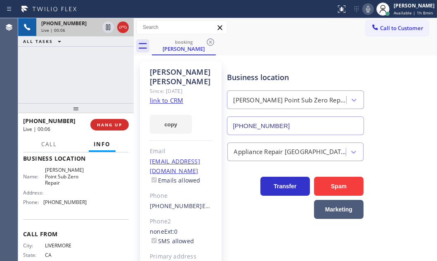
click at [168, 96] on link "link to CRM" at bounding box center [166, 100] width 33 height 8
drag, startPoint x: 120, startPoint y: 27, endPoint x: 122, endPoint y: 31, distance: 5.2
click at [99, 27] on div "Live | 00:49" at bounding box center [70, 30] width 58 height 6
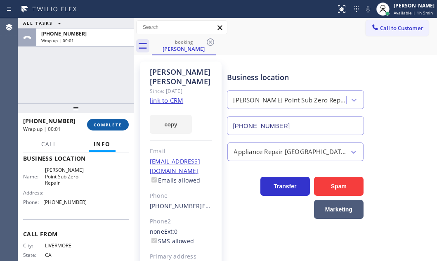
click at [111, 123] on span "COMPLETE" at bounding box center [108, 125] width 28 height 6
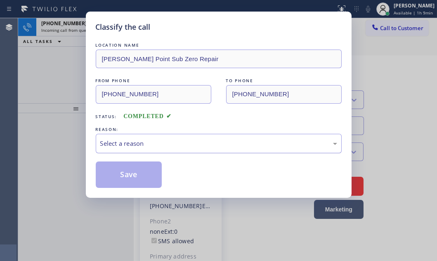
click at [155, 136] on div "Select a reason" at bounding box center [219, 143] width 246 height 19
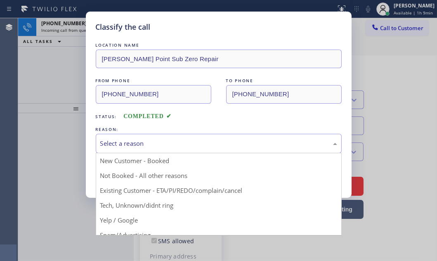
drag, startPoint x: 127, startPoint y: 189, endPoint x: 130, endPoint y: 182, distance: 7.6
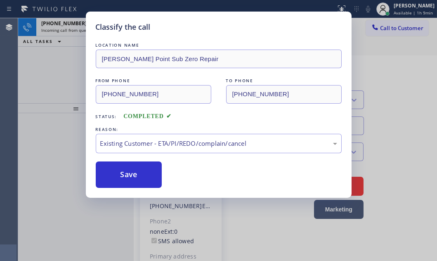
drag, startPoint x: 131, startPoint y: 174, endPoint x: 239, endPoint y: 87, distance: 138.9
click at [145, 167] on button "Save" at bounding box center [129, 174] width 66 height 26
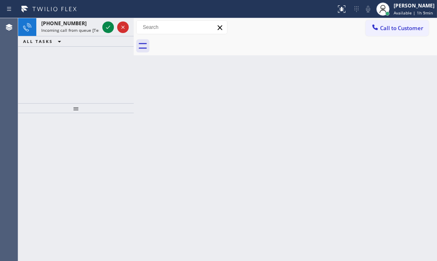
drag, startPoint x: 107, startPoint y: 26, endPoint x: 108, endPoint y: 49, distance: 22.8
click at [107, 27] on icon at bounding box center [108, 27] width 10 height 10
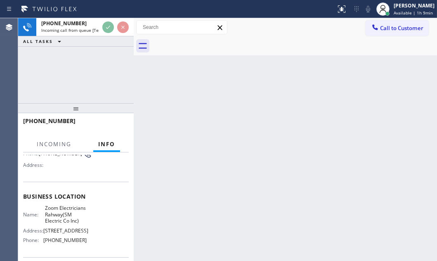
scroll to position [75, 0]
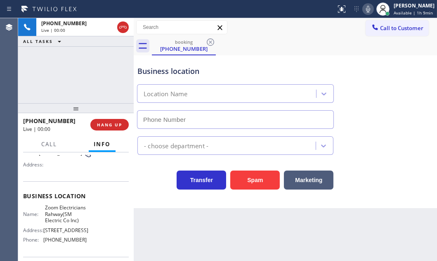
type input "(551) 388-2544"
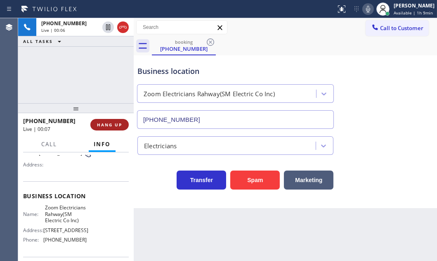
click at [112, 122] on span "HANG UP" at bounding box center [109, 125] width 25 height 6
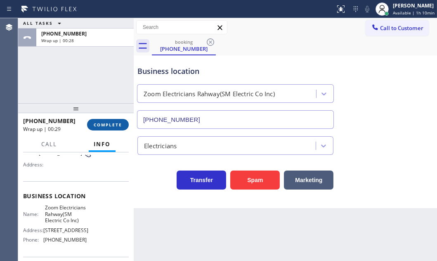
click at [106, 121] on button "COMPLETE" at bounding box center [108, 125] width 42 height 12
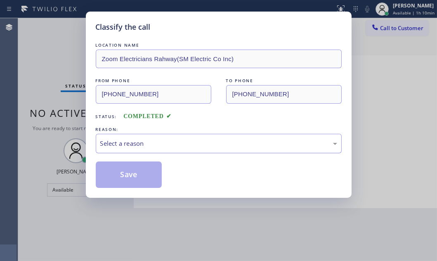
drag, startPoint x: 173, startPoint y: 140, endPoint x: 168, endPoint y: 149, distance: 9.8
click at [173, 141] on div "Select a reason" at bounding box center [218, 143] width 237 height 9
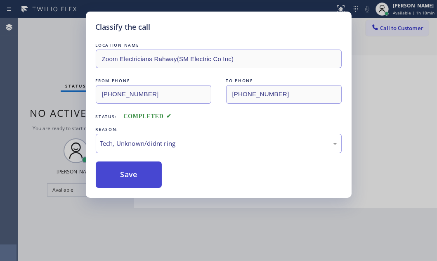
click at [126, 173] on button "Save" at bounding box center [129, 174] width 66 height 26
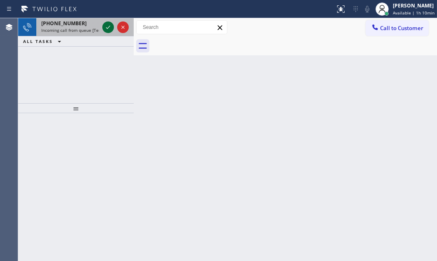
click at [106, 27] on icon at bounding box center [108, 27] width 10 height 10
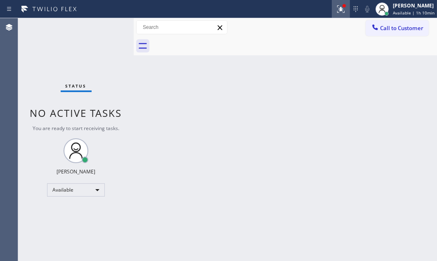
click at [336, 10] on icon at bounding box center [341, 9] width 10 height 10
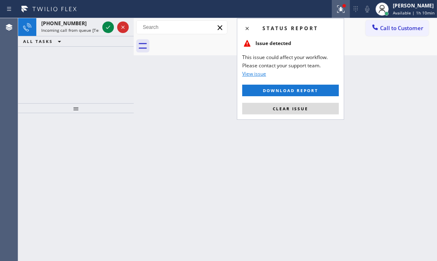
click at [307, 116] on div "Status report Issue detected This issue could affect your workflow. Please cont…" at bounding box center [290, 69] width 107 height 102
drag, startPoint x: 307, startPoint y: 112, endPoint x: 246, endPoint y: 104, distance: 62.0
click at [307, 112] on button "Clear issue" at bounding box center [290, 109] width 97 height 12
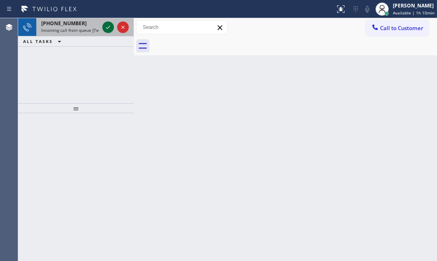
click at [111, 27] on icon at bounding box center [108, 27] width 10 height 10
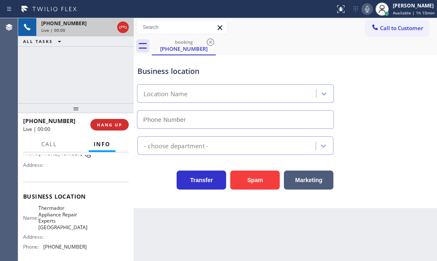
scroll to position [75, 0]
type input "(720) 741-7991"
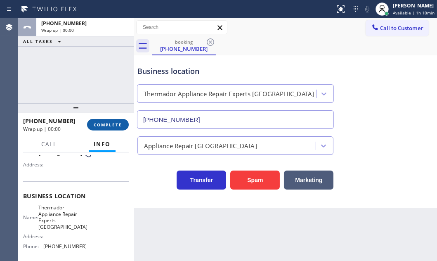
click at [110, 126] on span "COMPLETE" at bounding box center [108, 125] width 28 height 6
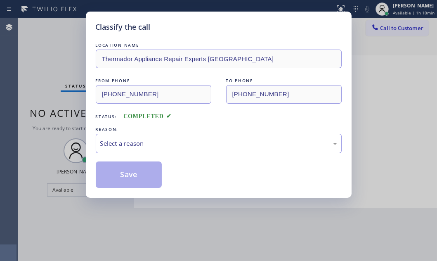
click at [197, 132] on div "REASON:" at bounding box center [219, 129] width 246 height 9
drag, startPoint x: 165, startPoint y: 140, endPoint x: 162, endPoint y: 148, distance: 8.4
click at [165, 140] on div "Select a reason" at bounding box center [218, 143] width 237 height 9
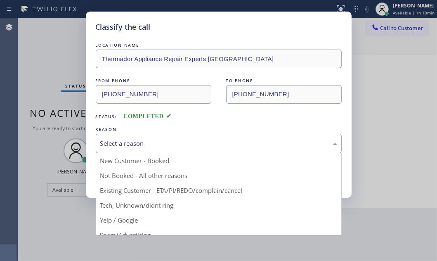
drag, startPoint x: 130, startPoint y: 206, endPoint x: 128, endPoint y: 181, distance: 24.8
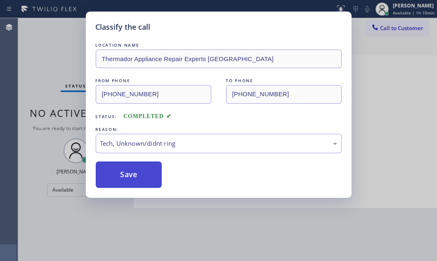
click at [127, 169] on button "Save" at bounding box center [129, 174] width 66 height 26
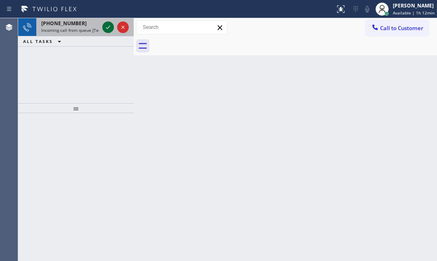
click at [108, 29] on icon at bounding box center [108, 27] width 10 height 10
click at [107, 28] on icon at bounding box center [108, 27] width 10 height 10
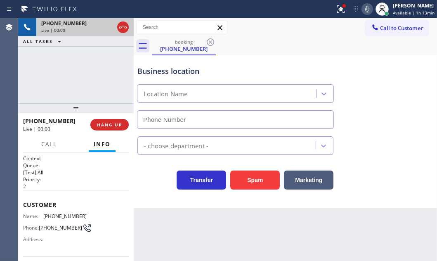
type input "(206) 533-3988"
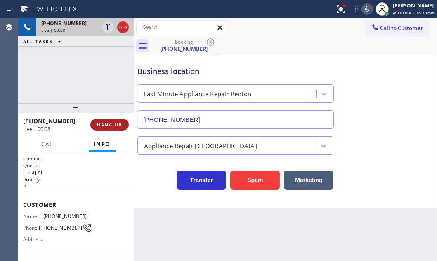
click at [100, 126] on span "HANG UP" at bounding box center [109, 125] width 25 height 6
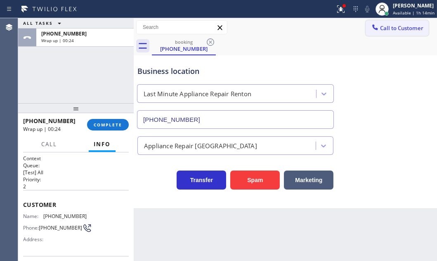
click at [391, 29] on span "Call to Customer" at bounding box center [401, 27] width 43 height 7
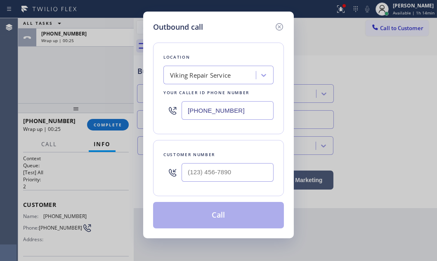
click at [235, 106] on input "(760) 638-5621" at bounding box center [228, 110] width 92 height 19
paste input "562) 337-3994"
type input "(562) 337-3994"
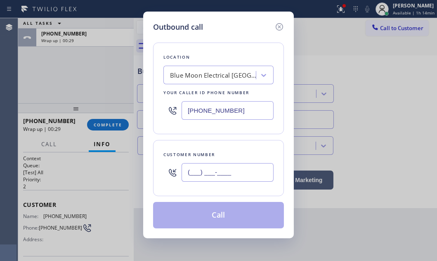
click at [218, 166] on input "(___) ___-____" at bounding box center [228, 172] width 92 height 19
paste input "562) 639-4657"
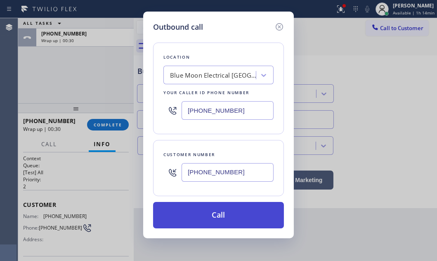
type input "(562) 639-4657"
click at [217, 210] on button "Call" at bounding box center [218, 215] width 131 height 26
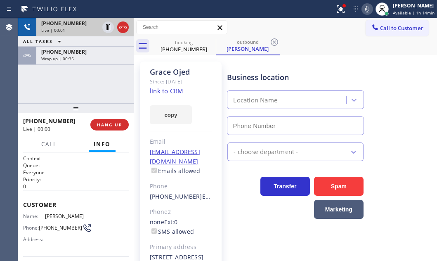
type input "(562) 337-3994"
click at [122, 27] on icon at bounding box center [122, 27] width 7 height 2
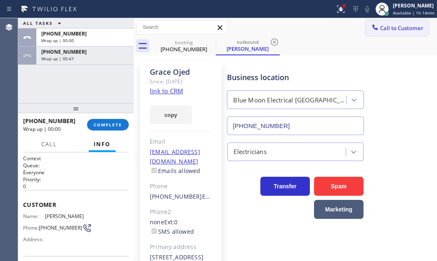
click at [400, 29] on span "Call to Customer" at bounding box center [401, 27] width 43 height 7
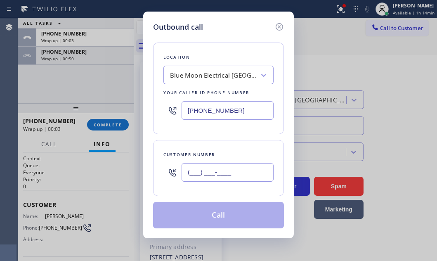
click at [235, 167] on input "(___) ___-____" at bounding box center [228, 172] width 92 height 19
paste input "562) 337-3994"
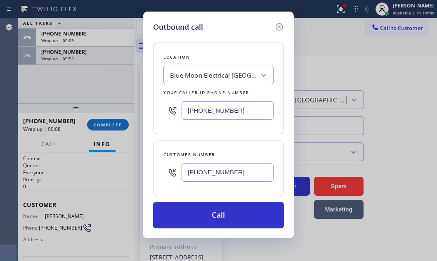
click at [242, 171] on input "(562) 337-3994" at bounding box center [228, 172] width 92 height 19
paste input "639-4657"
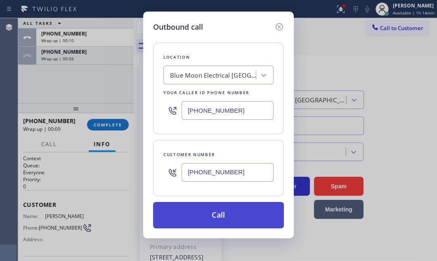
type input "(562) 639-4657"
click at [243, 216] on button "Call" at bounding box center [218, 215] width 131 height 26
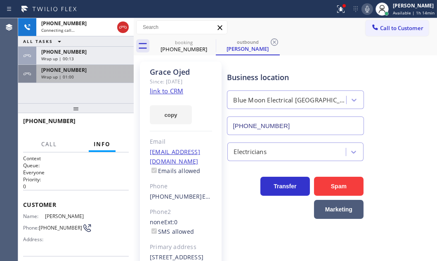
click at [87, 69] on div "+12069700146" at bounding box center [85, 69] width 88 height 7
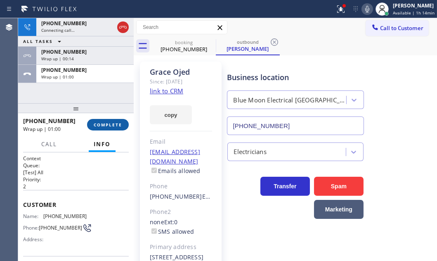
click at [110, 127] on span "COMPLETE" at bounding box center [108, 125] width 28 height 6
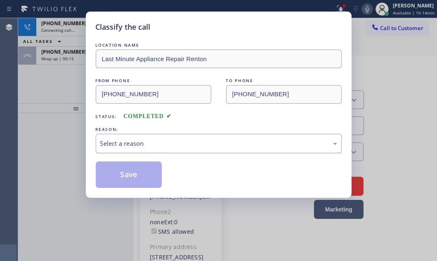
click at [145, 145] on div "Select a reason" at bounding box center [218, 143] width 237 height 9
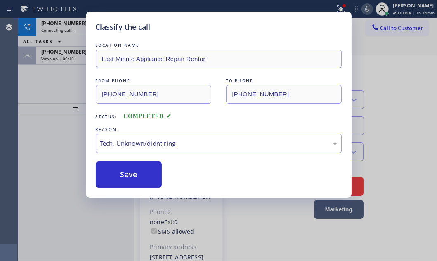
drag, startPoint x: 134, startPoint y: 205, endPoint x: 133, endPoint y: 189, distance: 15.7
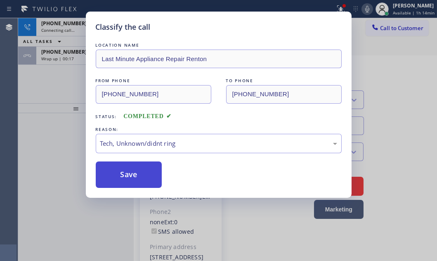
drag, startPoint x: 132, startPoint y: 181, endPoint x: 130, endPoint y: 173, distance: 8.2
click at [132, 180] on button "Save" at bounding box center [129, 174] width 66 height 26
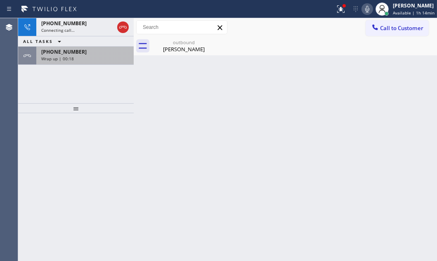
click at [82, 57] on div "Wrap up | 00:18" at bounding box center [85, 59] width 88 height 6
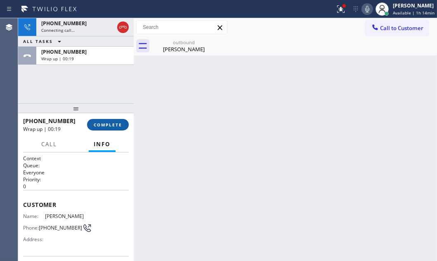
click at [107, 129] on button "COMPLETE" at bounding box center [108, 125] width 42 height 12
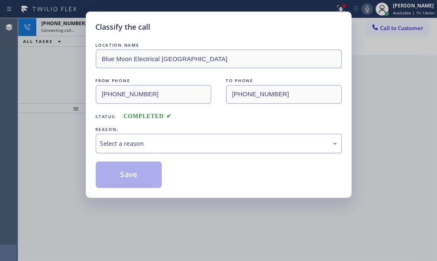
click at [176, 140] on div "Select a reason" at bounding box center [218, 143] width 237 height 9
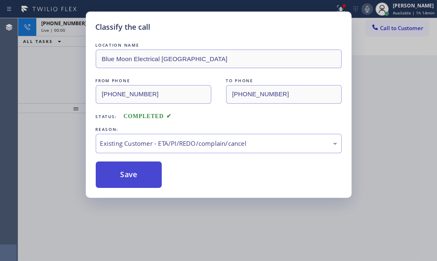
click at [136, 173] on button "Save" at bounding box center [129, 174] width 66 height 26
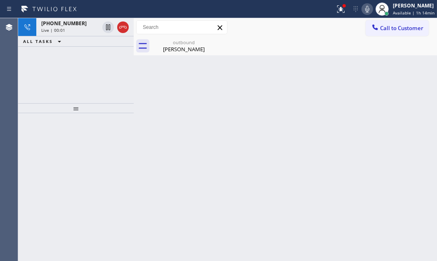
drag, startPoint x: 71, startPoint y: 70, endPoint x: 79, endPoint y: 48, distance: 23.6
click at [72, 69] on div "+15626394657 Live | 00:01 ALL TASKS ALL TASKS ACTIVE TASKS TASKS IN WRAP UP" at bounding box center [76, 60] width 116 height 85
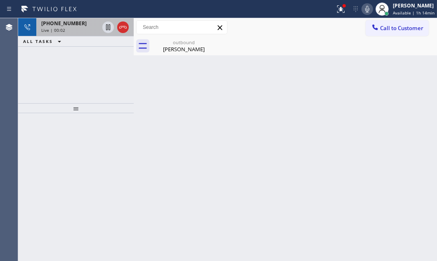
click at [83, 27] on div "Live | 00:02" at bounding box center [70, 30] width 58 height 6
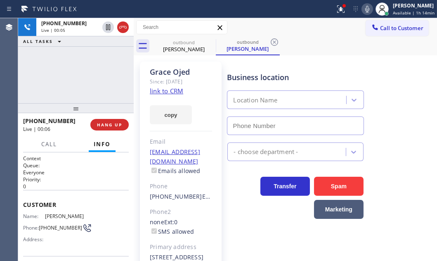
type input "(562) 337-3994"
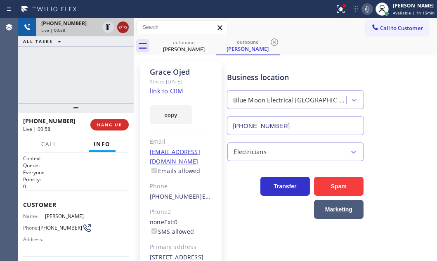
click at [121, 29] on icon at bounding box center [123, 27] width 10 height 10
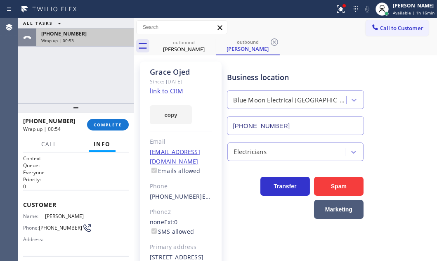
click at [96, 36] on div "+15626394657" at bounding box center [85, 33] width 88 height 7
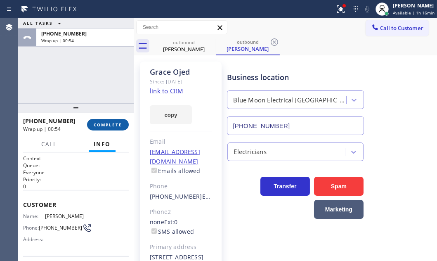
click at [114, 124] on span "COMPLETE" at bounding box center [108, 125] width 28 height 6
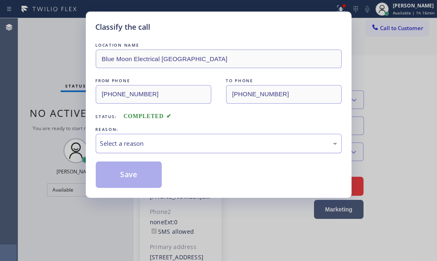
click at [183, 140] on div "Select a reason" at bounding box center [218, 143] width 237 height 9
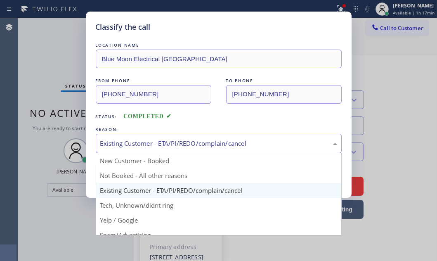
click at [180, 141] on div "Existing Customer - ETA/PI/REDO/complain/cancel" at bounding box center [218, 143] width 237 height 9
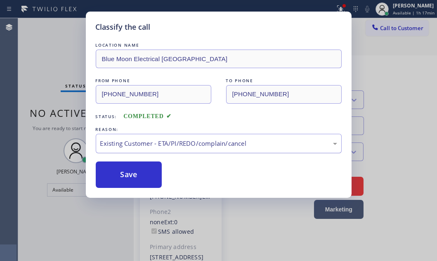
click at [178, 139] on div "Existing Customer - ETA/PI/REDO/complain/cancel" at bounding box center [218, 143] width 237 height 9
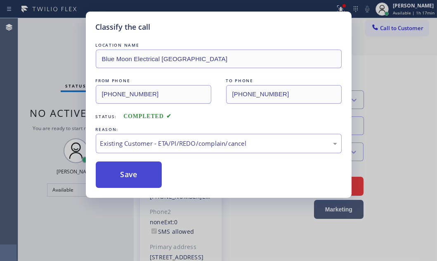
click at [121, 172] on button "Save" at bounding box center [129, 174] width 66 height 26
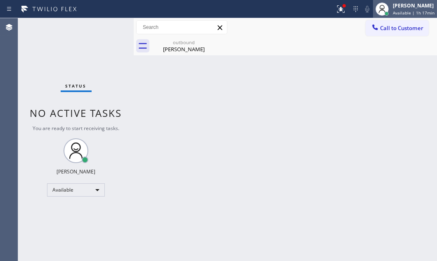
click at [404, 12] on span "Available | 1h 17min" at bounding box center [414, 13] width 42 height 6
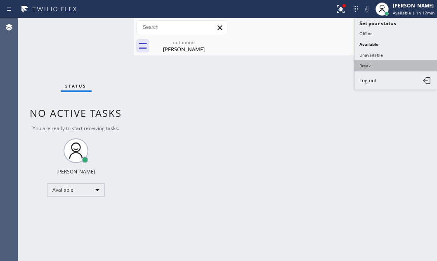
click at [366, 63] on button "Break" at bounding box center [396, 65] width 83 height 11
